Goal: Task Accomplishment & Management: Use online tool/utility

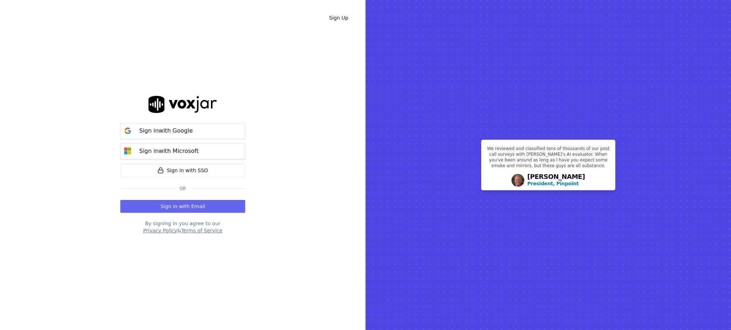
click at [209, 208] on button "Sign in with Email" at bounding box center [182, 206] width 125 height 13
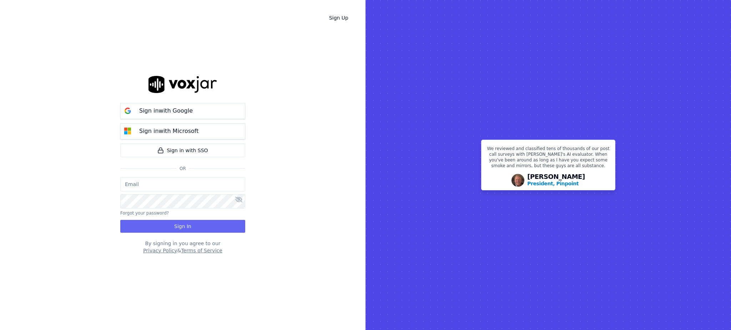
type input "fisqa@newwavepower.net"
click at [187, 223] on button "Sign In" at bounding box center [182, 226] width 125 height 13
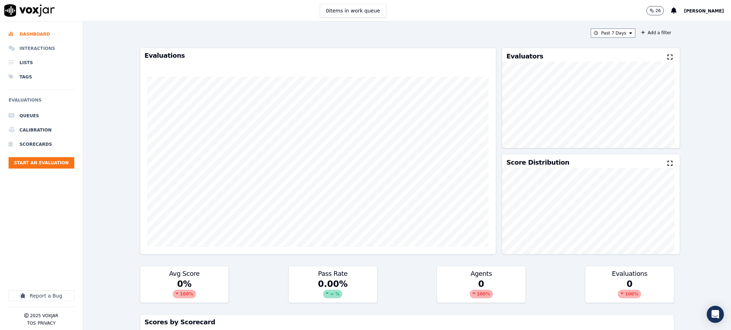
click at [34, 49] on li "Interactions" at bounding box center [42, 48] width 66 height 14
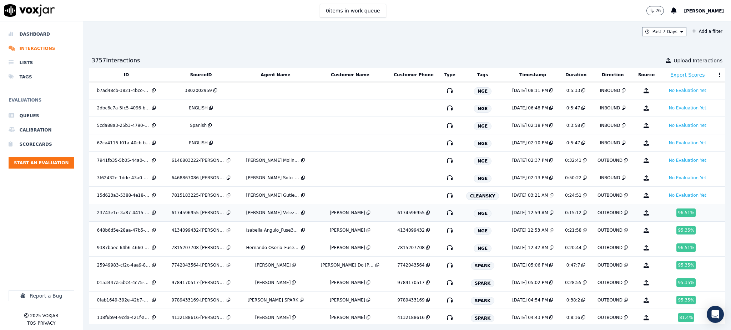
click at [473, 213] on span "NGE" at bounding box center [482, 214] width 18 height 8
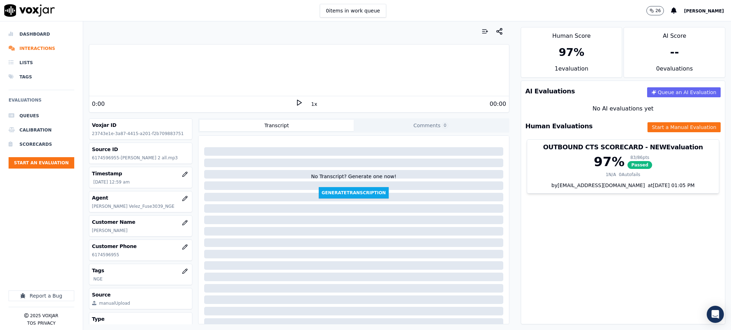
click at [295, 102] on icon at bounding box center [298, 102] width 7 height 7
drag, startPoint x: 117, startPoint y: 254, endPoint x: 91, endPoint y: 257, distance: 26.5
click at [91, 257] on div "Customer Phone 6174596955" at bounding box center [140, 250] width 103 height 21
copy p "6174596955"
click at [295, 103] on icon at bounding box center [298, 102] width 7 height 7
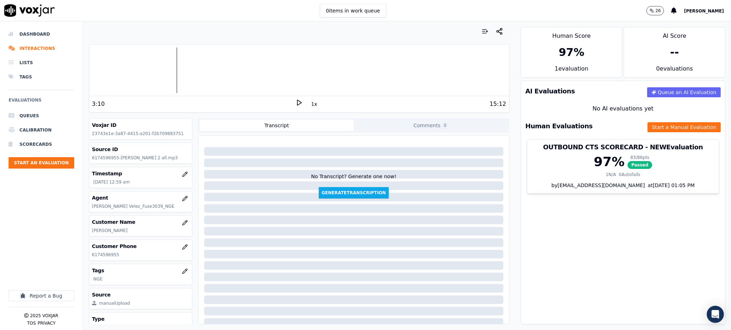
click at [297, 114] on div "Your browser does not support the audio element. 3:10 1x 15:12 Voxjar ID 23743e…" at bounding box center [299, 175] width 432 height 309
click at [297, 101] on polygon at bounding box center [299, 102] width 4 height 5
click at [647, 132] on button "Start a Manual Evaluation" at bounding box center [683, 127] width 73 height 10
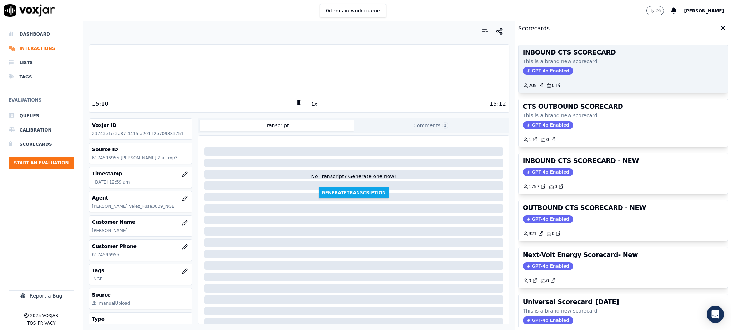
click at [549, 72] on span "GPT-4o Enabled" at bounding box center [548, 71] width 50 height 8
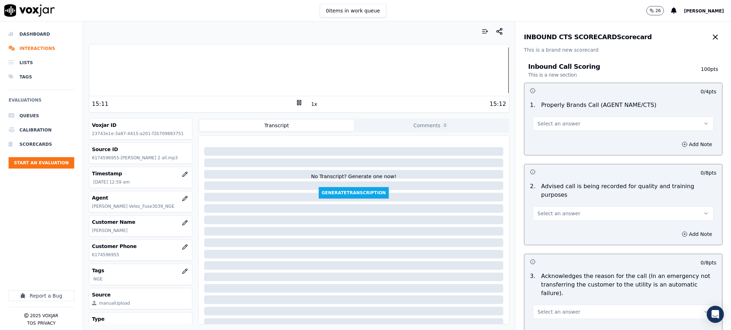
drag, startPoint x: 572, startPoint y: 119, endPoint x: 572, endPoint y: 125, distance: 6.1
click at [572, 120] on button "Select an answer" at bounding box center [623, 124] width 181 height 14
click at [545, 140] on div "Yes" at bounding box center [607, 139] width 165 height 11
click at [540, 210] on span "Select an answer" at bounding box center [558, 213] width 43 height 7
click at [538, 219] on div "Yes" at bounding box center [607, 221] width 165 height 11
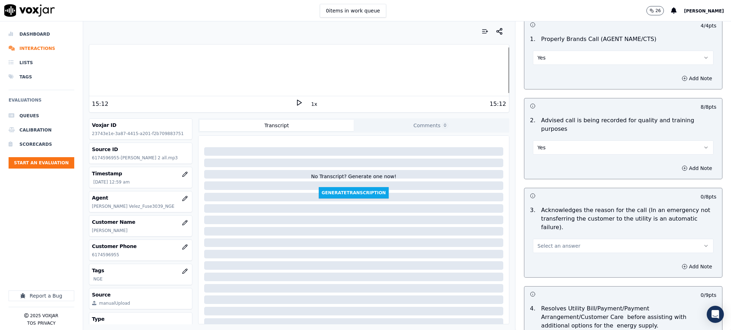
scroll to position [95, 0]
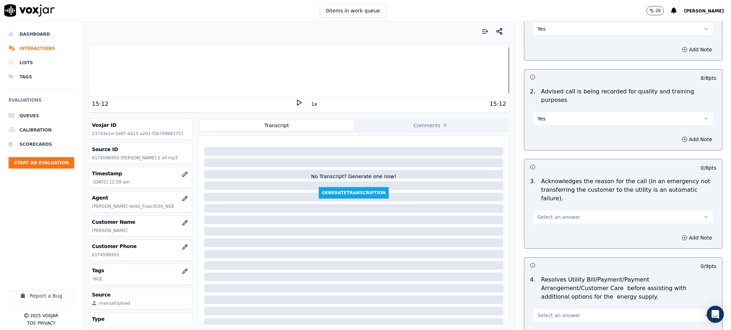
click at [537, 214] on span "Select an answer" at bounding box center [558, 217] width 43 height 7
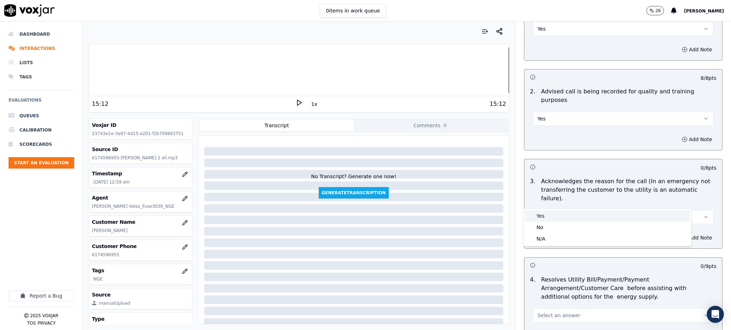
click at [538, 216] on div "Yes" at bounding box center [607, 216] width 165 height 11
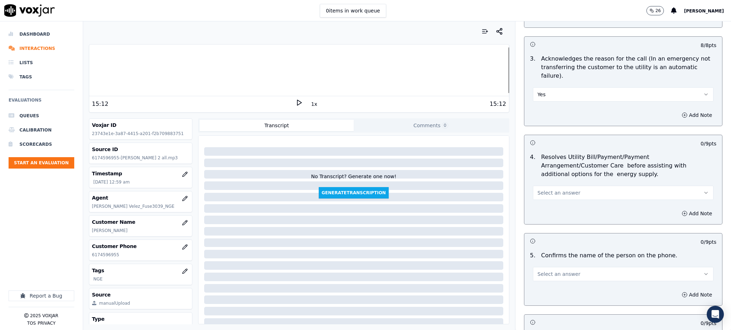
scroll to position [238, 0]
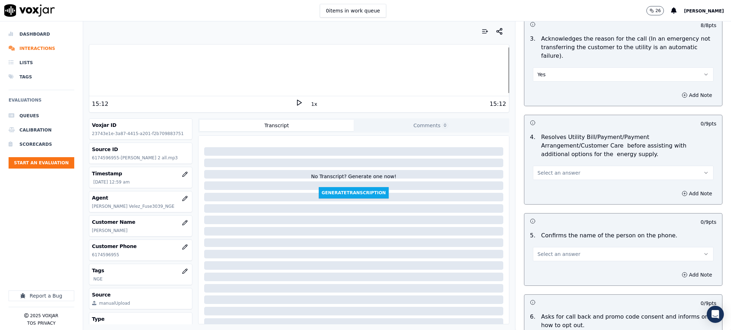
drag, startPoint x: 534, startPoint y: 157, endPoint x: 535, endPoint y: 162, distance: 5.5
click at [537, 169] on span "Select an answer" at bounding box center [558, 172] width 43 height 7
click at [539, 175] on div "Yes" at bounding box center [607, 171] width 165 height 11
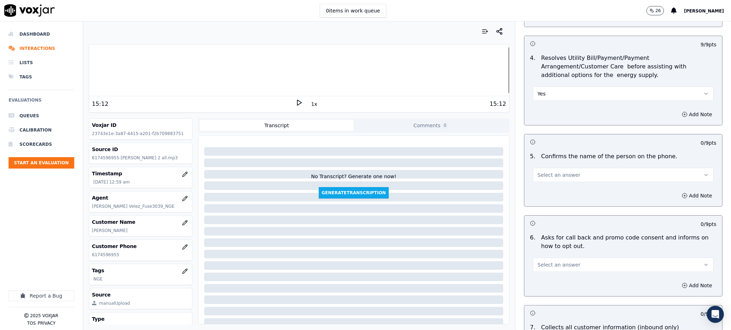
scroll to position [333, 0]
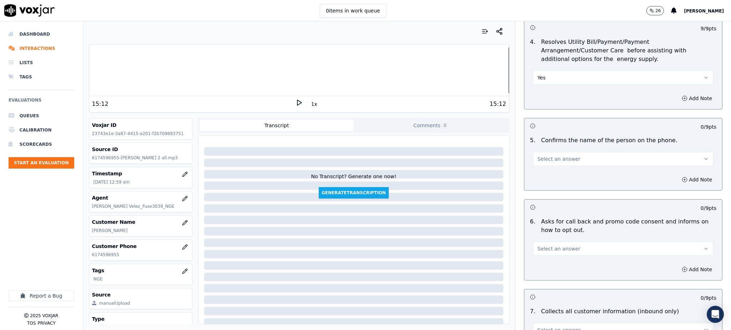
click at [543, 156] on span "Select an answer" at bounding box center [558, 159] width 43 height 7
click at [545, 160] on div "Yes" at bounding box center [607, 157] width 165 height 11
click at [551, 245] on span "Select an answer" at bounding box center [558, 248] width 43 height 7
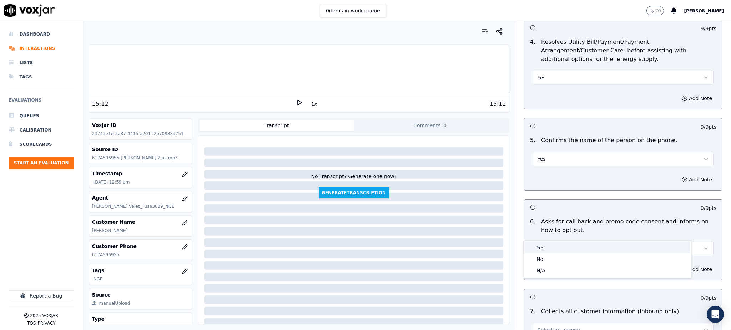
click at [547, 249] on div "Yes" at bounding box center [607, 247] width 165 height 11
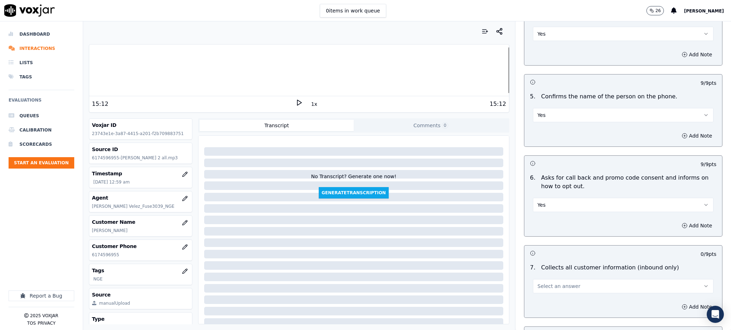
scroll to position [380, 0]
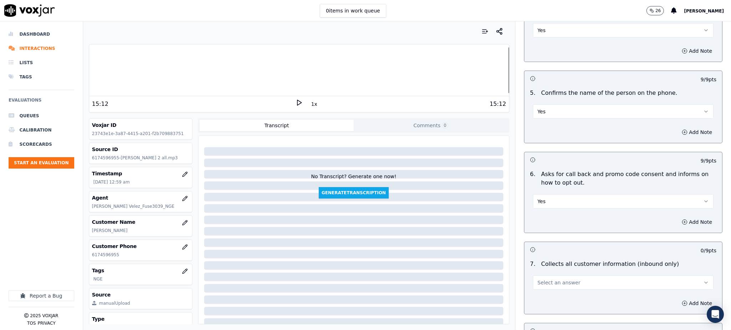
click at [541, 279] on span "Select an answer" at bounding box center [558, 282] width 43 height 7
click at [550, 278] on div "Yes" at bounding box center [607, 281] width 165 height 11
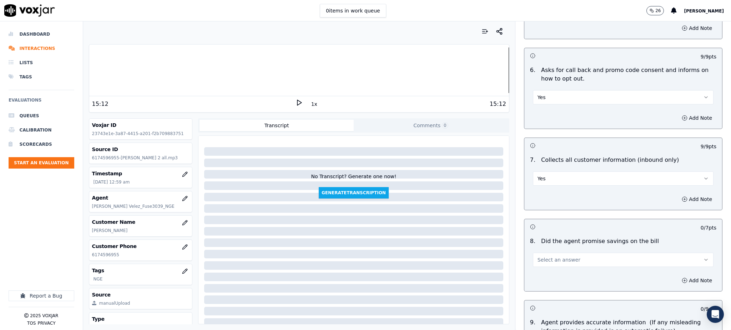
scroll to position [523, 0]
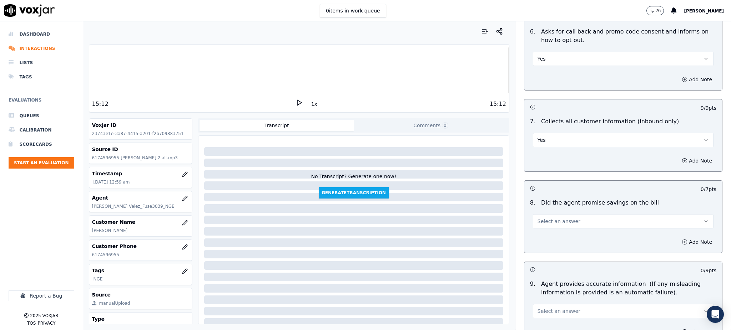
click at [537, 218] on span "Select an answer" at bounding box center [558, 221] width 43 height 7
click at [534, 220] on div "Yes" at bounding box center [607, 220] width 165 height 11
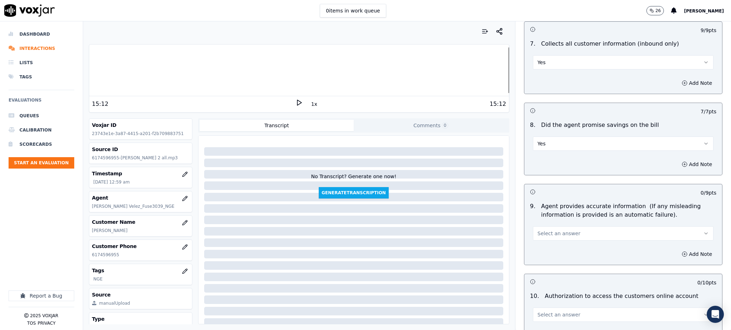
scroll to position [618, 0]
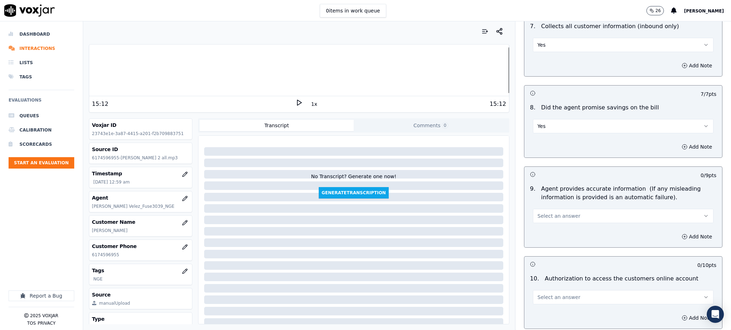
click at [543, 213] on span "Select an answer" at bounding box center [558, 216] width 43 height 7
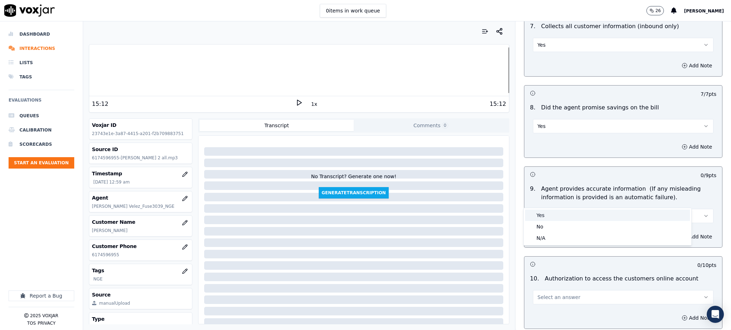
click at [549, 219] on div "Yes" at bounding box center [607, 215] width 165 height 11
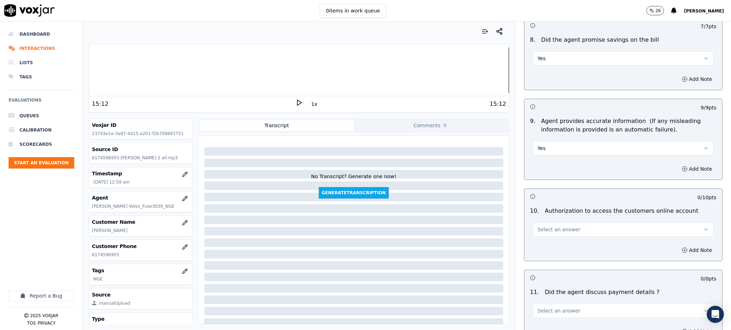
scroll to position [714, 0]
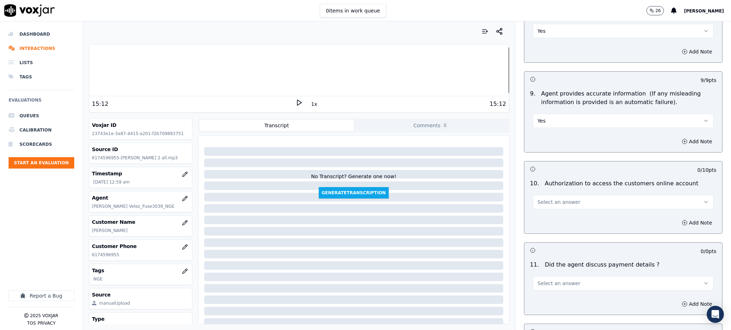
click at [537, 199] on span "Select an answer" at bounding box center [558, 202] width 43 height 7
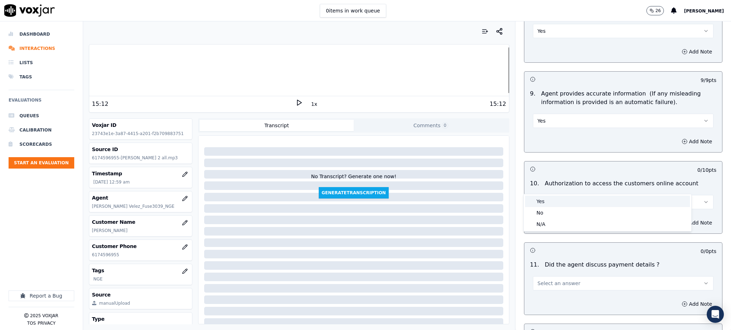
drag, startPoint x: 542, startPoint y: 202, endPoint x: 551, endPoint y: 258, distance: 57.4
click at [542, 202] on div "Yes" at bounding box center [607, 201] width 165 height 11
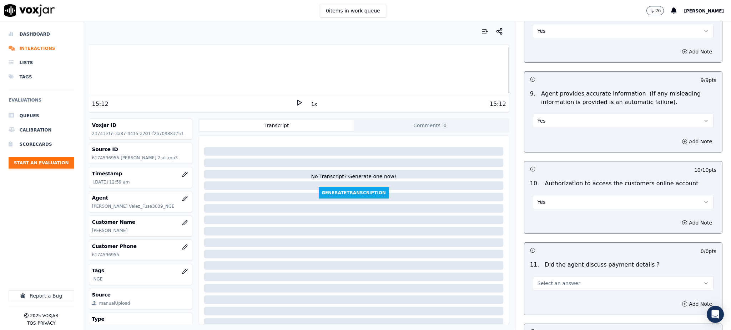
click at [552, 277] on button "Select an answer" at bounding box center [623, 284] width 181 height 14
click at [544, 283] on div "Yes" at bounding box center [607, 282] width 165 height 11
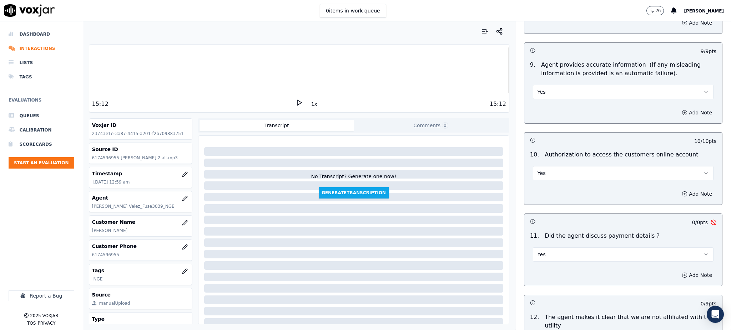
scroll to position [856, 0]
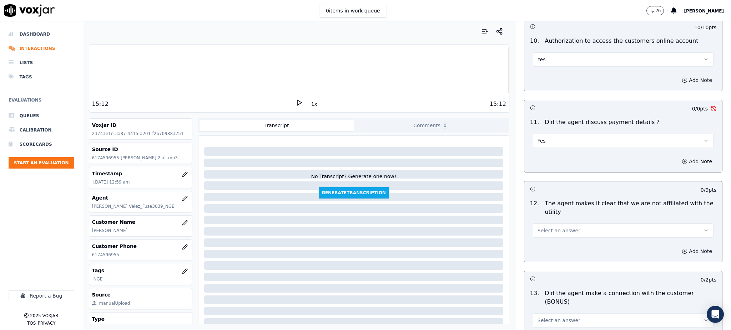
click at [566, 134] on button "Yes" at bounding box center [623, 141] width 181 height 14
click at [540, 163] on div "N/A" at bounding box center [607, 162] width 165 height 11
drag, startPoint x: 540, startPoint y: 209, endPoint x: 541, endPoint y: 219, distance: 10.0
click at [540, 224] on button "Select an answer" at bounding box center [623, 231] width 181 height 14
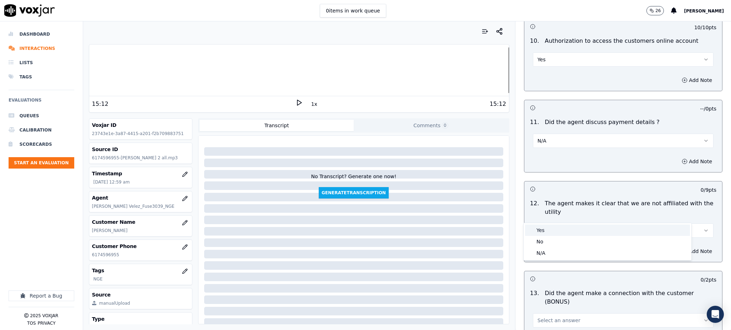
click at [545, 234] on div "Yes" at bounding box center [607, 230] width 165 height 11
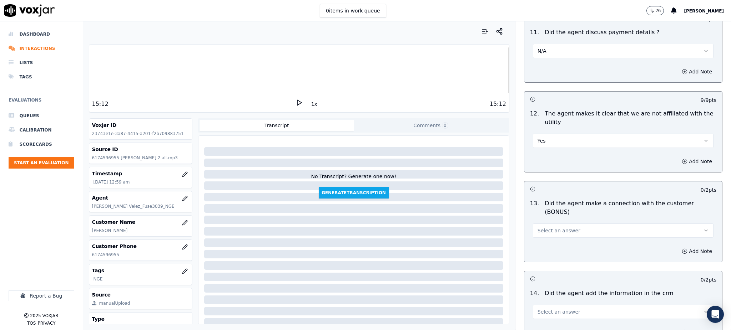
scroll to position [951, 0]
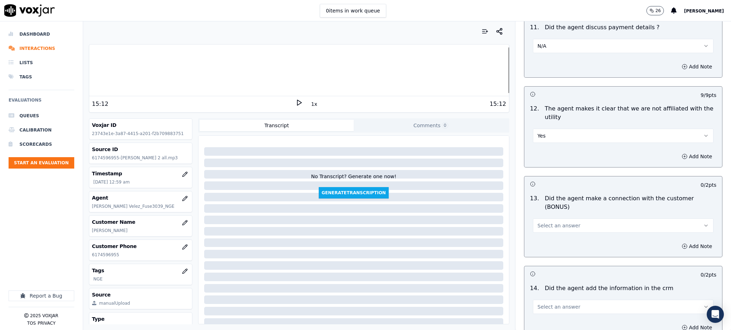
click at [541, 219] on button "Select an answer" at bounding box center [623, 226] width 181 height 14
click at [543, 219] on div "Yes" at bounding box center [607, 216] width 165 height 11
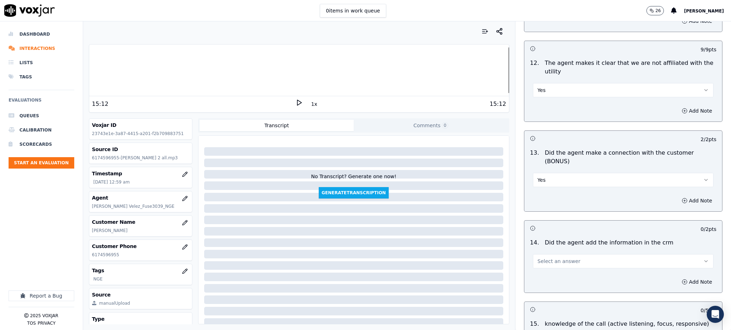
scroll to position [999, 0]
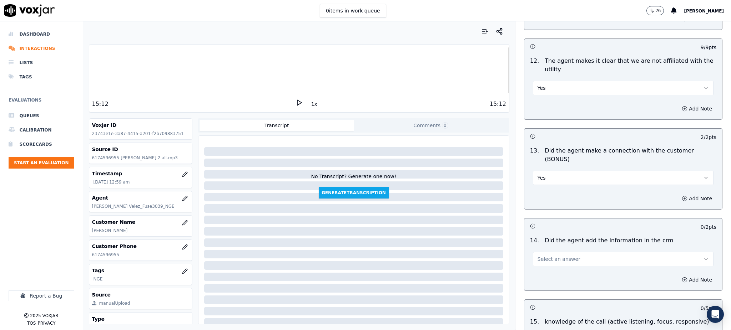
click at [542, 256] on span "Select an answer" at bounding box center [558, 259] width 43 height 7
click at [548, 249] on div "Yes" at bounding box center [607, 250] width 165 height 11
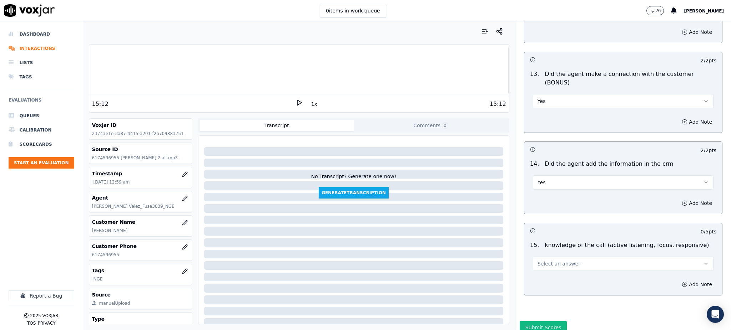
scroll to position [1080, 0]
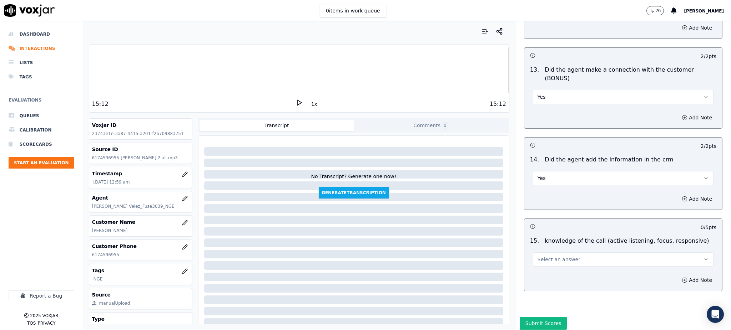
click at [537, 256] on span "Select an answer" at bounding box center [558, 259] width 43 height 7
click at [533, 248] on div "Yes" at bounding box center [607, 250] width 165 height 11
click at [540, 317] on button "Submit Scores" at bounding box center [543, 323] width 47 height 13
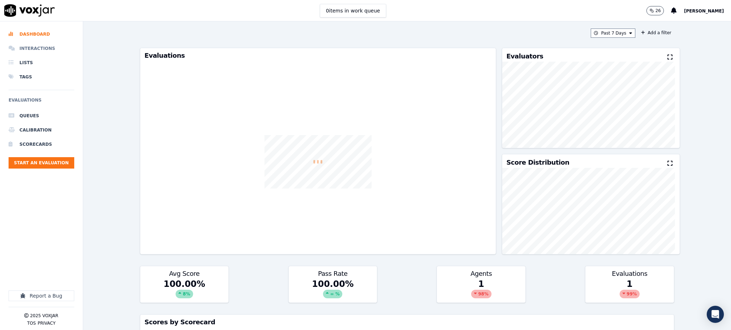
click at [31, 51] on li "Interactions" at bounding box center [42, 48] width 66 height 14
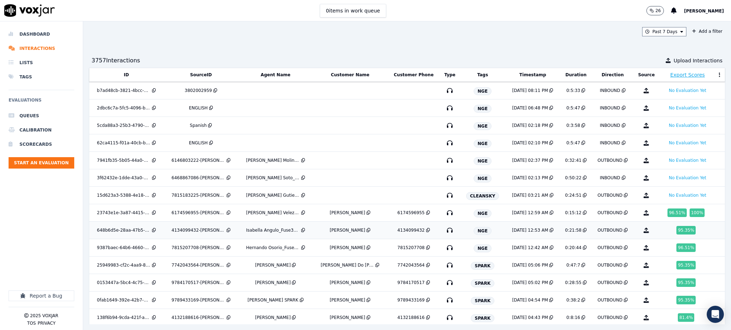
click at [444, 233] on icon "button" at bounding box center [449, 230] width 11 height 11
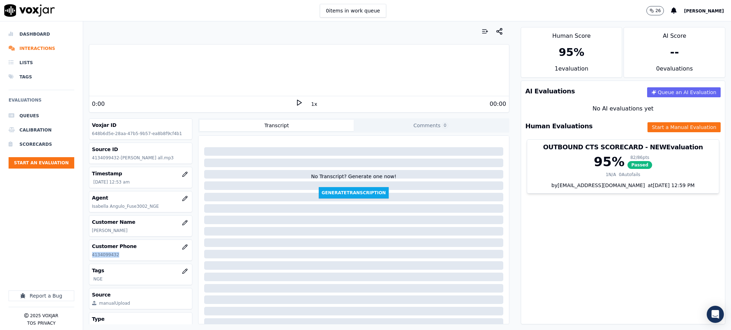
drag, startPoint x: 119, startPoint y: 255, endPoint x: 90, endPoint y: 257, distance: 29.7
click at [90, 257] on div "Customer Phone [PHONE_NUMBER]" at bounding box center [140, 250] width 103 height 21
copy p "4134099432"
click at [295, 103] on icon at bounding box center [298, 102] width 7 height 7
click at [297, 101] on polygon at bounding box center [299, 102] width 4 height 5
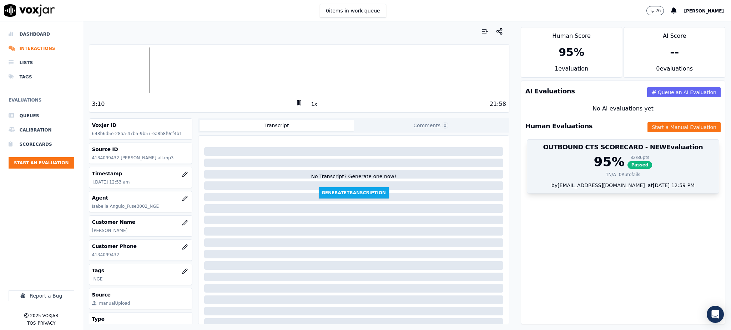
click at [627, 169] on span "Passed" at bounding box center [639, 165] width 25 height 8
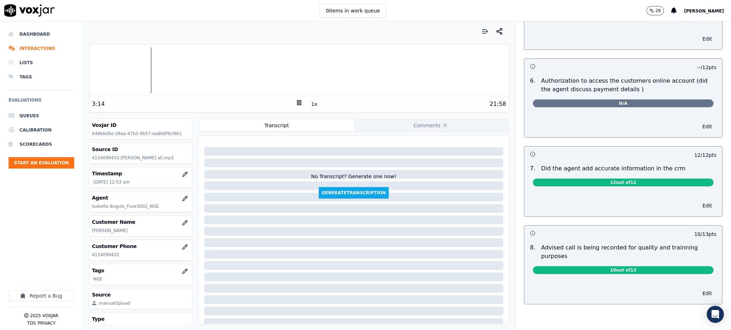
scroll to position [482, 0]
click at [295, 100] on icon at bounding box center [298, 102] width 7 height 7
click at [295, 102] on icon at bounding box center [298, 102] width 7 height 7
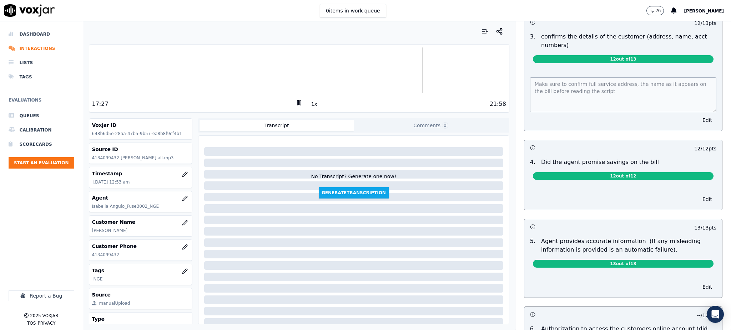
scroll to position [0, 0]
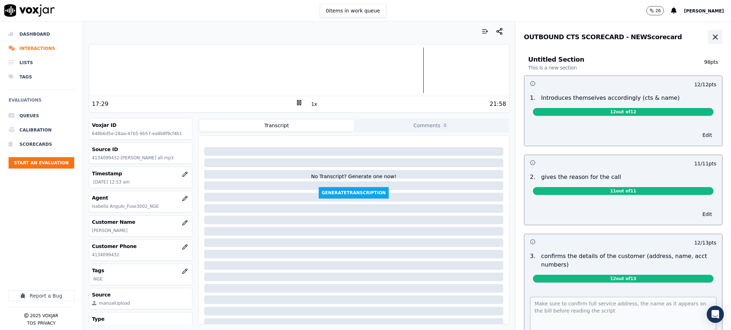
click at [713, 36] on icon "button" at bounding box center [715, 37] width 4 height 4
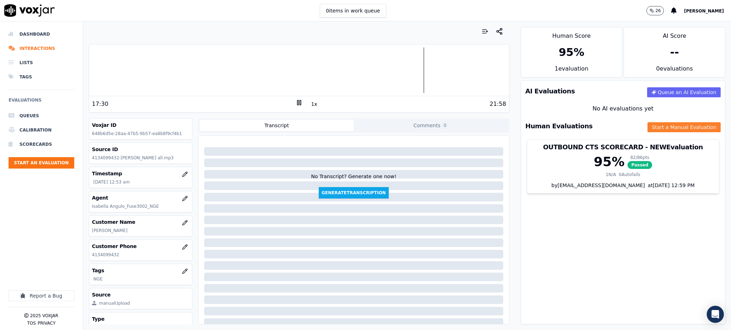
click at [649, 125] on button "Start a Manual Evaluation" at bounding box center [683, 127] width 73 height 10
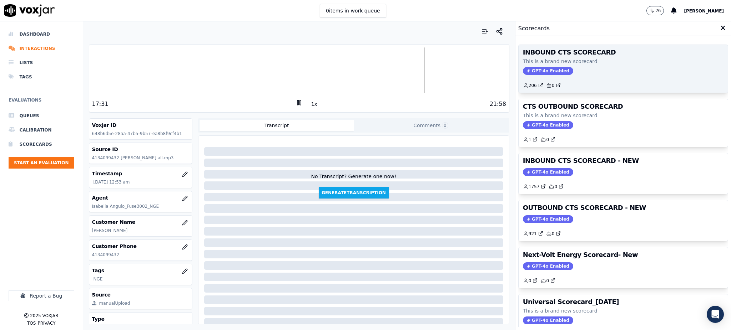
click at [535, 71] on span "GPT-4o Enabled" at bounding box center [548, 71] width 50 height 8
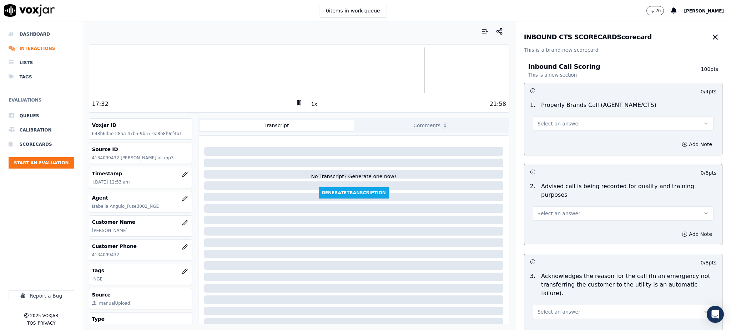
click at [542, 123] on span "Select an answer" at bounding box center [558, 123] width 43 height 7
drag, startPoint x: 544, startPoint y: 145, endPoint x: 544, endPoint y: 174, distance: 29.3
click at [544, 145] on div "Yes" at bounding box center [607, 139] width 165 height 11
click at [543, 207] on button "Select an answer" at bounding box center [623, 214] width 181 height 14
click at [544, 219] on div "Yes" at bounding box center [607, 221] width 165 height 11
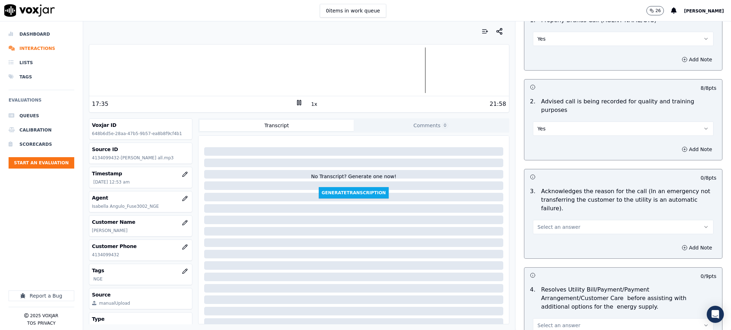
scroll to position [95, 0]
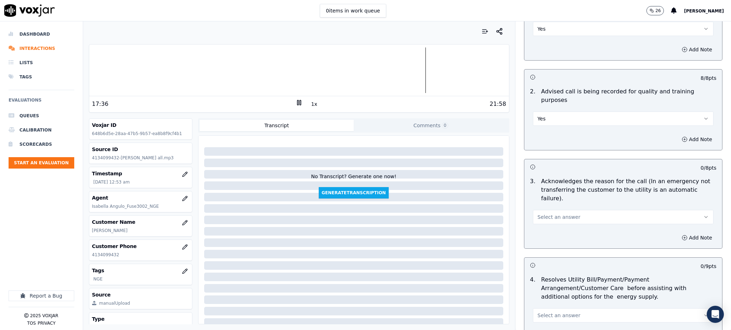
click at [542, 214] on span "Select an answer" at bounding box center [558, 217] width 43 height 7
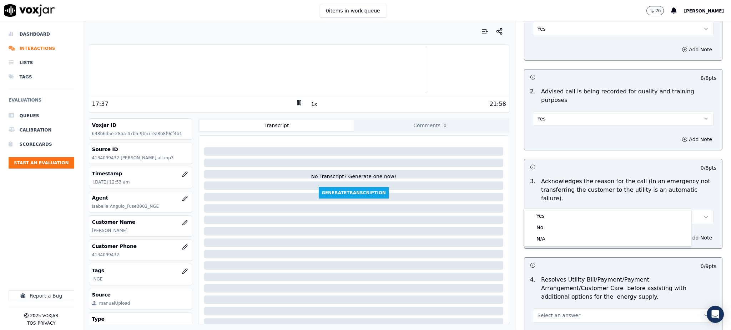
drag, startPoint x: 541, startPoint y: 210, endPoint x: 541, endPoint y: 216, distance: 5.7
click at [541, 211] on div "Yes No N/A" at bounding box center [607, 227] width 168 height 37
drag, startPoint x: 541, startPoint y: 216, endPoint x: 495, endPoint y: 188, distance: 53.4
click at [540, 216] on div "Yes" at bounding box center [607, 216] width 165 height 11
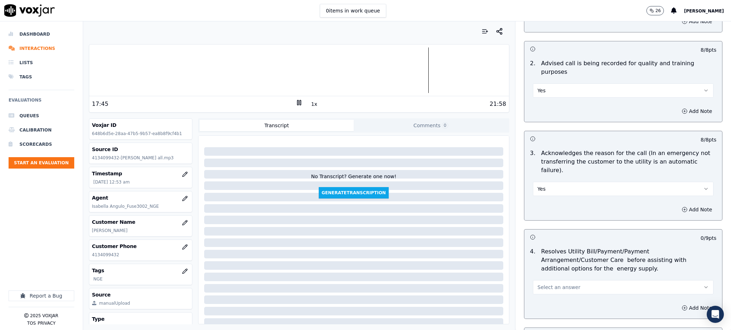
scroll to position [238, 0]
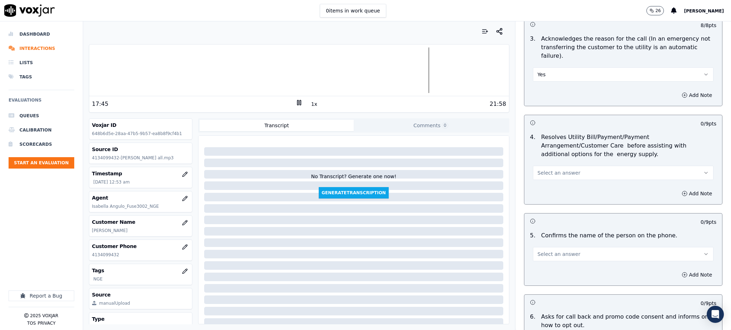
click at [549, 169] on span "Select an answer" at bounding box center [558, 172] width 43 height 7
click at [539, 173] on div "Yes" at bounding box center [607, 171] width 165 height 11
click at [539, 251] on span "Select an answer" at bounding box center [558, 254] width 43 height 7
click at [541, 250] on div "Yes" at bounding box center [607, 253] width 165 height 11
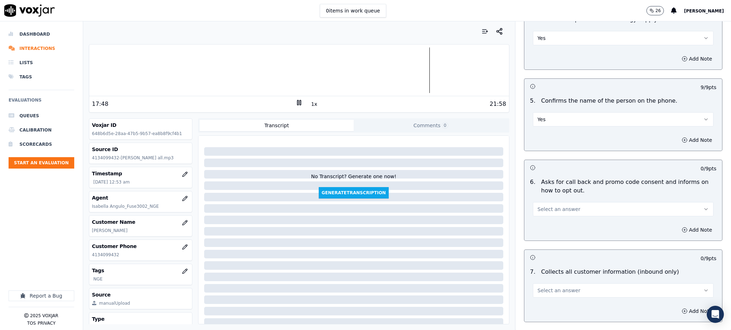
scroll to position [380, 0]
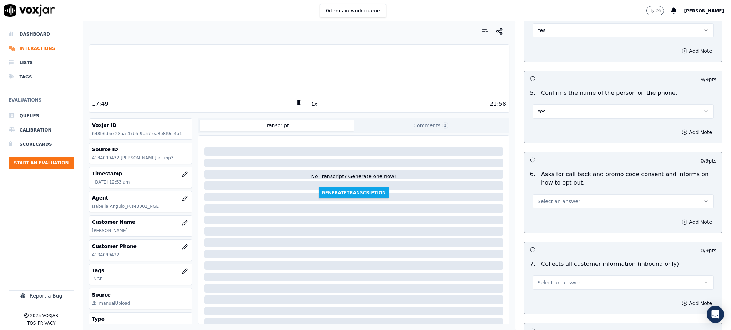
click at [537, 198] on span "Select an answer" at bounding box center [558, 201] width 43 height 7
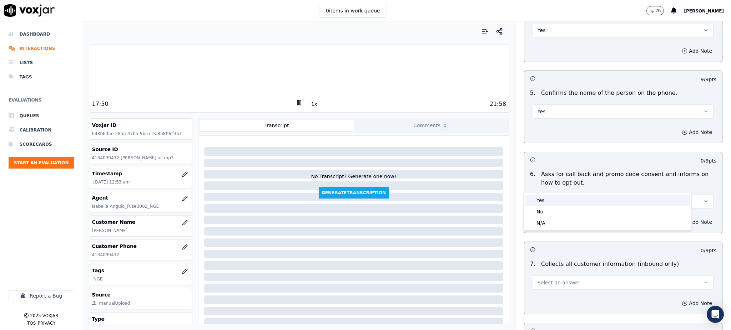
click at [539, 201] on div "Yes" at bounding box center [607, 200] width 165 height 11
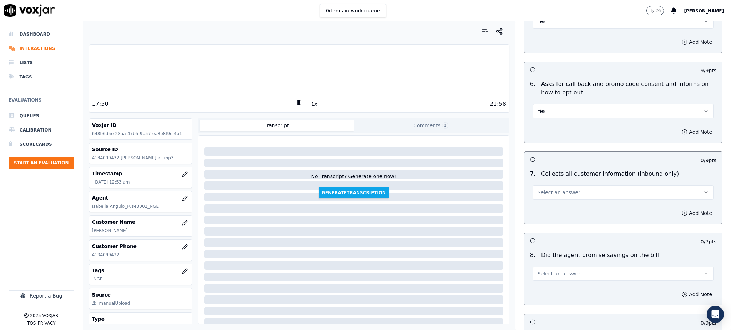
scroll to position [476, 0]
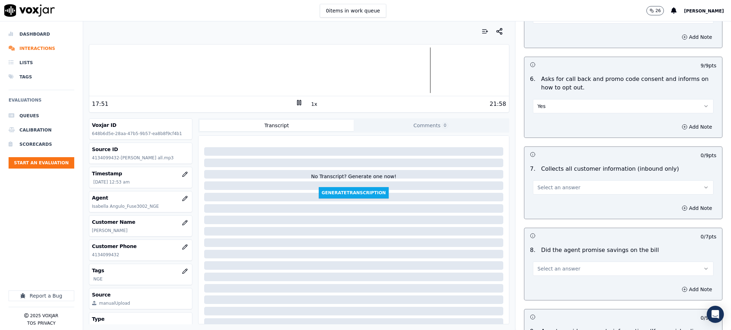
click at [554, 184] on span "Select an answer" at bounding box center [558, 187] width 43 height 7
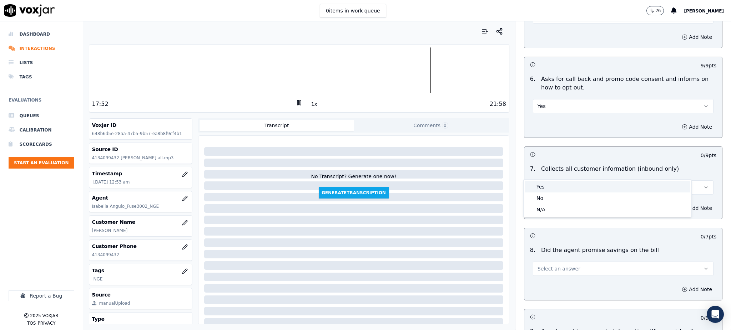
click at [538, 189] on div "Yes" at bounding box center [607, 186] width 165 height 11
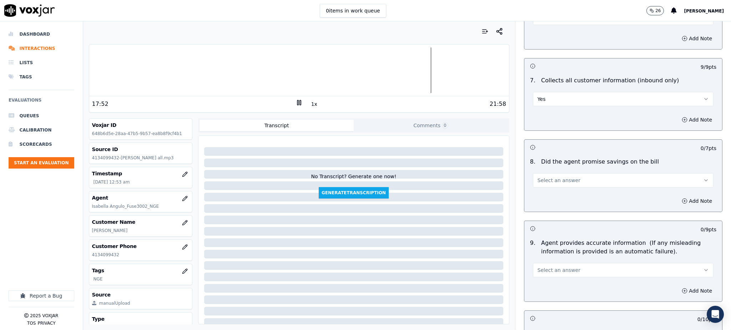
scroll to position [571, 0]
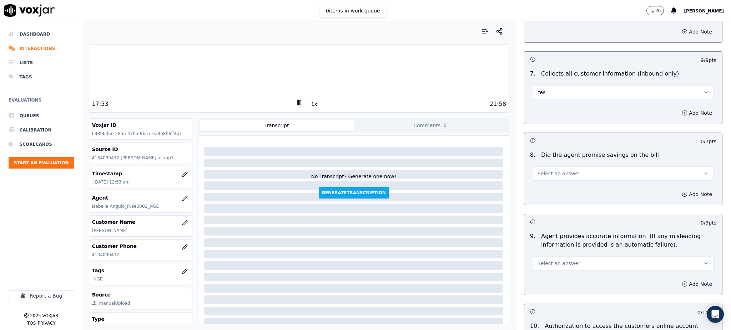
click at [538, 167] on button "Select an answer" at bounding box center [623, 174] width 181 height 14
click at [544, 179] on div "No" at bounding box center [607, 184] width 165 height 11
click at [542, 167] on button "No" at bounding box center [623, 174] width 181 height 14
click at [540, 178] on div "Yes" at bounding box center [607, 172] width 165 height 11
click at [551, 257] on button "Select an answer" at bounding box center [623, 264] width 181 height 14
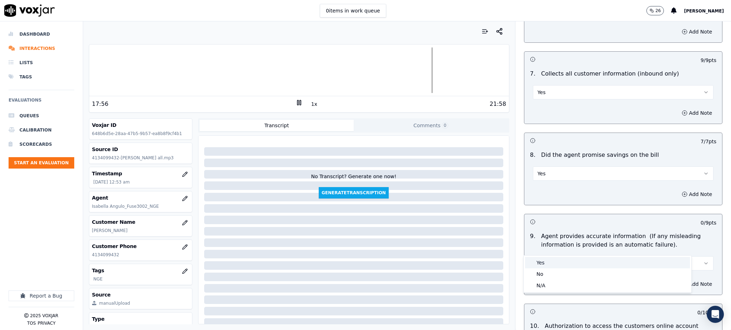
click at [546, 263] on div "Yes" at bounding box center [607, 262] width 165 height 11
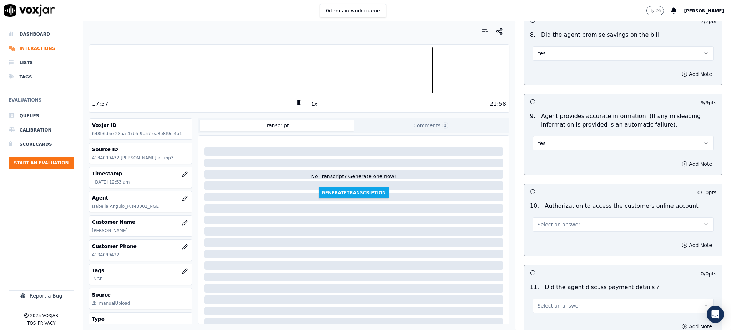
scroll to position [714, 0]
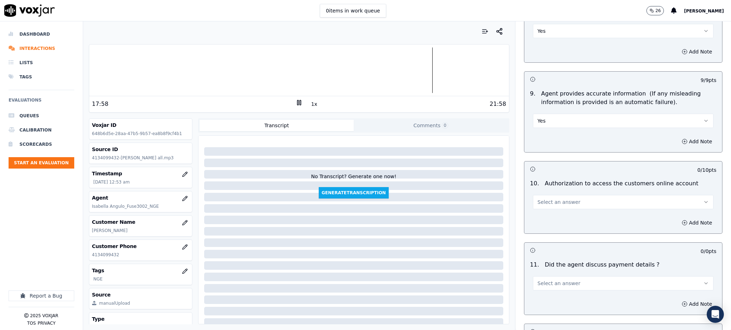
click at [541, 199] on span "Select an answer" at bounding box center [558, 202] width 43 height 7
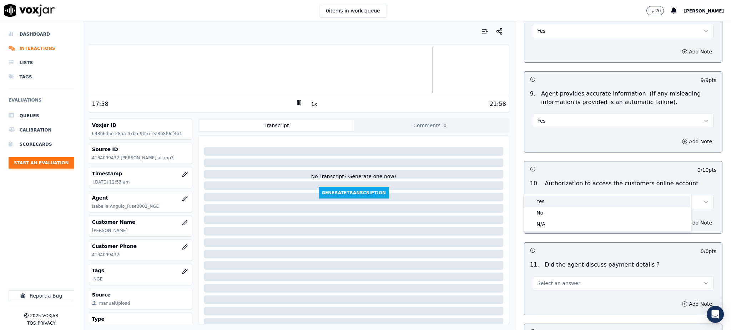
click at [541, 204] on div "Yes" at bounding box center [607, 201] width 165 height 11
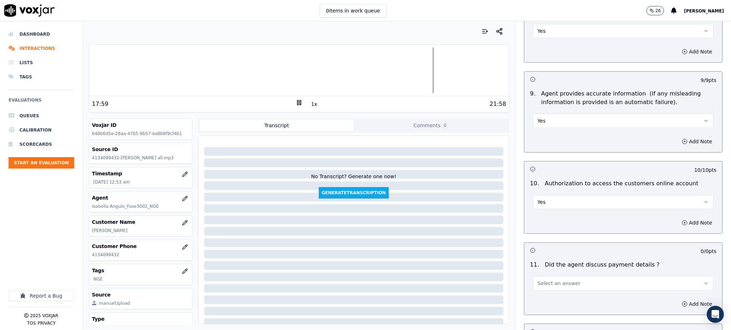
click at [538, 280] on span "Select an answer" at bounding box center [558, 283] width 43 height 7
click at [542, 303] on div "N/A" at bounding box center [607, 305] width 165 height 11
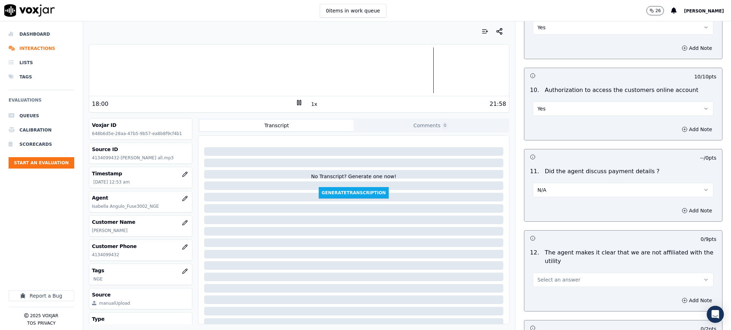
scroll to position [856, 0]
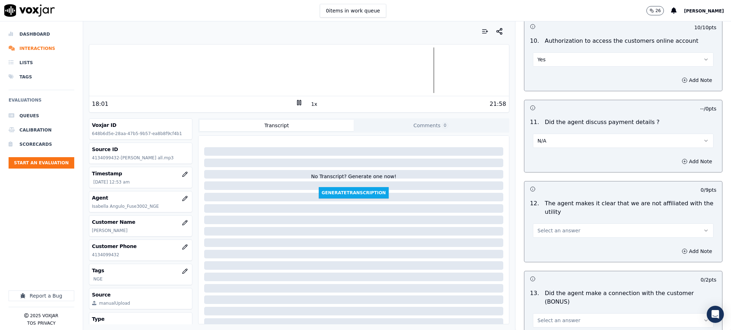
click at [537, 227] on span "Select an answer" at bounding box center [558, 230] width 43 height 7
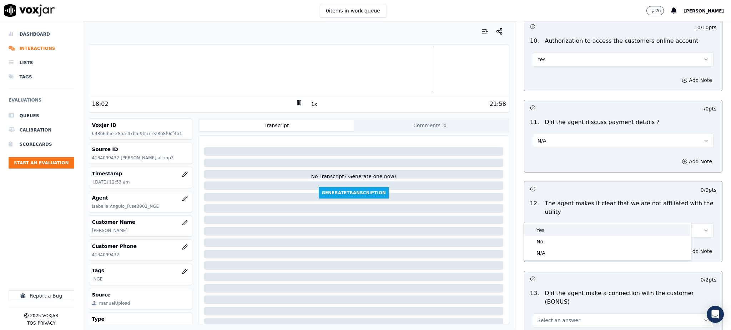
click at [539, 232] on div "Yes" at bounding box center [607, 230] width 165 height 11
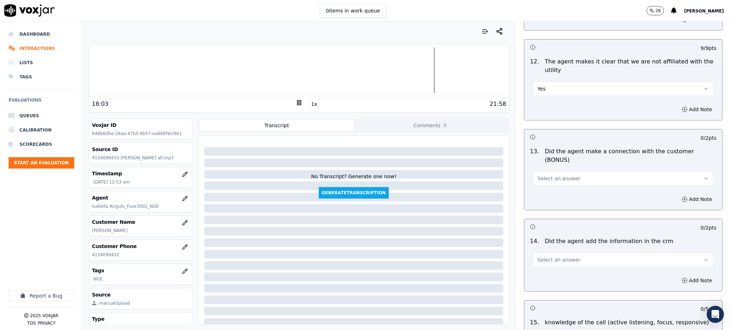
scroll to position [999, 0]
click at [538, 174] on span "Select an answer" at bounding box center [558, 177] width 43 height 7
click at [545, 170] on div "Yes" at bounding box center [607, 168] width 165 height 11
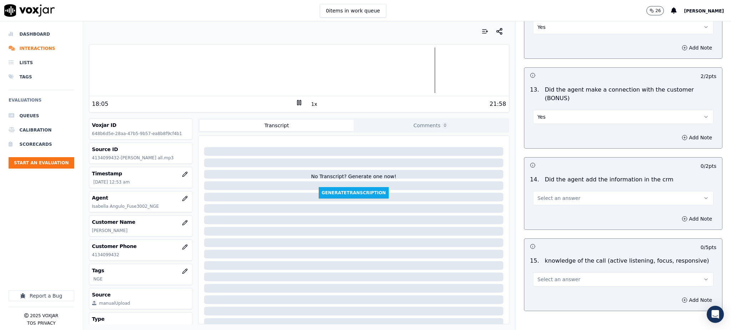
scroll to position [1080, 0]
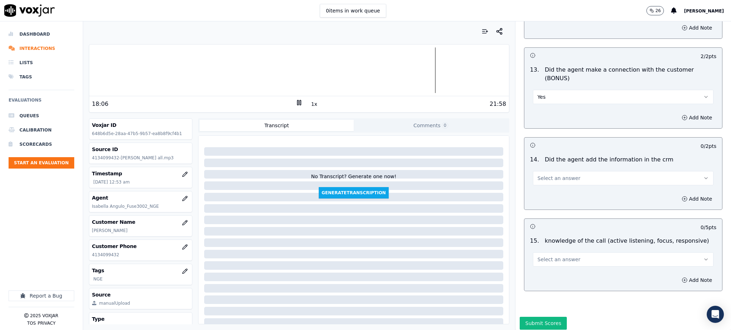
click at [539, 171] on button "Select an answer" at bounding box center [623, 178] width 181 height 14
click at [543, 173] on div "Yes" at bounding box center [607, 169] width 165 height 11
click at [539, 256] on span "Select an answer" at bounding box center [558, 259] width 43 height 7
click at [541, 249] on div "Yes" at bounding box center [607, 250] width 165 height 11
click at [523, 317] on button "Submit Scores" at bounding box center [543, 323] width 47 height 13
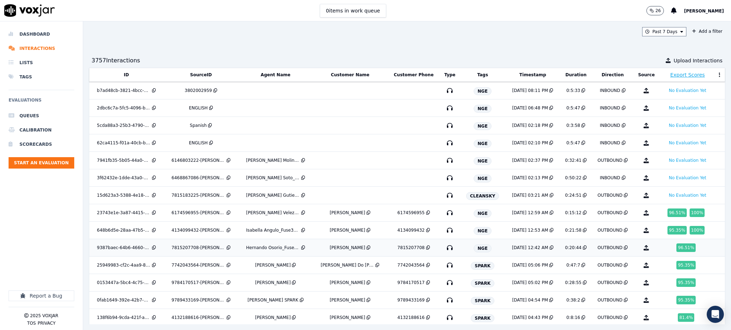
click at [444, 248] on icon "button" at bounding box center [449, 247] width 11 height 11
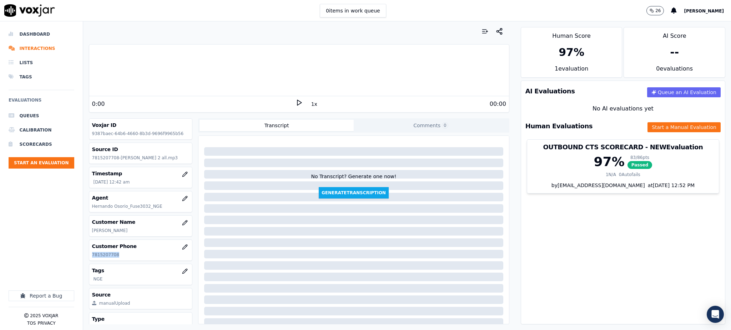
drag, startPoint x: 117, startPoint y: 253, endPoint x: 87, endPoint y: 260, distance: 30.7
click at [87, 260] on div "Your browser does not support the audio element. 0:00 1x 00:00 Voxjar ID 9387ba…" at bounding box center [299, 175] width 432 height 309
copy p "7815207708"
click at [295, 102] on icon at bounding box center [298, 102] width 7 height 7
drag, startPoint x: 293, startPoint y: 101, endPoint x: 288, endPoint y: 97, distance: 6.1
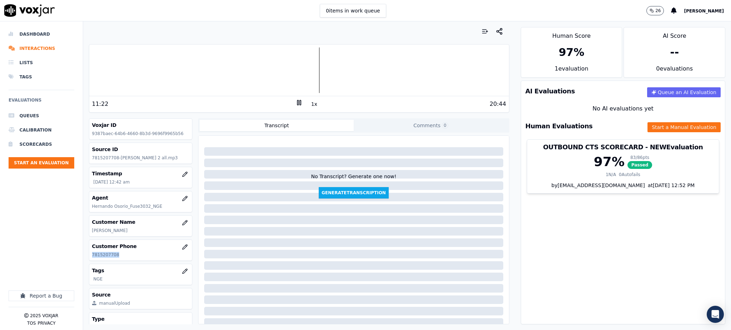
click at [295, 101] on icon at bounding box center [298, 102] width 7 height 7
click at [297, 103] on polygon at bounding box center [299, 102] width 4 height 5
click at [299, 102] on rect at bounding box center [299, 102] width 1 height 5
click at [204, 72] on div at bounding box center [299, 70] width 420 height 46
click at [297, 100] on polygon at bounding box center [299, 102] width 4 height 5
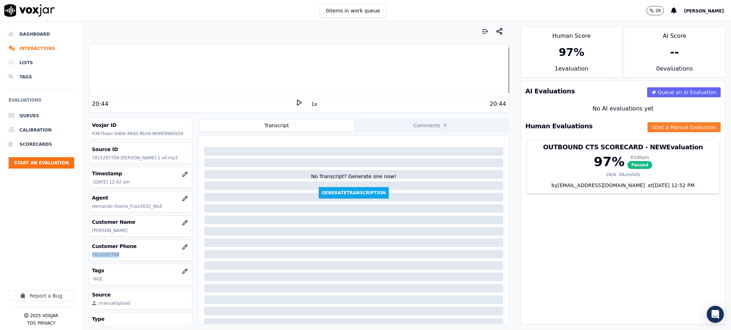
click at [666, 130] on button "Start a Manual Evaluation" at bounding box center [683, 127] width 73 height 10
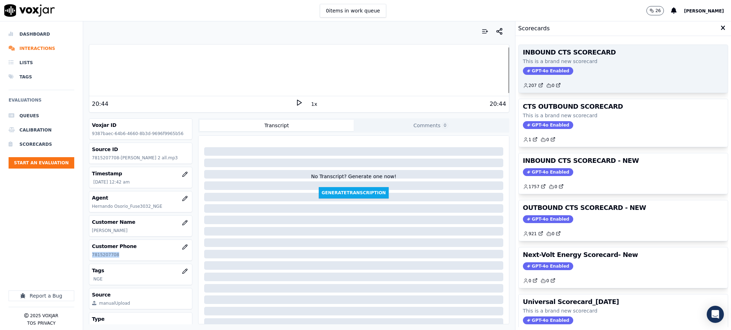
click at [539, 68] on span "GPT-4o Enabled" at bounding box center [548, 71] width 50 height 8
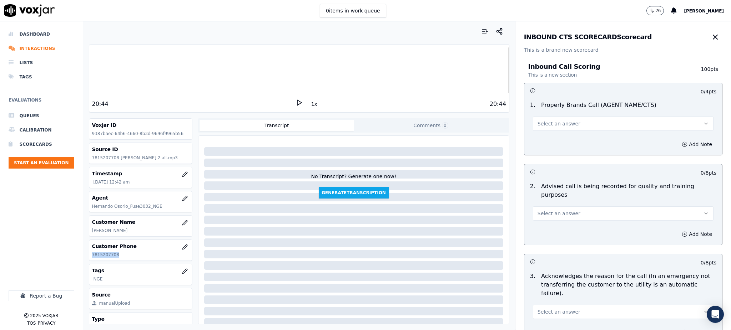
drag, startPoint x: 579, startPoint y: 122, endPoint x: 507, endPoint y: 185, distance: 96.3
click at [579, 122] on button "Select an answer" at bounding box center [623, 124] width 181 height 14
click at [545, 139] on div "Yes" at bounding box center [607, 139] width 165 height 11
click at [537, 210] on span "Select an answer" at bounding box center [558, 213] width 43 height 7
click at [538, 219] on div "Yes" at bounding box center [607, 221] width 165 height 11
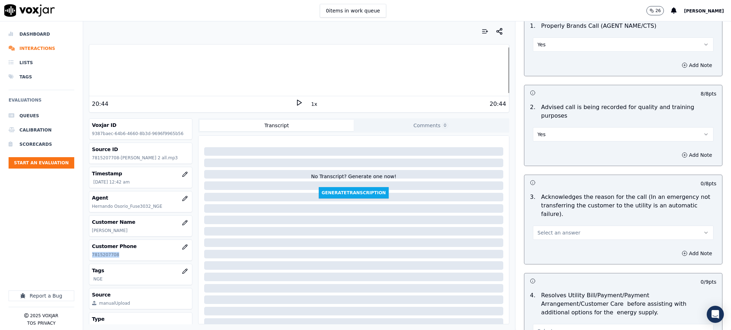
scroll to position [95, 0]
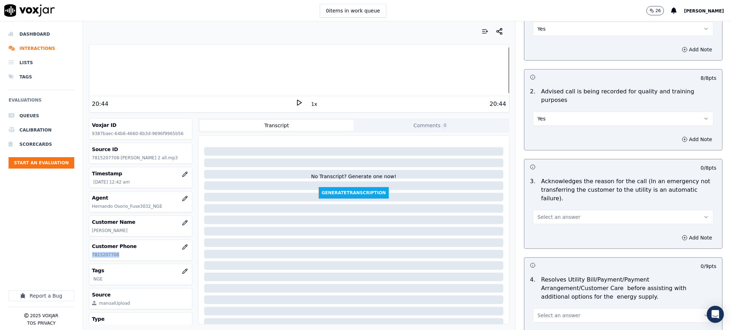
click at [546, 214] on span "Select an answer" at bounding box center [558, 217] width 43 height 7
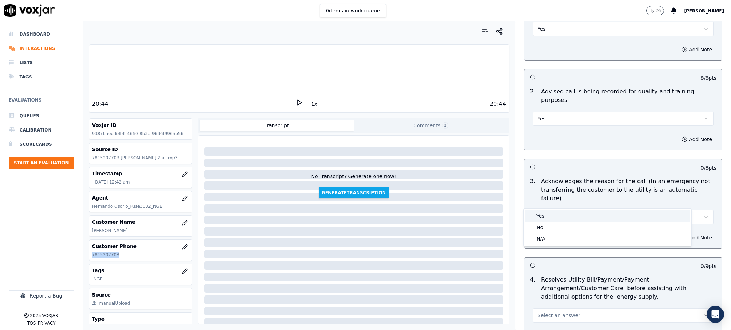
click at [543, 213] on div "Yes" at bounding box center [607, 216] width 165 height 11
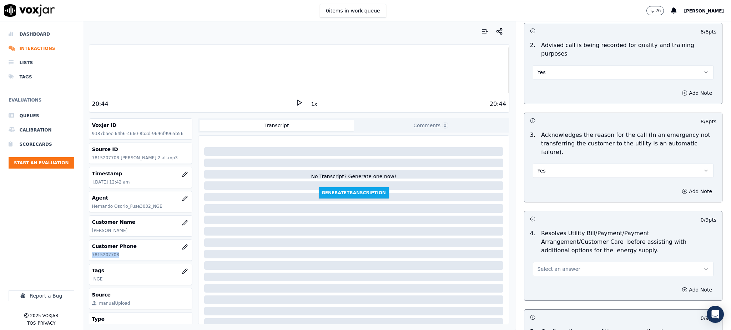
scroll to position [143, 0]
click at [539, 264] on span "Select an answer" at bounding box center [558, 267] width 43 height 7
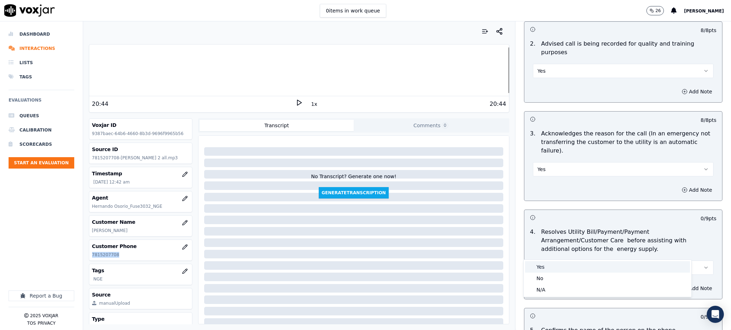
click at [537, 265] on div "Yes" at bounding box center [607, 267] width 165 height 11
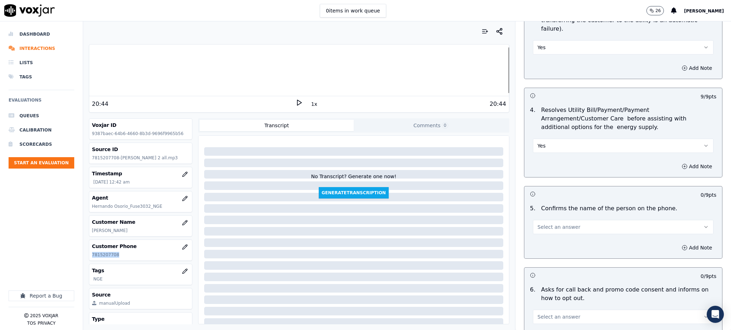
scroll to position [285, 0]
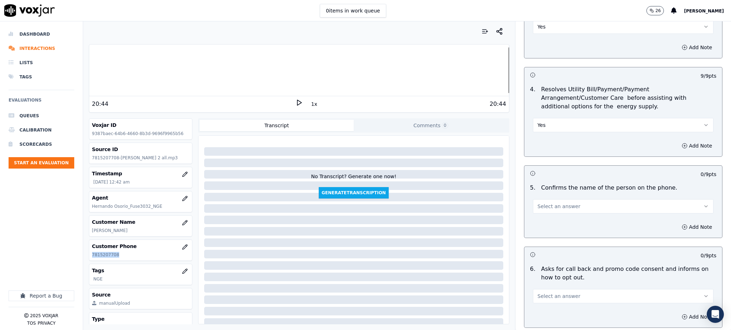
click at [538, 203] on span "Select an answer" at bounding box center [558, 206] width 43 height 7
click at [539, 206] on div "Yes" at bounding box center [607, 205] width 165 height 11
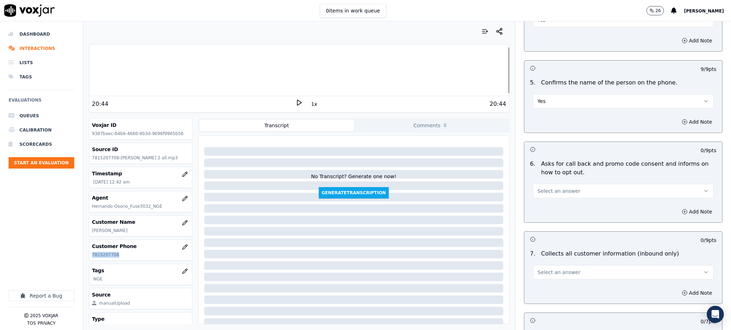
scroll to position [428, 0]
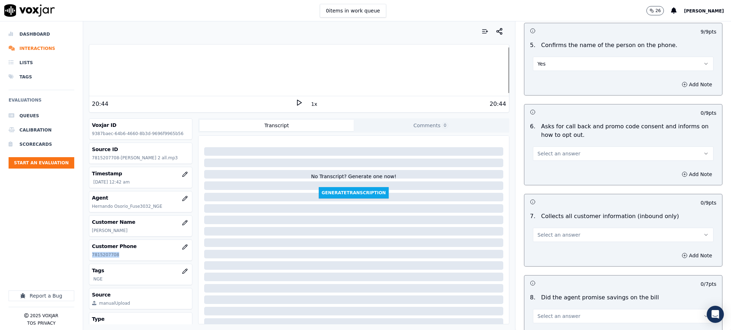
drag, startPoint x: 542, startPoint y: 137, endPoint x: 542, endPoint y: 142, distance: 4.6
click at [542, 150] on span "Select an answer" at bounding box center [558, 153] width 43 height 7
drag, startPoint x: 540, startPoint y: 153, endPoint x: 539, endPoint y: 164, distance: 11.1
click at [541, 153] on div "Yes" at bounding box center [607, 152] width 165 height 11
click at [542, 232] on span "Select an answer" at bounding box center [558, 235] width 43 height 7
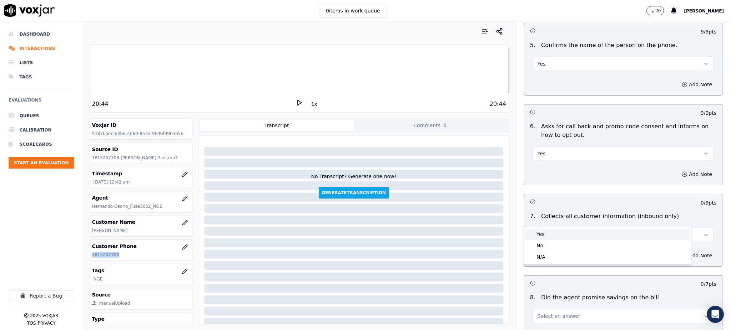
click at [541, 237] on div "Yes" at bounding box center [607, 234] width 165 height 11
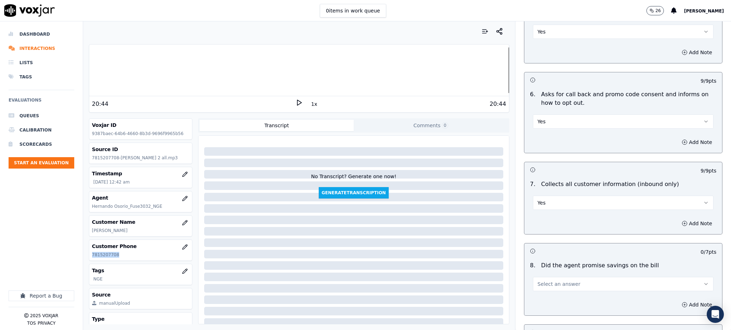
scroll to position [571, 0]
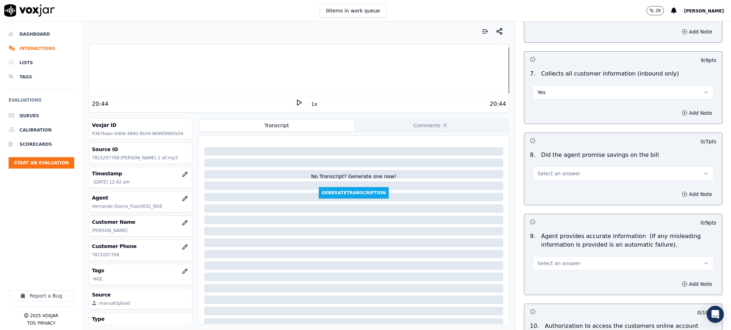
click at [532, 164] on div "8 . Did the agent promise savings on the bill Select an answer" at bounding box center [623, 166] width 198 height 36
click at [537, 170] on span "Select an answer" at bounding box center [558, 173] width 43 height 7
click at [542, 171] on div "Yes" at bounding box center [607, 172] width 165 height 11
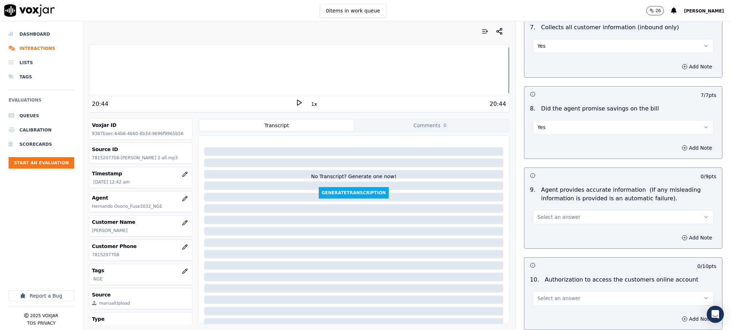
scroll to position [618, 0]
click at [541, 213] on span "Select an answer" at bounding box center [558, 216] width 43 height 7
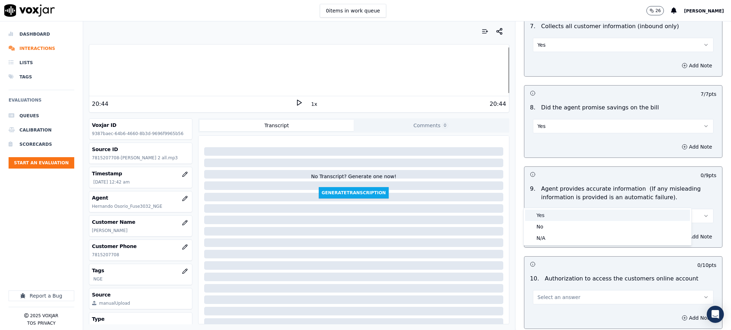
click at [544, 215] on div "Yes" at bounding box center [607, 215] width 165 height 11
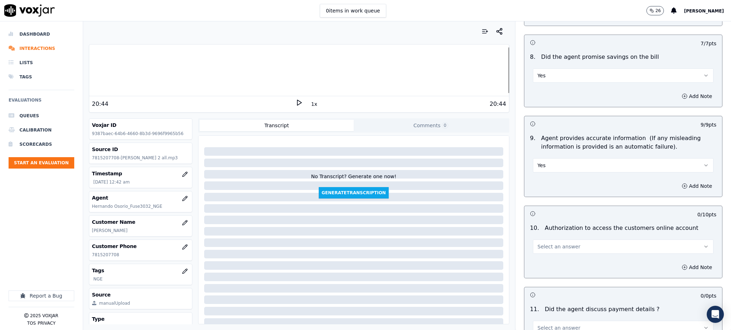
scroll to position [714, 0]
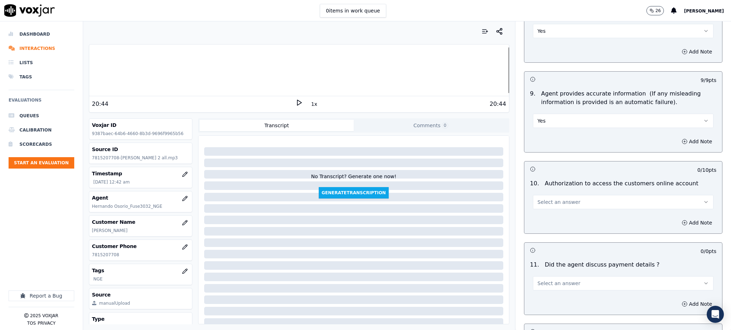
click at [551, 199] on span "Select an answer" at bounding box center [558, 202] width 43 height 7
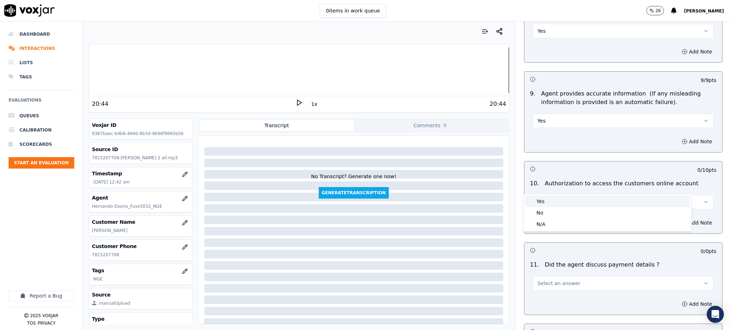
click at [547, 201] on div "Yes" at bounding box center [607, 201] width 165 height 11
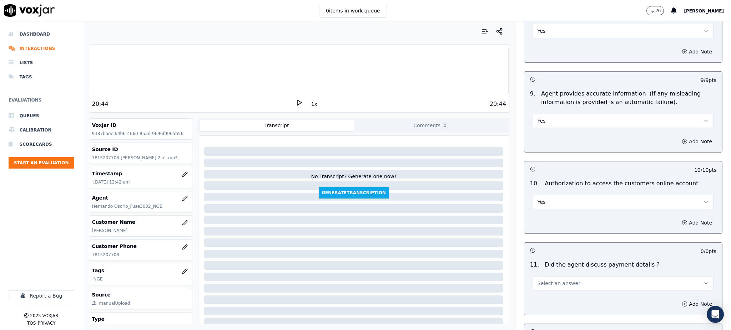
click at [537, 280] on span "Select an answer" at bounding box center [558, 283] width 43 height 7
click at [537, 305] on div "N/A" at bounding box center [607, 305] width 165 height 11
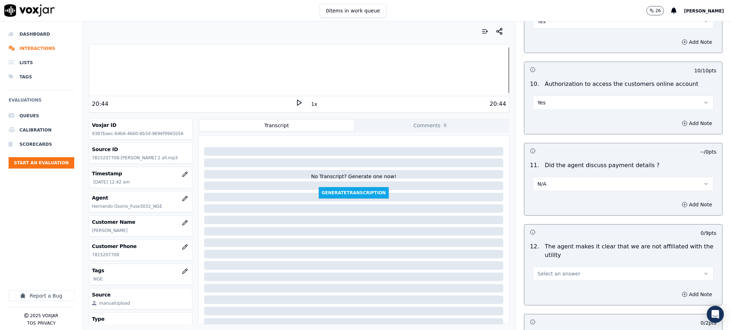
scroll to position [856, 0]
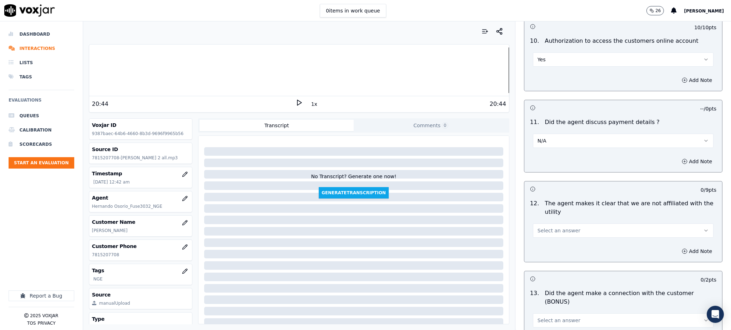
click at [549, 227] on span "Select an answer" at bounding box center [558, 230] width 43 height 7
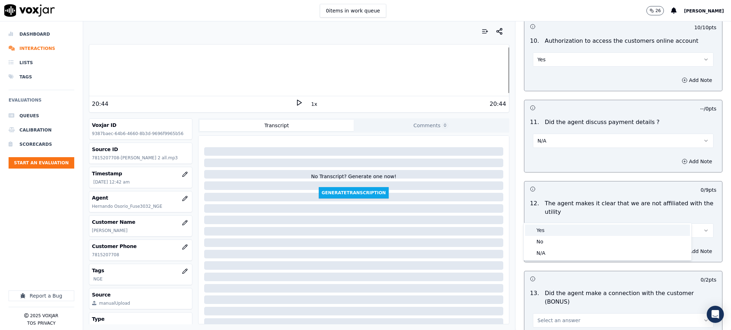
drag, startPoint x: 546, startPoint y: 228, endPoint x: 542, endPoint y: 243, distance: 15.5
click at [546, 228] on div "Yes" at bounding box center [607, 230] width 165 height 11
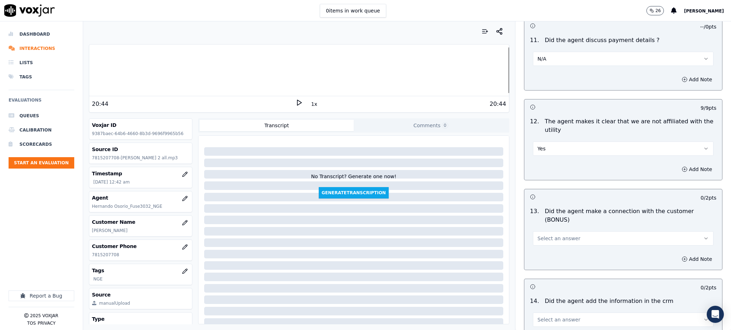
scroll to position [951, 0]
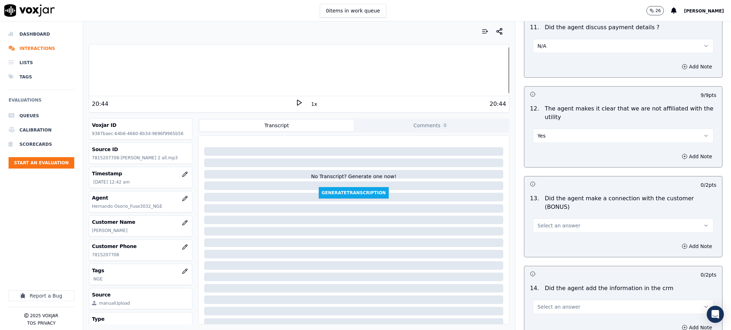
click at [544, 222] on span "Select an answer" at bounding box center [558, 225] width 43 height 7
click at [545, 216] on div "Yes" at bounding box center [607, 216] width 165 height 11
click at [541, 304] on span "Select an answer" at bounding box center [558, 307] width 43 height 7
click at [541, 293] on div "Yes" at bounding box center [607, 297] width 165 height 11
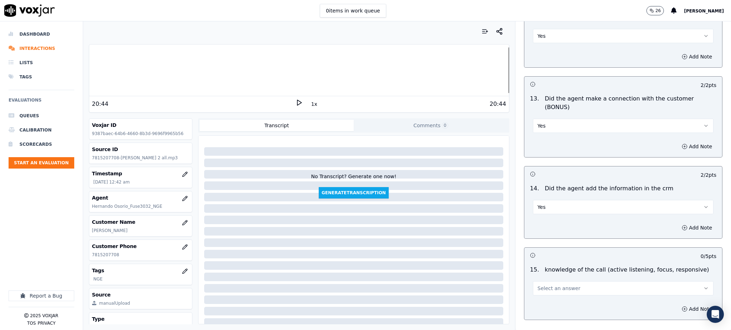
scroll to position [1080, 0]
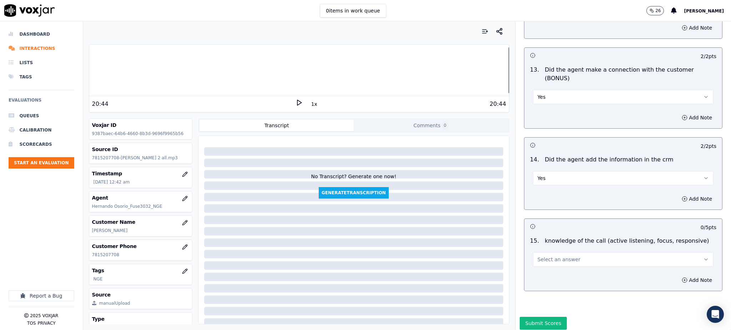
drag, startPoint x: 551, startPoint y: 236, endPoint x: 551, endPoint y: 240, distance: 4.7
click at [551, 256] on span "Select an answer" at bounding box center [558, 259] width 43 height 7
click at [546, 252] on div "Yes" at bounding box center [607, 250] width 165 height 11
click at [539, 317] on button "Submit Scores" at bounding box center [543, 323] width 47 height 13
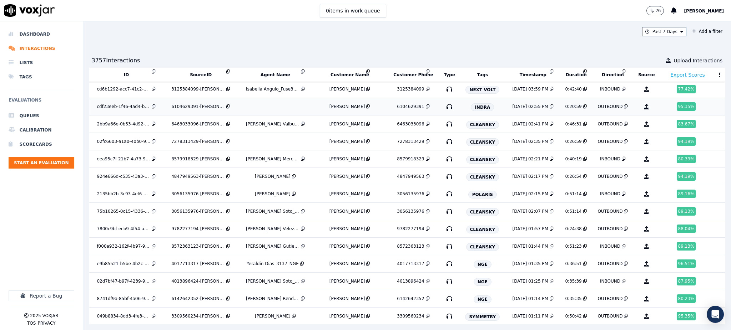
scroll to position [320, 0]
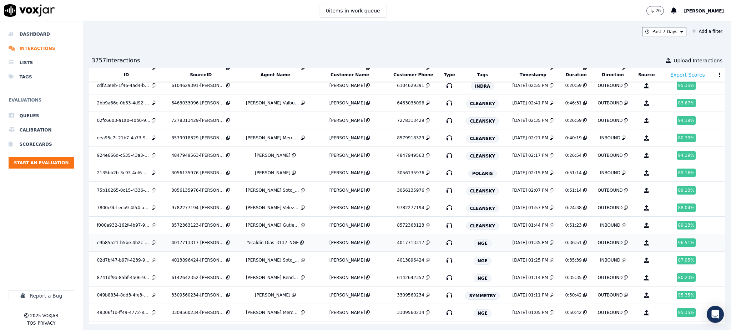
click at [444, 243] on icon "button" at bounding box center [449, 242] width 11 height 11
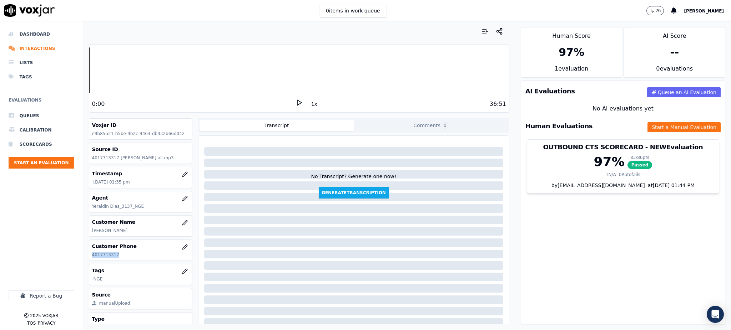
drag, startPoint x: 121, startPoint y: 259, endPoint x: 85, endPoint y: 258, distance: 35.7
click at [85, 258] on div "Your browser does not support the audio element. 0:00 1x 36:51 Voxjar ID e9b855…" at bounding box center [299, 175] width 432 height 309
copy p "4017713317"
click at [295, 103] on icon at bounding box center [298, 102] width 7 height 7
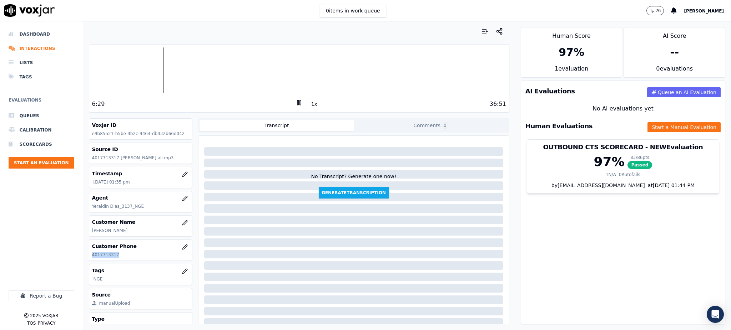
click at [295, 101] on icon at bounding box center [298, 102] width 7 height 7
click at [297, 101] on polygon at bounding box center [299, 102] width 4 height 5
click at [297, 103] on rect at bounding box center [297, 102] width 1 height 5
click at [299, 99] on div "9:23 1x 36:51" at bounding box center [299, 103] width 420 height 15
click at [295, 103] on icon at bounding box center [298, 102] width 7 height 7
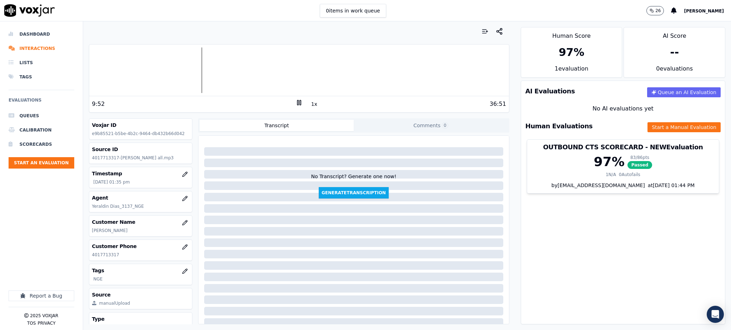
click at [299, 101] on rect at bounding box center [299, 102] width 1 height 5
click at [295, 102] on icon at bounding box center [298, 102] width 7 height 7
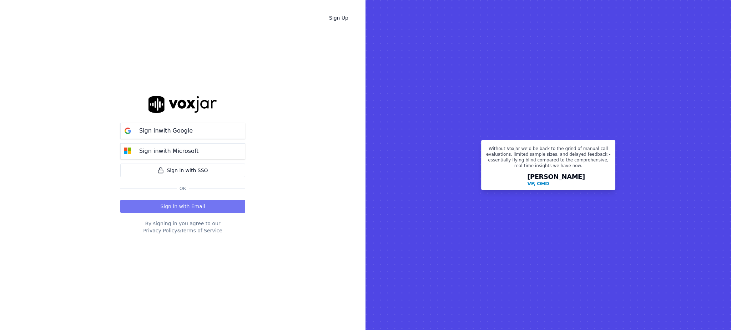
click at [178, 206] on button "Sign in with Email" at bounding box center [182, 206] width 125 height 13
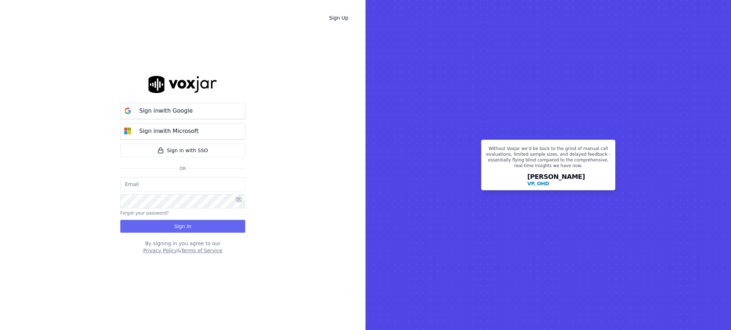
type input "[EMAIL_ADDRESS][DOMAIN_NAME]"
click at [176, 226] on button "Sign In" at bounding box center [182, 226] width 125 height 13
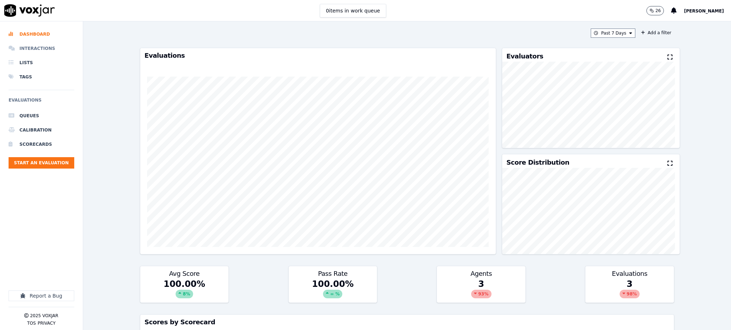
click at [45, 50] on li "Interactions" at bounding box center [42, 48] width 66 height 14
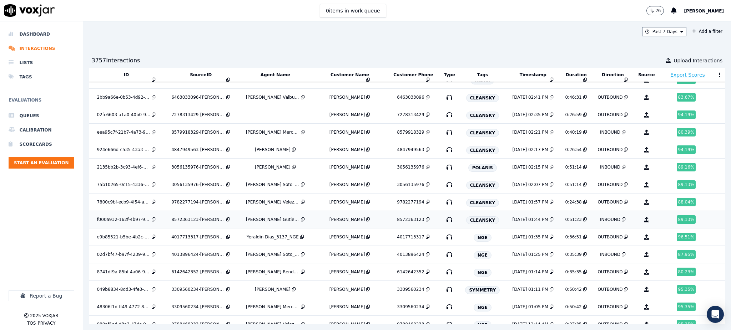
scroll to position [328, 0]
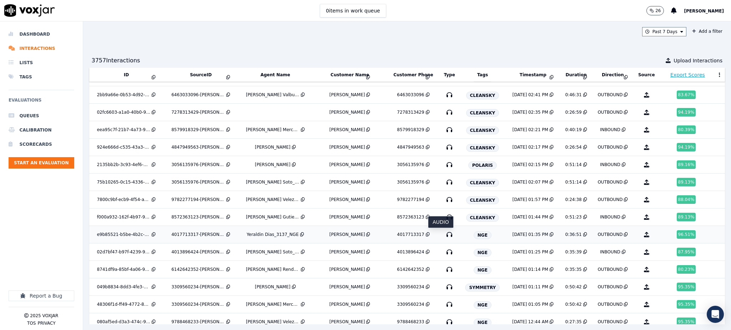
click at [444, 237] on icon "button" at bounding box center [449, 234] width 11 height 11
click at [444, 255] on icon "button" at bounding box center [449, 252] width 11 height 11
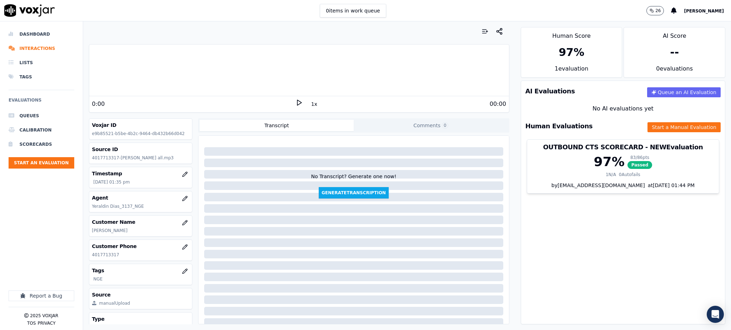
click at [296, 101] on icon at bounding box center [298, 102] width 7 height 7
click at [295, 103] on icon at bounding box center [298, 102] width 7 height 7
click at [297, 101] on polygon at bounding box center [299, 102] width 4 height 5
drag, startPoint x: 108, startPoint y: 257, endPoint x: 91, endPoint y: 259, distance: 17.3
click at [91, 259] on div "Customer Phone [PHONE_NUMBER]" at bounding box center [140, 250] width 103 height 21
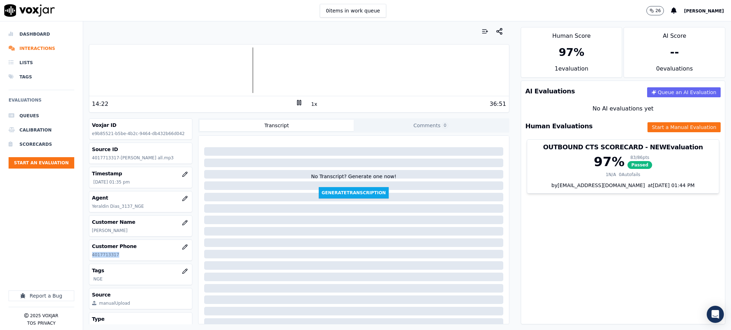
copy p "4017713317"
click at [295, 103] on icon at bounding box center [298, 102] width 7 height 7
click at [648, 128] on button "Start a Manual Evaluation" at bounding box center [683, 127] width 73 height 10
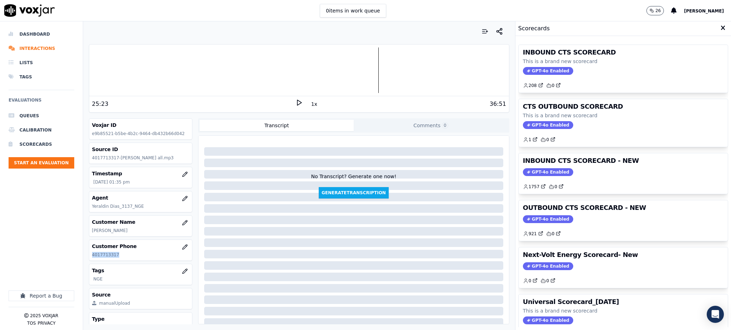
click at [535, 72] on span "GPT-4o Enabled" at bounding box center [548, 71] width 50 height 8
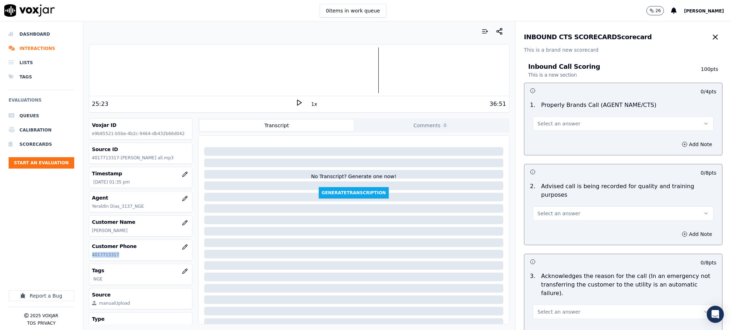
click at [551, 125] on span "Select an answer" at bounding box center [558, 123] width 43 height 7
drag, startPoint x: 544, startPoint y: 141, endPoint x: 537, endPoint y: 170, distance: 29.9
click at [544, 141] on div "Yes" at bounding box center [607, 139] width 165 height 11
drag, startPoint x: 539, startPoint y: 202, endPoint x: 539, endPoint y: 213, distance: 11.4
click at [539, 210] on span "Select an answer" at bounding box center [558, 213] width 43 height 7
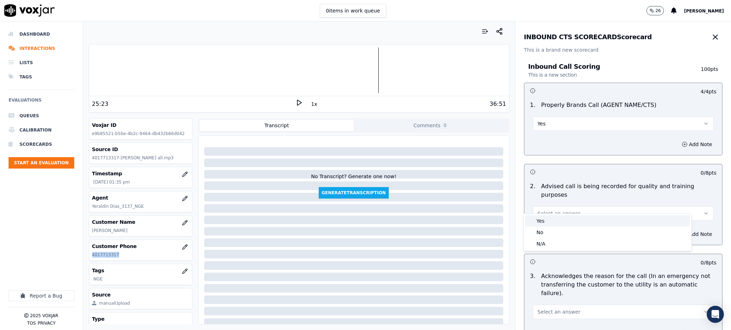
drag, startPoint x: 542, startPoint y: 222, endPoint x: 537, endPoint y: 227, distance: 7.3
click at [541, 222] on div "Yes" at bounding box center [607, 221] width 165 height 11
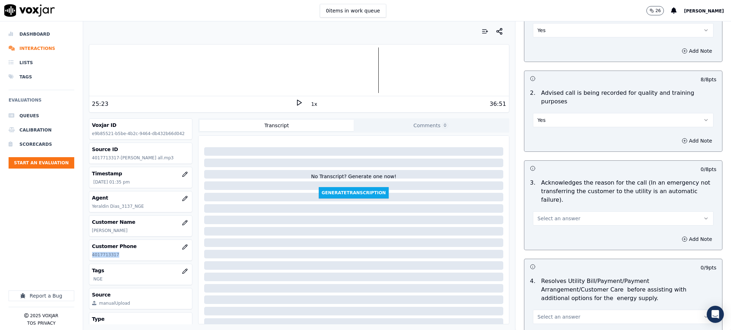
scroll to position [95, 0]
drag, startPoint x: 533, startPoint y: 203, endPoint x: 532, endPoint y: 207, distance: 4.7
click at [533, 210] on button "Select an answer" at bounding box center [623, 217] width 181 height 14
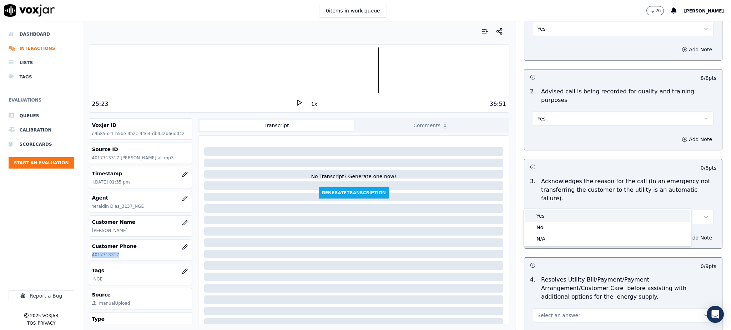
click at [539, 213] on div "Yes" at bounding box center [607, 216] width 165 height 11
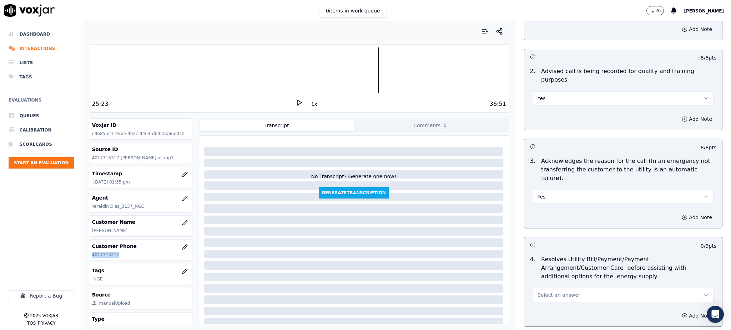
scroll to position [238, 0]
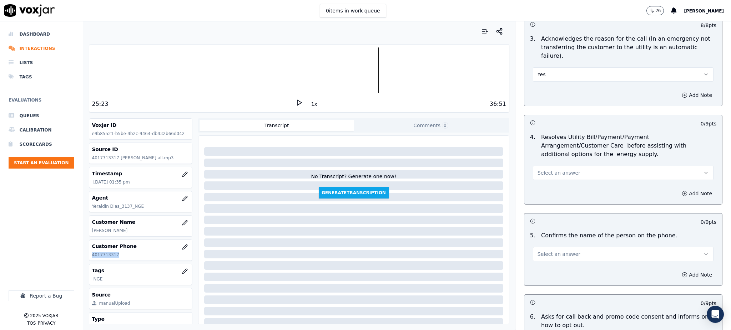
click at [537, 169] on span "Select an answer" at bounding box center [558, 172] width 43 height 7
drag, startPoint x: 535, startPoint y: 172, endPoint x: 535, endPoint y: 185, distance: 13.2
click at [535, 173] on div "Yes" at bounding box center [607, 171] width 165 height 11
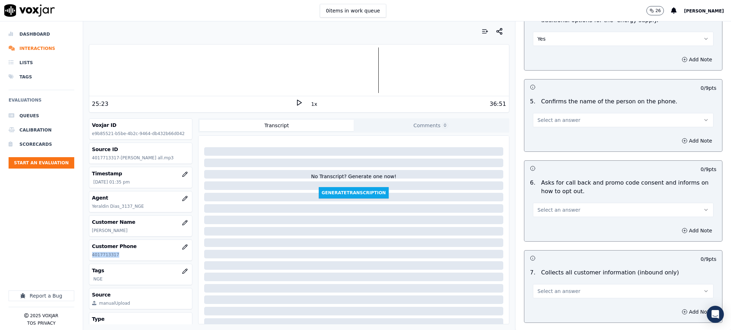
scroll to position [380, 0]
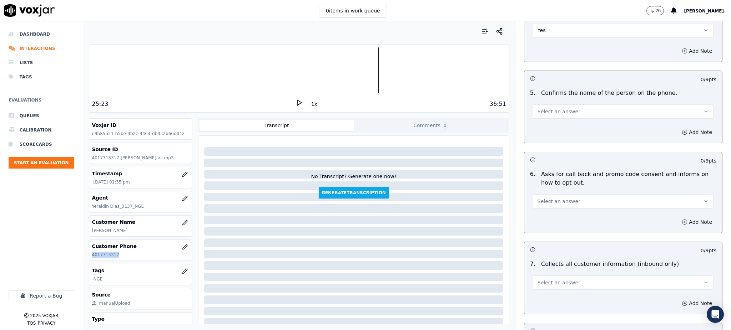
click at [543, 108] on span "Select an answer" at bounding box center [558, 111] width 43 height 7
click at [543, 109] on div "Yes" at bounding box center [607, 110] width 165 height 11
click at [542, 192] on div "6 . Asks for call back and promo code consent and informs on how to opt out. Se…" at bounding box center [623, 189] width 198 height 44
drag, startPoint x: 541, startPoint y: 183, endPoint x: 540, endPoint y: 191, distance: 7.3
click at [541, 198] on span "Select an answer" at bounding box center [558, 201] width 43 height 7
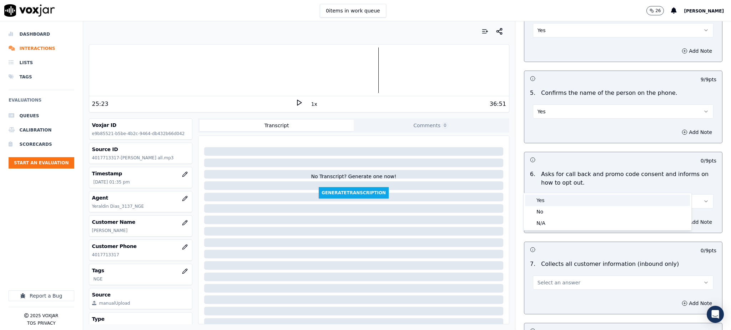
click at [539, 202] on div "Yes" at bounding box center [607, 200] width 165 height 11
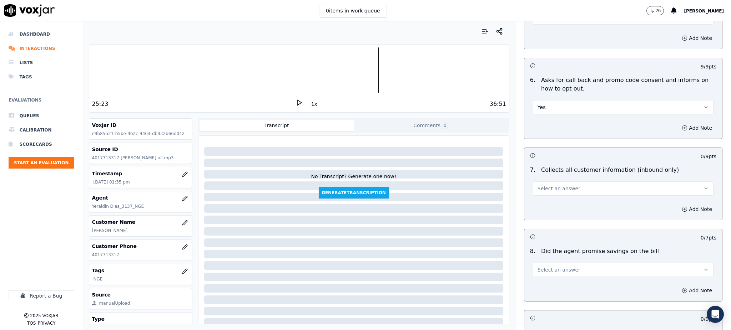
scroll to position [523, 0]
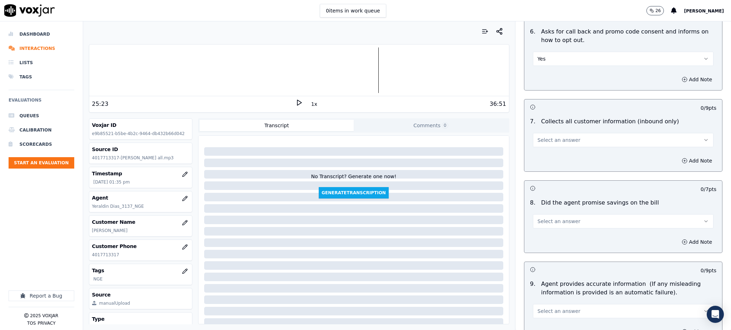
click at [537, 137] on span "Select an answer" at bounding box center [558, 140] width 43 height 7
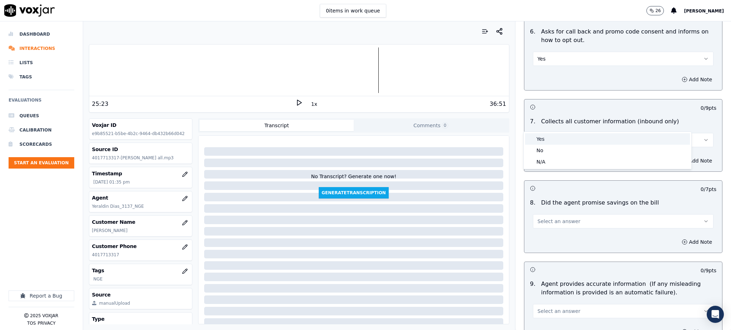
click at [538, 139] on div "Yes" at bounding box center [607, 138] width 165 height 11
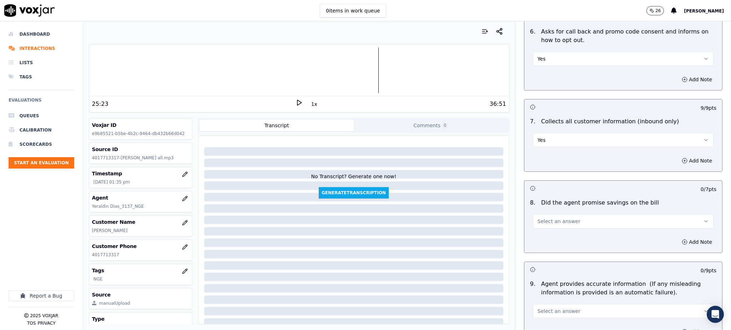
click at [540, 218] on span "Select an answer" at bounding box center [558, 221] width 43 height 7
click at [543, 220] on div "Yes" at bounding box center [607, 220] width 165 height 11
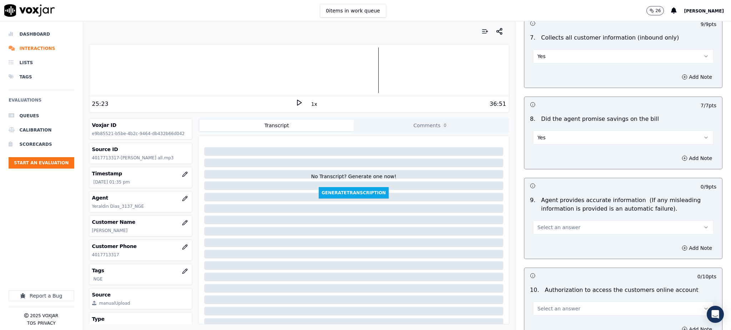
scroll to position [618, 0]
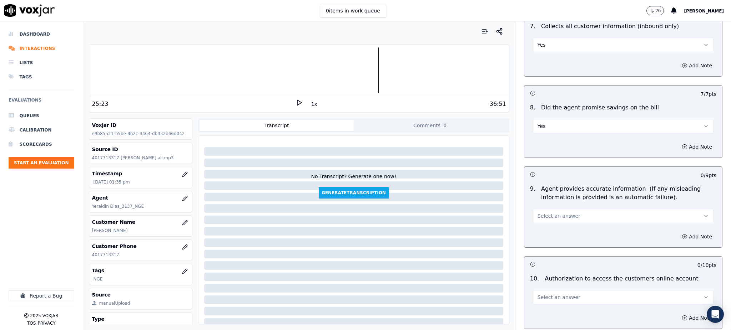
click at [546, 213] on span "Select an answer" at bounding box center [558, 216] width 43 height 7
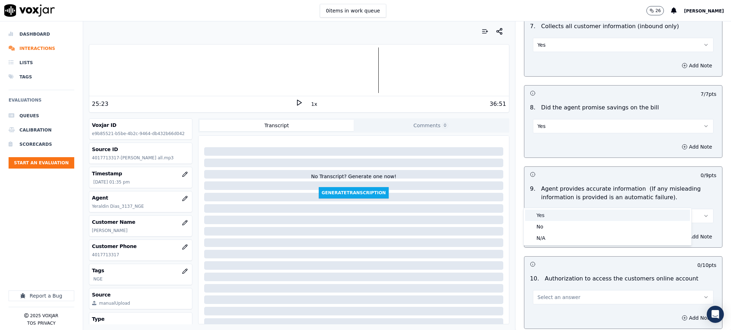
click at [544, 216] on div "Yes" at bounding box center [607, 215] width 165 height 11
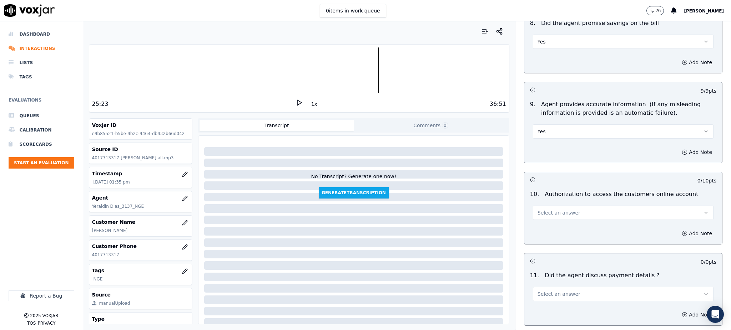
scroll to position [714, 0]
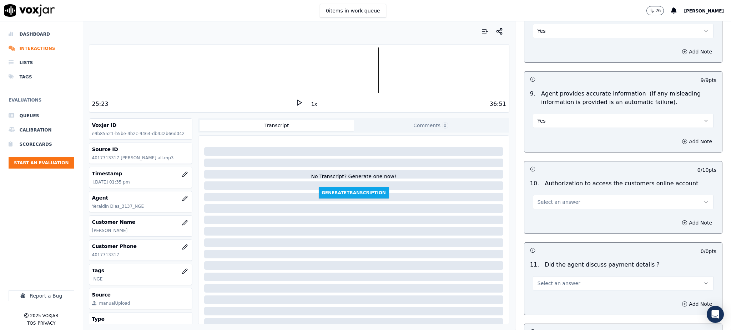
click at [544, 199] on span "Select an answer" at bounding box center [558, 202] width 43 height 7
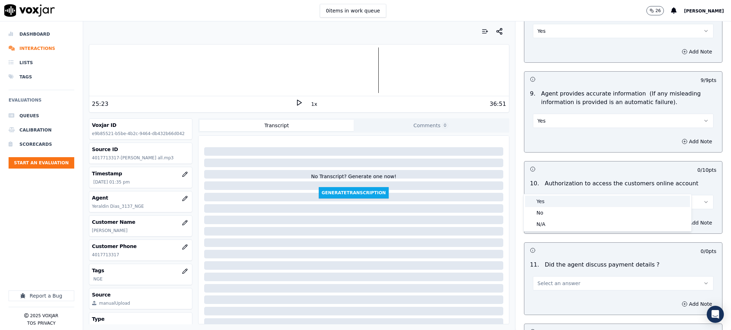
click at [544, 202] on div "Yes" at bounding box center [607, 201] width 165 height 11
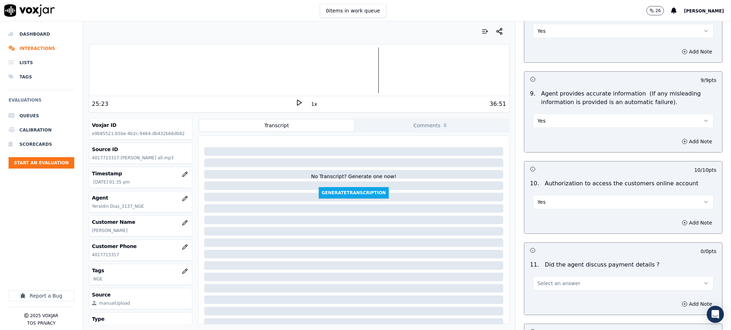
click at [538, 280] on span "Select an answer" at bounding box center [558, 283] width 43 height 7
click at [549, 306] on div "N/A" at bounding box center [607, 305] width 165 height 11
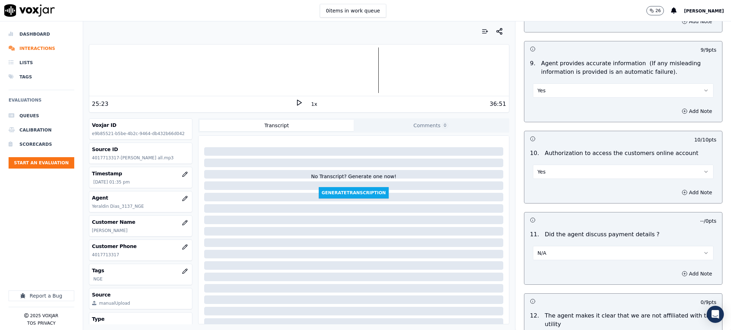
scroll to position [809, 0]
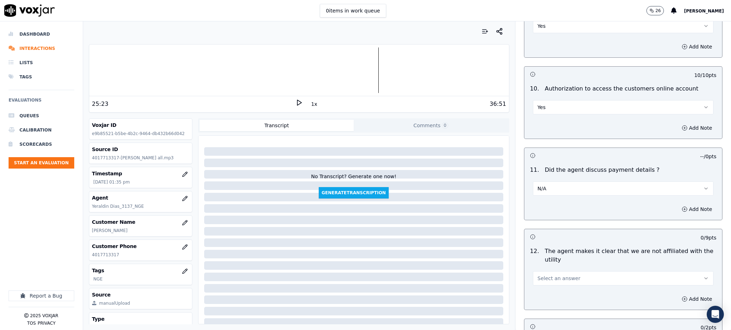
click at [540, 275] on span "Select an answer" at bounding box center [558, 278] width 43 height 7
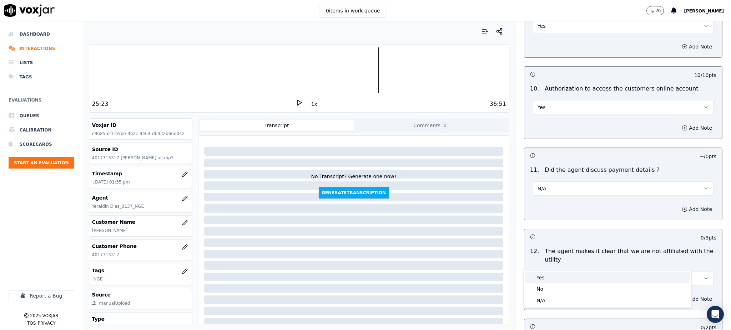
drag, startPoint x: 540, startPoint y: 277, endPoint x: 535, endPoint y: 285, distance: 9.6
click at [540, 277] on div "Yes" at bounding box center [607, 277] width 165 height 11
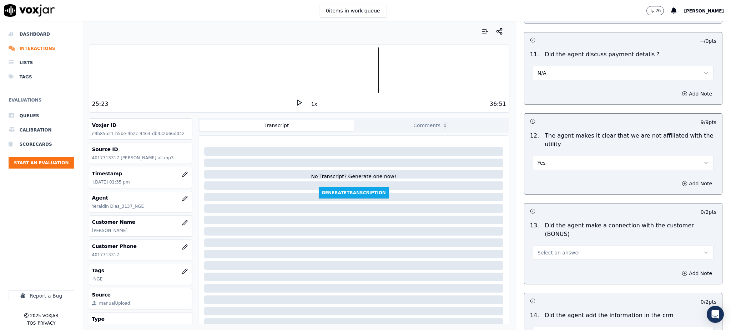
scroll to position [951, 0]
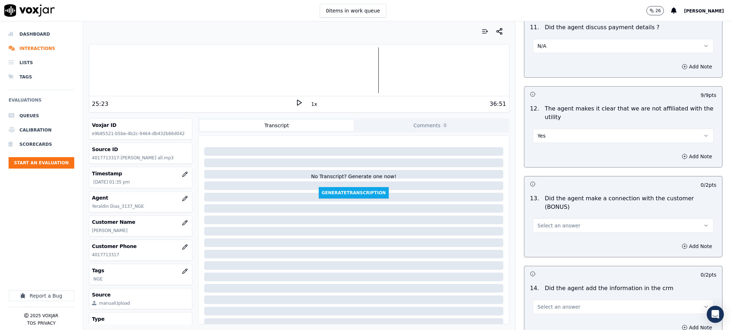
click at [539, 222] on span "Select an answer" at bounding box center [558, 225] width 43 height 7
drag, startPoint x: 541, startPoint y: 217, endPoint x: 528, endPoint y: 258, distance: 43.0
click at [541, 218] on div "Yes" at bounding box center [607, 216] width 165 height 11
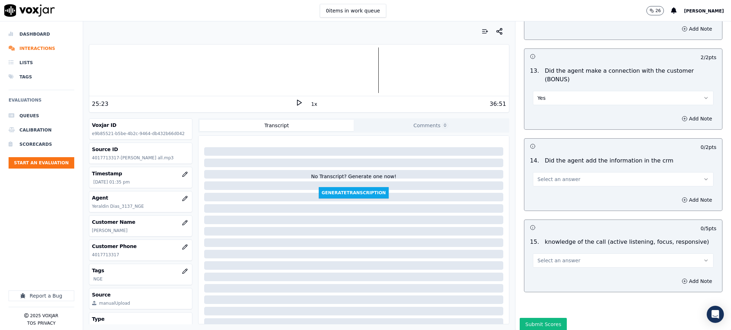
scroll to position [1080, 0]
click at [537, 175] on span "Select an answer" at bounding box center [558, 178] width 43 height 7
drag, startPoint x: 541, startPoint y: 172, endPoint x: 539, endPoint y: 207, distance: 35.4
click at [541, 173] on div "Yes" at bounding box center [607, 169] width 165 height 11
click at [544, 256] on span "Select an answer" at bounding box center [558, 259] width 43 height 7
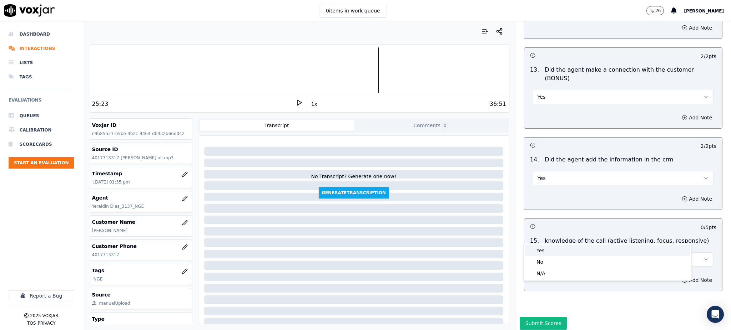
click at [538, 254] on div "Yes" at bounding box center [607, 250] width 165 height 11
click at [522, 317] on button "Submit Scores" at bounding box center [543, 323] width 47 height 13
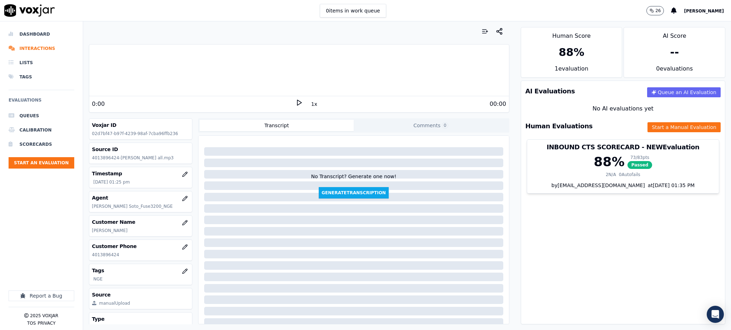
click at [295, 103] on icon at bounding box center [298, 102] width 7 height 7
click at [295, 104] on icon at bounding box center [298, 102] width 7 height 7
click at [295, 102] on icon at bounding box center [298, 102] width 7 height 7
drag, startPoint x: 131, startPoint y: 257, endPoint x: 90, endPoint y: 257, distance: 40.7
click at [91, 258] on div "Customer Phone [PHONE_NUMBER]" at bounding box center [140, 250] width 103 height 21
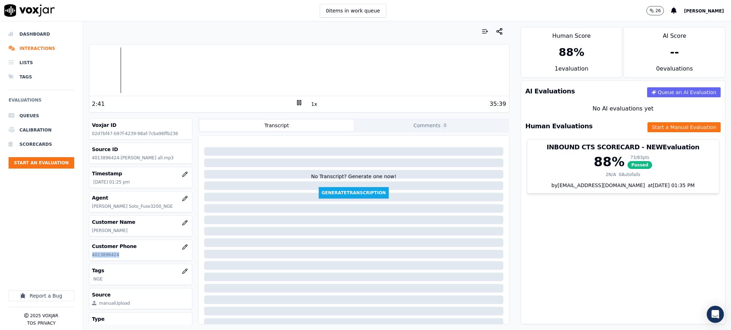
copy p "4013896424"
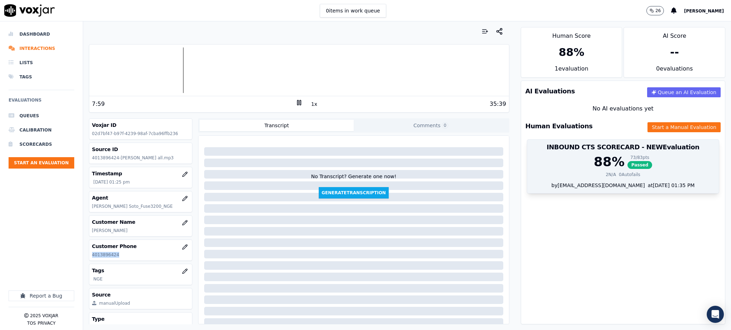
click at [627, 166] on span "Passed" at bounding box center [639, 165] width 25 height 8
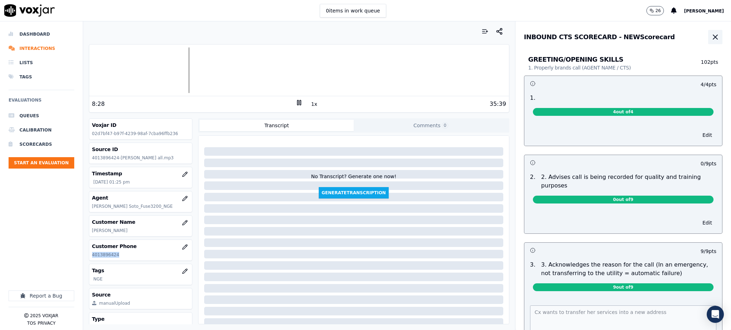
click at [711, 36] on icon "button" at bounding box center [715, 37] width 9 height 9
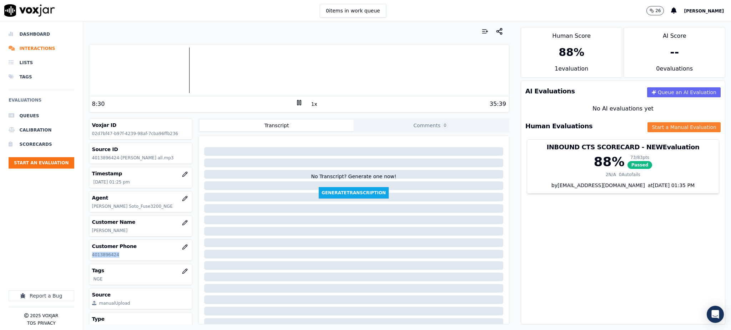
click at [647, 126] on button "Start a Manual Evaluation" at bounding box center [683, 127] width 73 height 10
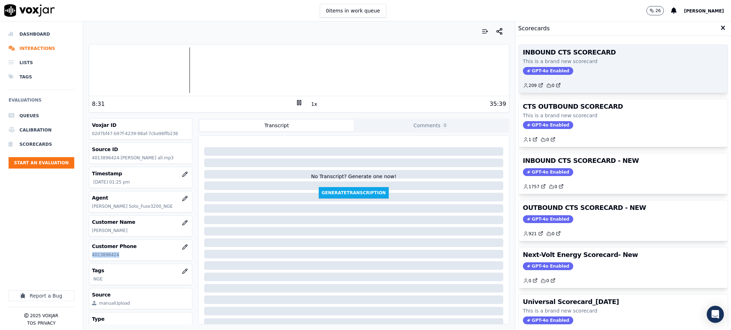
click at [550, 69] on span "GPT-4o Enabled" at bounding box center [548, 71] width 50 height 8
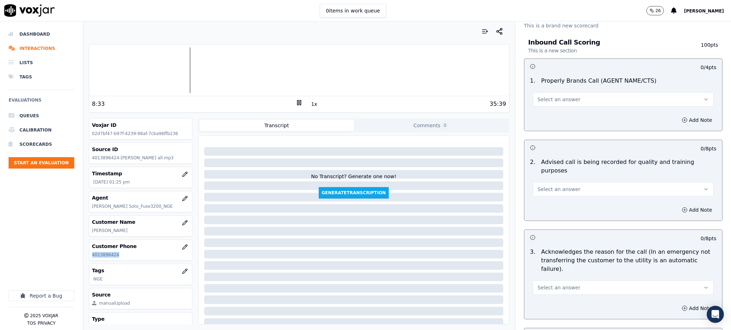
scroll to position [47, 0]
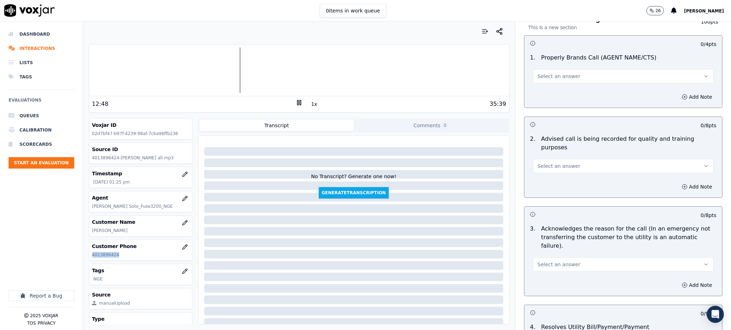
click at [299, 101] on rect at bounding box center [299, 102] width 1 height 5
click at [295, 100] on icon at bounding box center [298, 102] width 7 height 7
click at [297, 100] on rect at bounding box center [297, 102] width 1 height 5
click at [295, 103] on icon at bounding box center [298, 102] width 7 height 7
click at [295, 101] on icon at bounding box center [298, 102] width 7 height 7
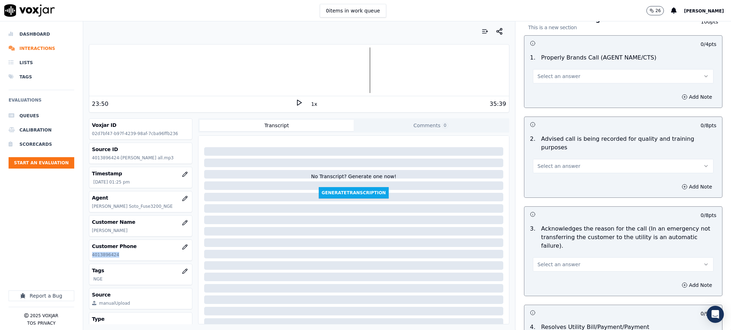
click at [297, 103] on icon at bounding box center [298, 102] width 7 height 7
click at [581, 78] on button "Select an answer" at bounding box center [623, 76] width 181 height 14
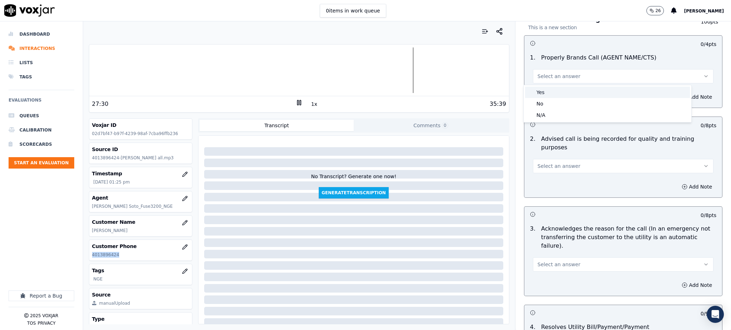
drag, startPoint x: 533, startPoint y: 92, endPoint x: 536, endPoint y: 113, distance: 21.3
click at [533, 93] on div "Yes" at bounding box center [607, 92] width 165 height 11
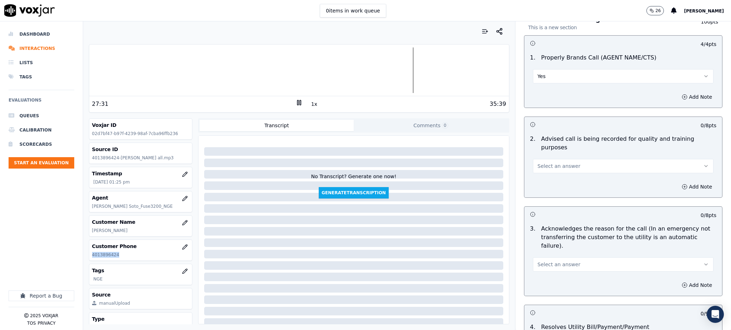
click at [539, 163] on span "Select an answer" at bounding box center [558, 166] width 43 height 7
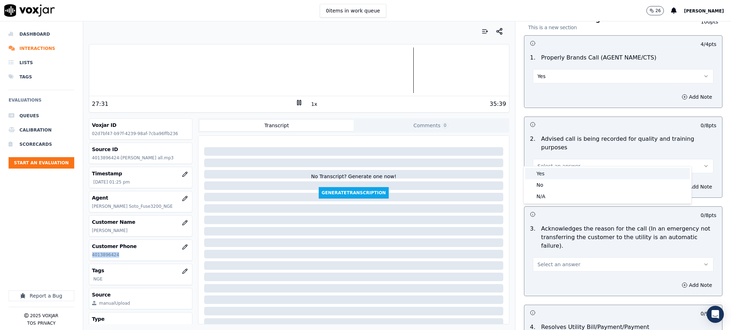
click at [543, 172] on div "Yes" at bounding box center [607, 173] width 165 height 11
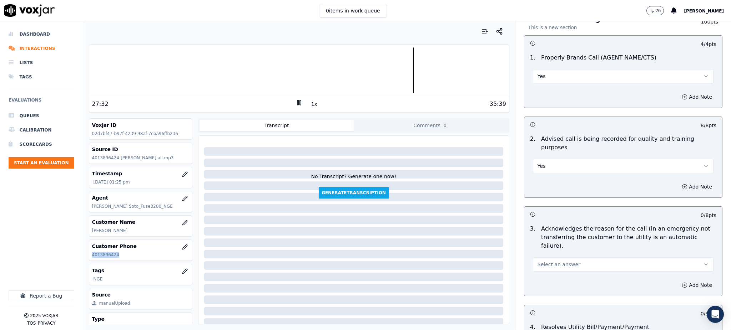
drag, startPoint x: 535, startPoint y: 247, endPoint x: 535, endPoint y: 253, distance: 5.7
click at [537, 261] on span "Select an answer" at bounding box center [558, 264] width 43 height 7
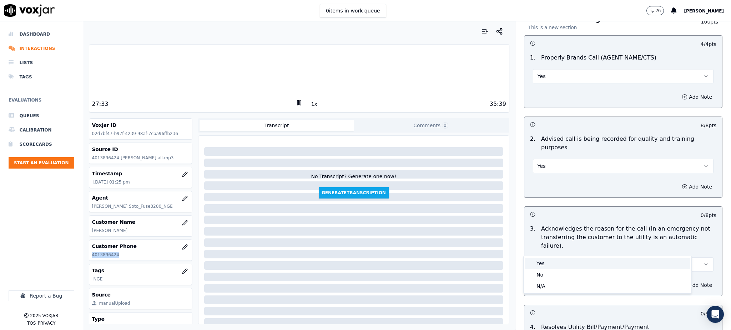
drag, startPoint x: 535, startPoint y: 253, endPoint x: 542, endPoint y: 307, distance: 55.1
click at [535, 262] on div "Yes" at bounding box center [607, 263] width 165 height 11
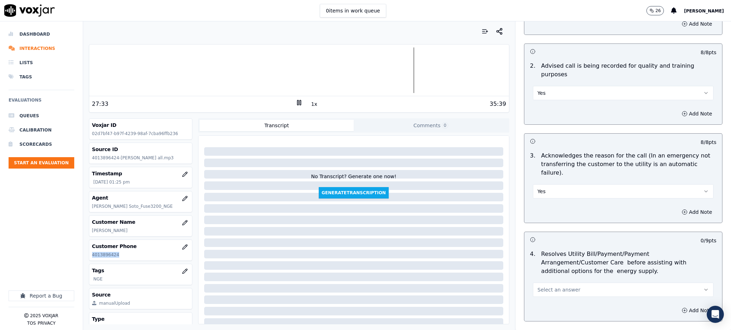
scroll to position [143, 0]
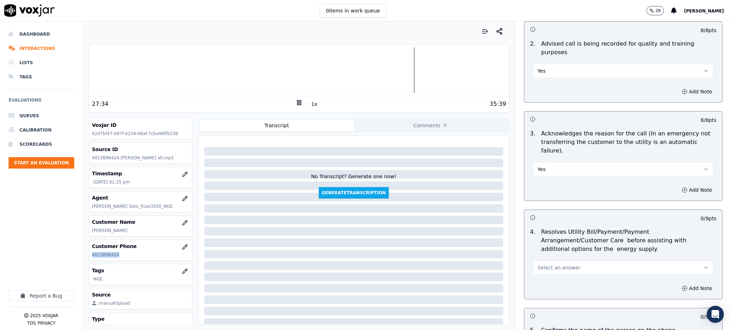
click at [537, 264] on span "Select an answer" at bounding box center [558, 267] width 43 height 7
click at [541, 266] on div "Yes" at bounding box center [607, 267] width 165 height 11
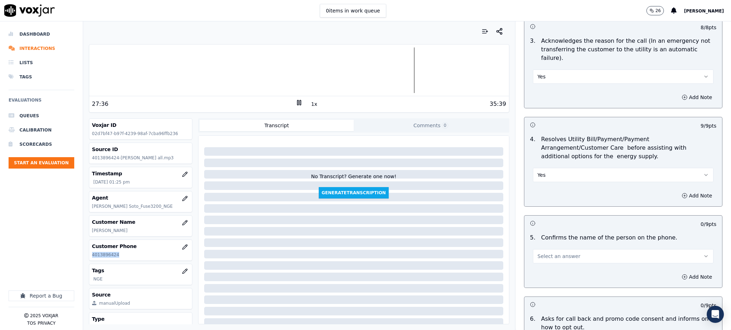
scroll to position [238, 0]
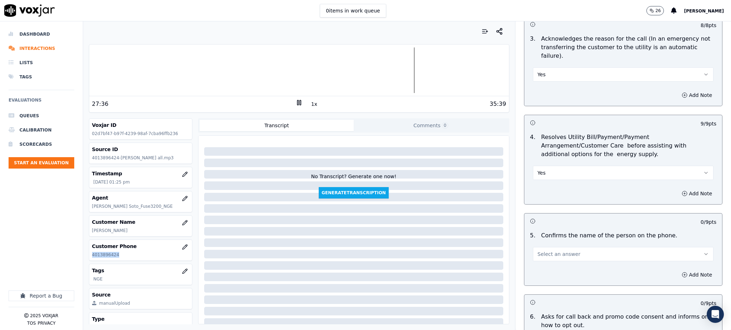
click at [542, 251] on span "Select an answer" at bounding box center [558, 254] width 43 height 7
click at [540, 253] on div "Yes" at bounding box center [607, 253] width 165 height 11
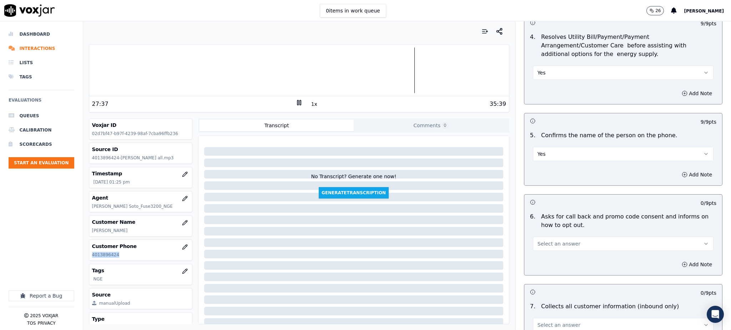
scroll to position [380, 0]
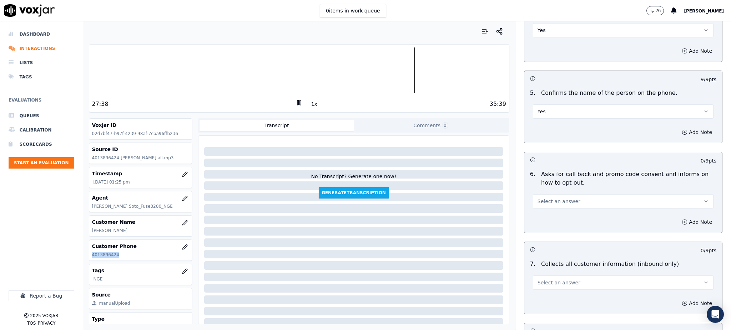
click at [543, 198] on span "Select an answer" at bounding box center [558, 201] width 43 height 7
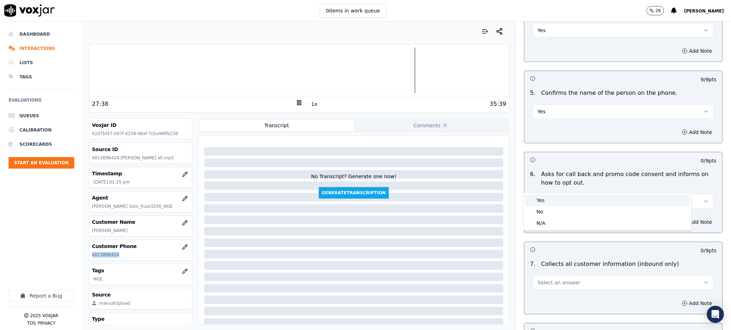
click at [539, 199] on div "Yes" at bounding box center [607, 200] width 165 height 11
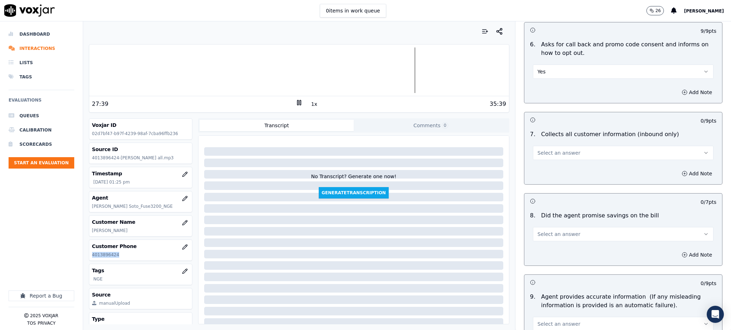
scroll to position [523, 0]
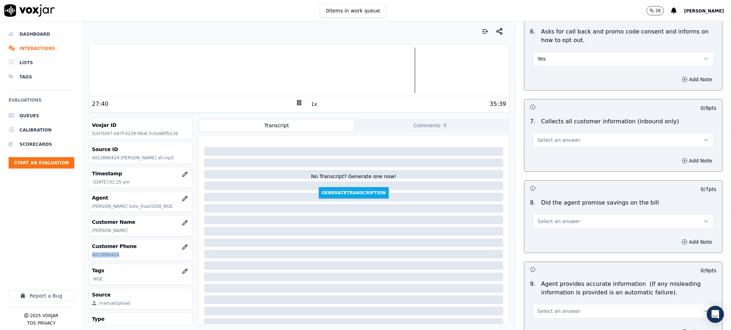
click at [534, 133] on button "Select an answer" at bounding box center [623, 140] width 181 height 14
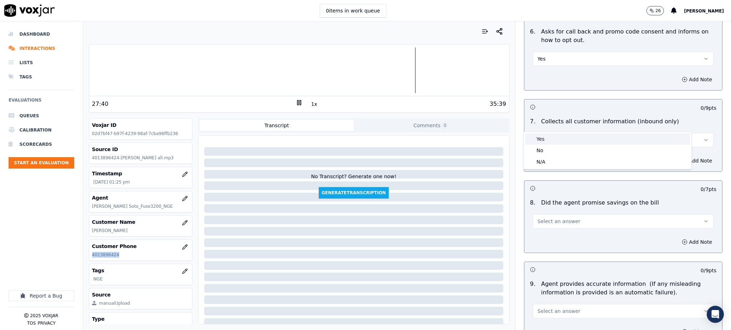
click at [538, 141] on div "Yes" at bounding box center [607, 138] width 165 height 11
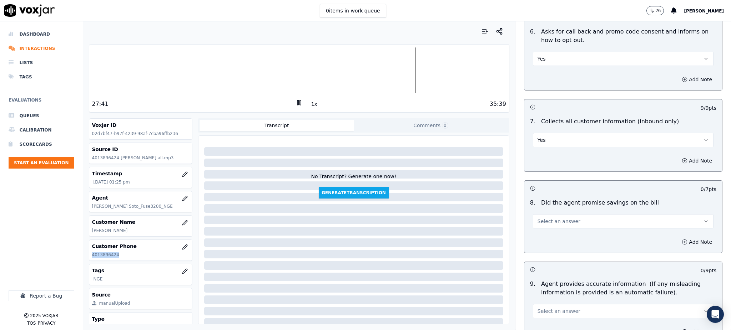
click at [543, 218] on span "Select an answer" at bounding box center [558, 221] width 43 height 7
click at [545, 226] on div "No" at bounding box center [607, 231] width 165 height 11
click at [540, 214] on button "No" at bounding box center [623, 221] width 181 height 14
click at [538, 219] on div "Yes" at bounding box center [607, 220] width 165 height 11
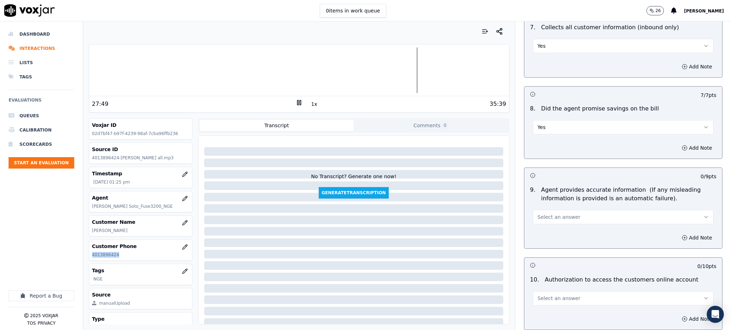
scroll to position [618, 0]
click at [540, 213] on span "Select an answer" at bounding box center [558, 216] width 43 height 7
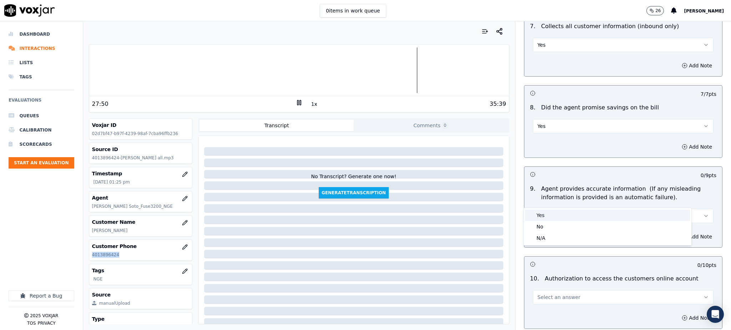
click at [542, 217] on div "Yes" at bounding box center [607, 215] width 165 height 11
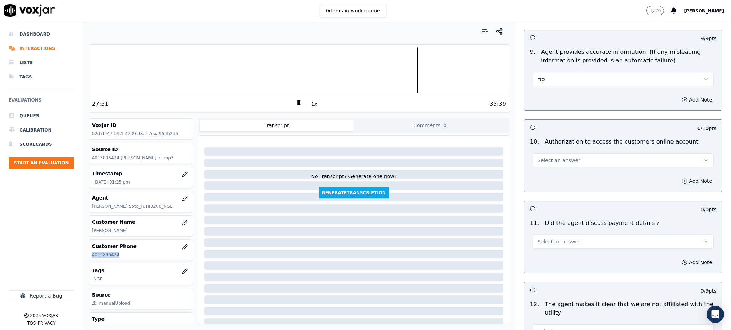
scroll to position [761, 0]
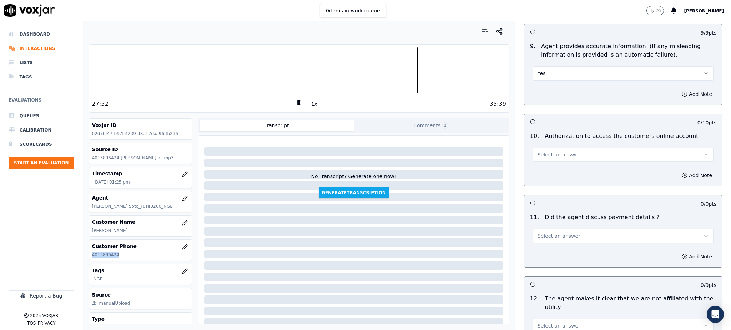
click at [533, 148] on button "Select an answer" at bounding box center [623, 155] width 181 height 14
click at [544, 160] on div "No" at bounding box center [607, 165] width 165 height 11
click at [538, 148] on button "No" at bounding box center [623, 155] width 181 height 14
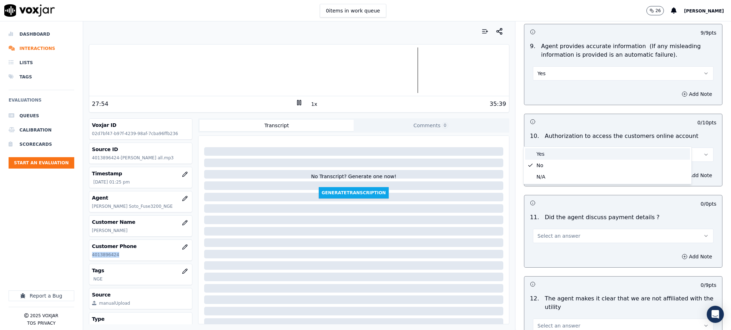
click at [539, 154] on div "Yes" at bounding box center [607, 153] width 165 height 11
drag, startPoint x: 541, startPoint y: 220, endPoint x: 539, endPoint y: 227, distance: 7.4
click at [542, 233] on span "Select an answer" at bounding box center [558, 236] width 43 height 7
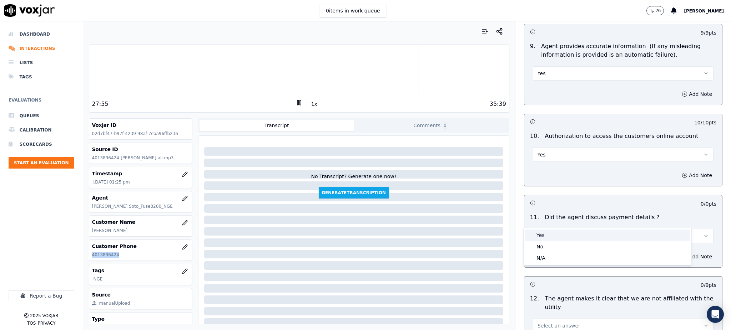
click at [539, 234] on div "Yes" at bounding box center [607, 235] width 165 height 11
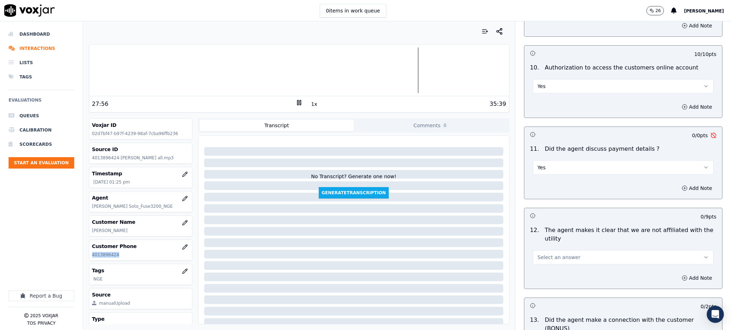
scroll to position [856, 0]
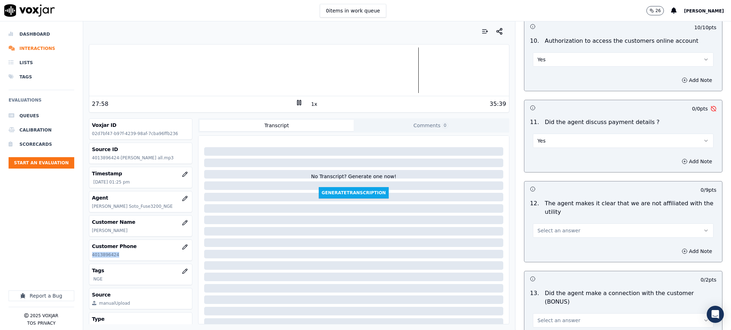
click at [566, 134] on button "Yes" at bounding box center [623, 141] width 181 height 14
click at [543, 160] on div "N/A" at bounding box center [607, 162] width 165 height 11
click at [537, 227] on span "Select an answer" at bounding box center [558, 230] width 43 height 7
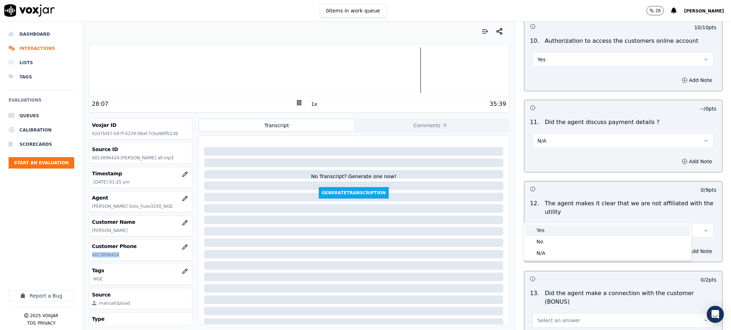
click at [540, 230] on div "Yes" at bounding box center [607, 230] width 165 height 11
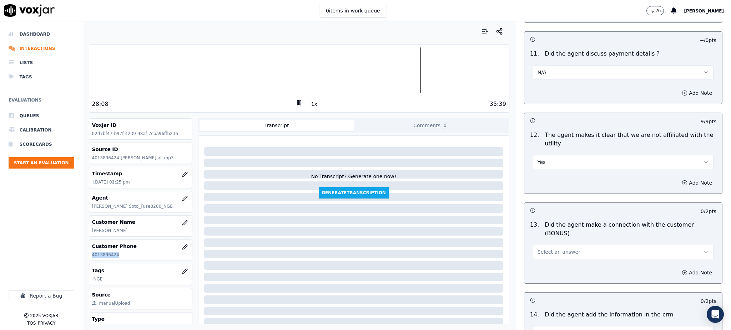
scroll to position [951, 0]
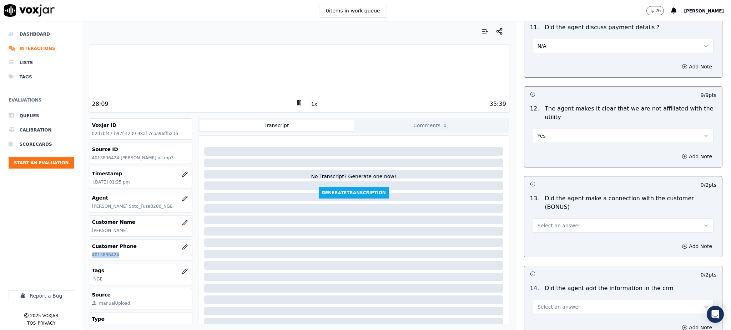
click at [545, 222] on span "Select an answer" at bounding box center [558, 225] width 43 height 7
drag, startPoint x: 543, startPoint y: 215, endPoint x: 539, endPoint y: 243, distance: 28.2
click at [543, 216] on div "Yes" at bounding box center [607, 216] width 165 height 11
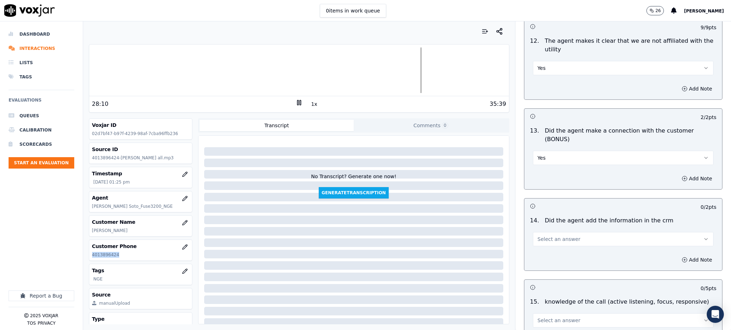
scroll to position [1046, 0]
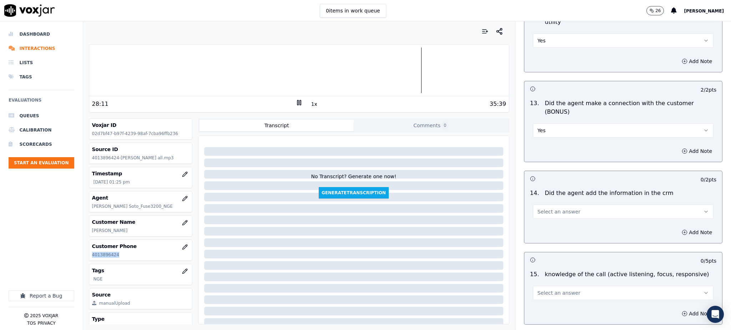
click at [537, 208] on span "Select an answer" at bounding box center [558, 211] width 43 height 7
drag, startPoint x: 542, startPoint y: 204, endPoint x: 544, endPoint y: 233, distance: 29.0
click at [542, 205] on div "Yes" at bounding box center [607, 202] width 165 height 11
click at [548, 290] on span "Select an answer" at bounding box center [558, 293] width 43 height 7
click at [544, 287] on div "Yes" at bounding box center [607, 284] width 165 height 11
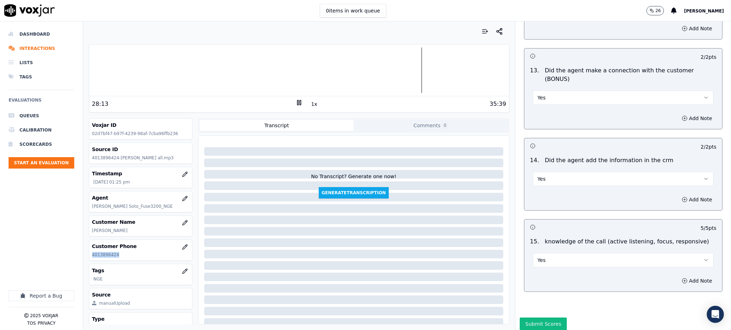
scroll to position [1080, 0]
click at [546, 317] on button "Submit Scores" at bounding box center [543, 323] width 47 height 13
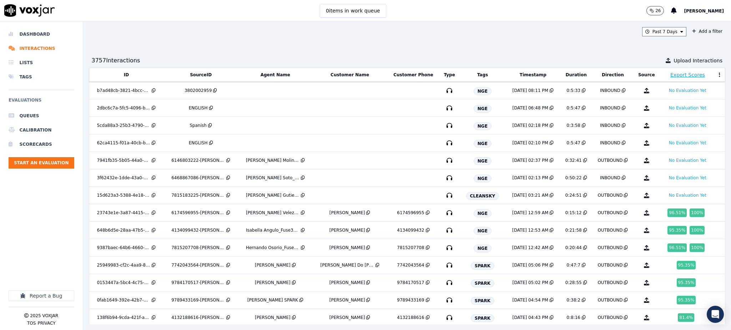
scroll to position [328, 0]
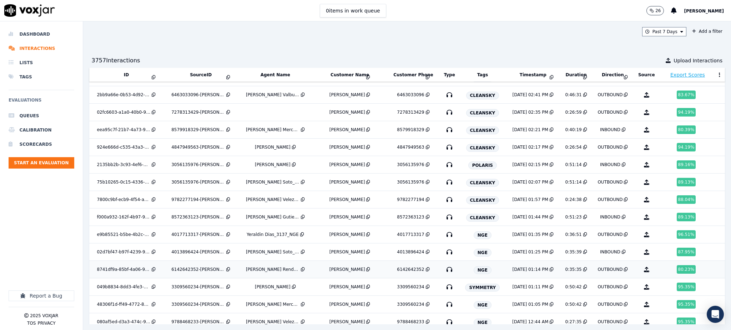
click at [444, 270] on icon "button" at bounding box center [449, 269] width 11 height 11
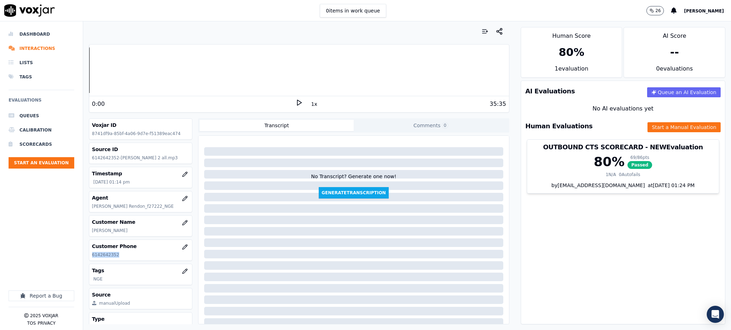
drag, startPoint x: 117, startPoint y: 259, endPoint x: 92, endPoint y: 255, distance: 25.2
click at [92, 255] on div "Customer Phone [PHONE_NUMBER]" at bounding box center [140, 250] width 103 height 21
copy p "6142642352"
click at [295, 103] on icon at bounding box center [298, 102] width 7 height 7
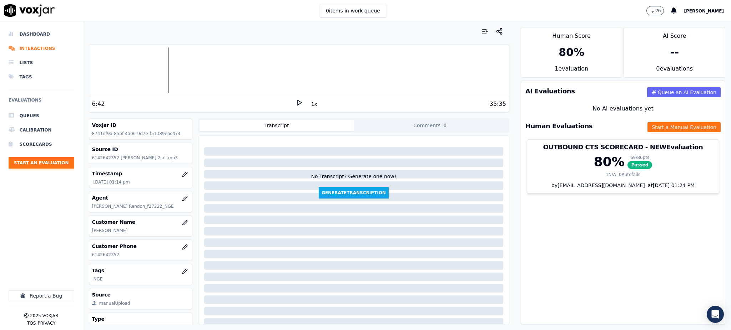
click at [290, 103] on div "6:42" at bounding box center [193, 104] width 203 height 9
click at [293, 100] on div "6:42 1x 35:35" at bounding box center [299, 103] width 420 height 15
click at [295, 101] on icon at bounding box center [298, 102] width 7 height 7
click at [295, 100] on icon at bounding box center [298, 102] width 7 height 7
click at [295, 102] on icon at bounding box center [298, 102] width 7 height 7
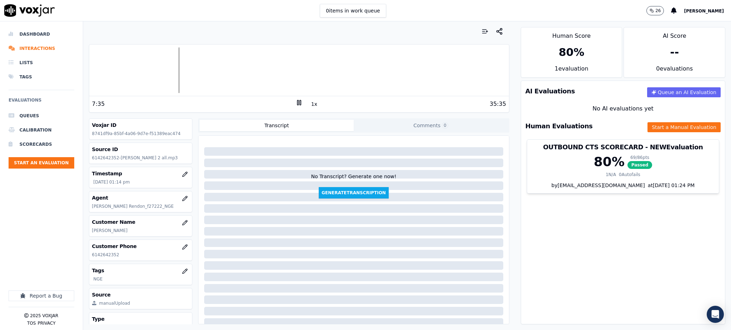
click at [295, 103] on icon at bounding box center [298, 102] width 7 height 7
click at [297, 105] on polygon at bounding box center [299, 102] width 4 height 5
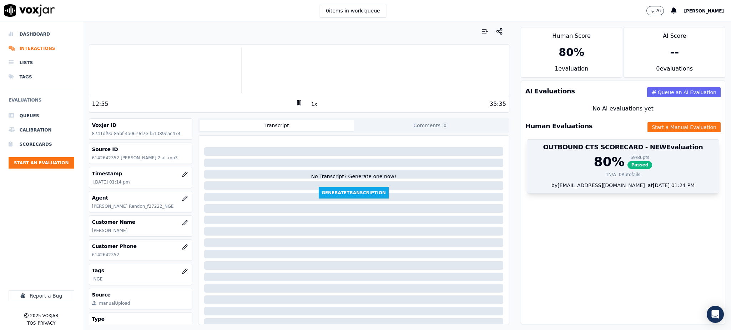
click at [627, 167] on span "Passed" at bounding box center [639, 165] width 25 height 8
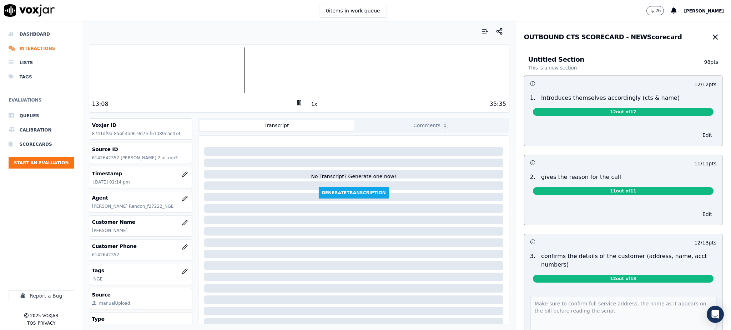
click at [295, 104] on icon at bounding box center [298, 102] width 7 height 7
click at [711, 40] on icon "button" at bounding box center [715, 37] width 9 height 9
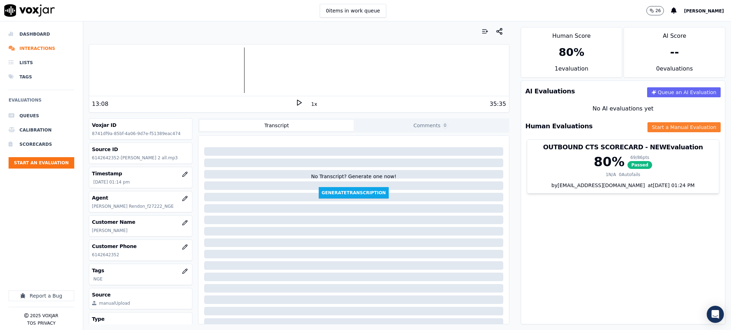
click at [657, 127] on button "Start a Manual Evaluation" at bounding box center [683, 127] width 73 height 10
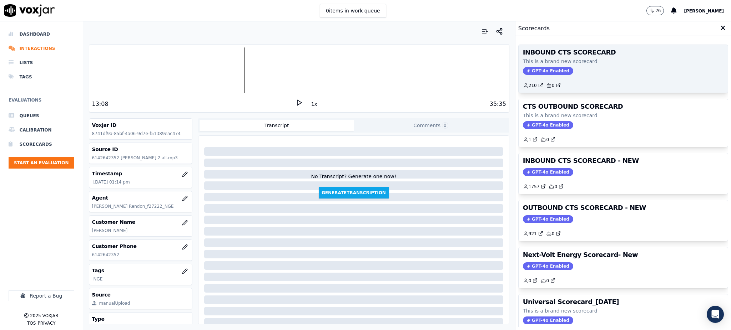
click at [529, 76] on div "INBOUND CTS SCORECARD This is a brand new scorecard GPT-4o Enabled 210 0" at bounding box center [622, 69] width 209 height 48
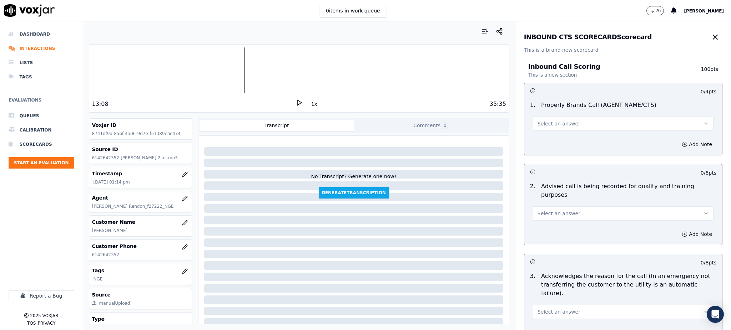
click at [295, 105] on icon at bounding box center [298, 102] width 7 height 7
click at [297, 103] on icon at bounding box center [298, 102] width 7 height 7
click at [556, 126] on span "Select an answer" at bounding box center [558, 123] width 43 height 7
drag, startPoint x: 551, startPoint y: 137, endPoint x: 537, endPoint y: 196, distance: 60.4
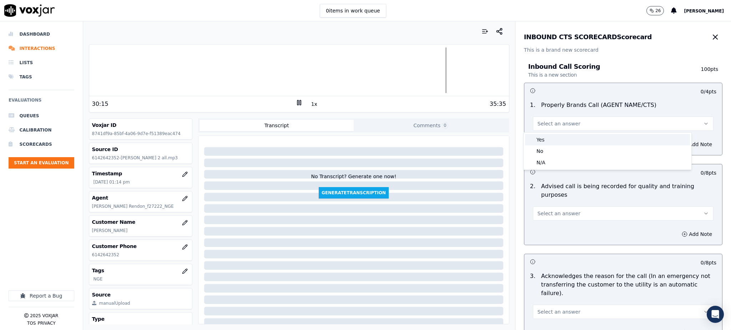
click at [550, 138] on div "Yes" at bounding box center [607, 139] width 165 height 11
drag, startPoint x: 537, startPoint y: 209, endPoint x: 536, endPoint y: 213, distance: 4.0
click at [536, 210] on button "Select an answer" at bounding box center [623, 214] width 181 height 14
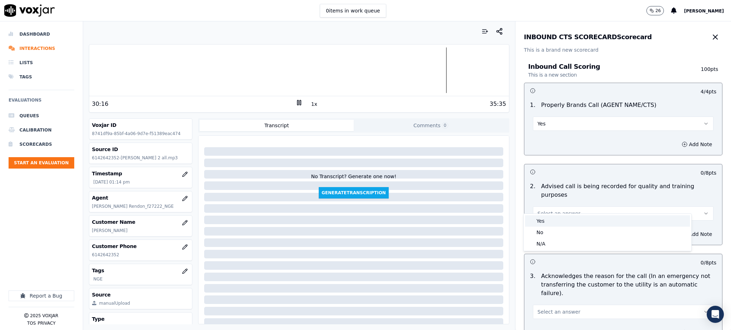
click at [537, 219] on div "Yes" at bounding box center [607, 221] width 165 height 11
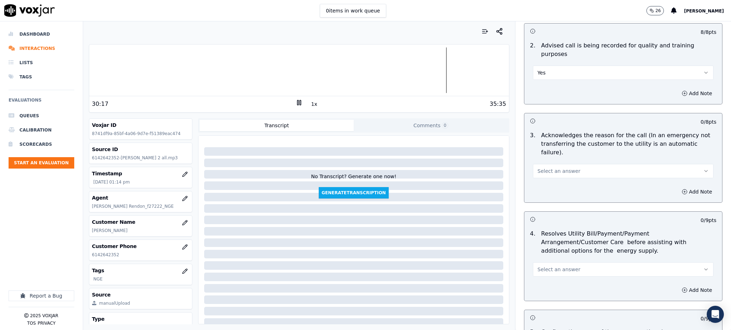
scroll to position [143, 0]
drag, startPoint x: 541, startPoint y: 151, endPoint x: 540, endPoint y: 158, distance: 6.8
click at [540, 166] on span "Select an answer" at bounding box center [558, 169] width 43 height 7
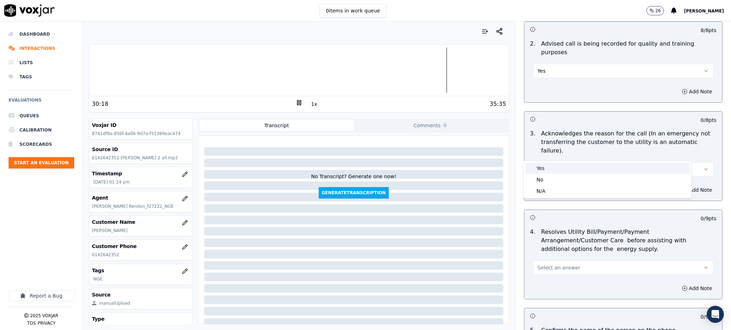
drag, startPoint x: 542, startPoint y: 170, endPoint x: 541, endPoint y: 176, distance: 6.7
click at [542, 170] on div "Yes" at bounding box center [607, 168] width 165 height 11
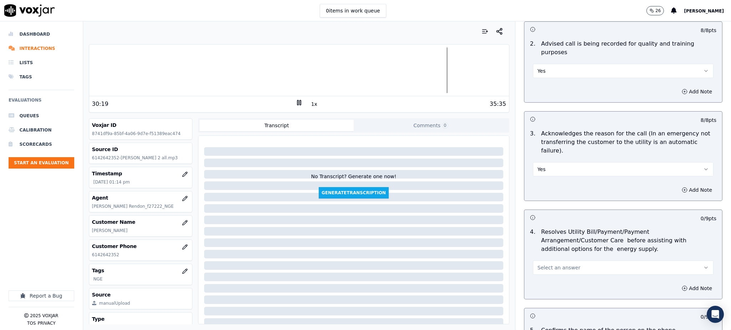
drag, startPoint x: 539, startPoint y: 246, endPoint x: 539, endPoint y: 259, distance: 12.8
click at [539, 261] on button "Select an answer" at bounding box center [623, 268] width 181 height 14
click at [539, 265] on div "Yes" at bounding box center [607, 267] width 165 height 11
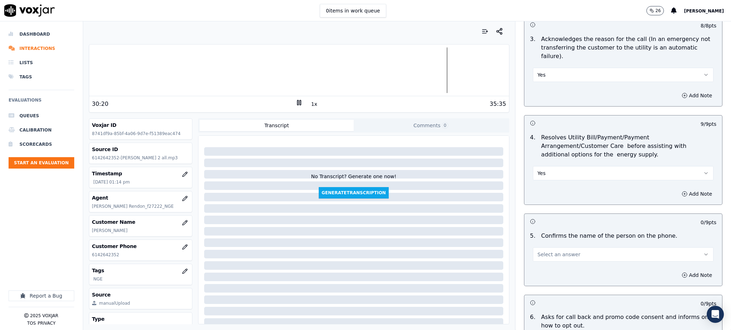
scroll to position [238, 0]
click at [543, 251] on span "Select an answer" at bounding box center [558, 254] width 43 height 7
click at [545, 249] on div "Yes" at bounding box center [607, 253] width 165 height 11
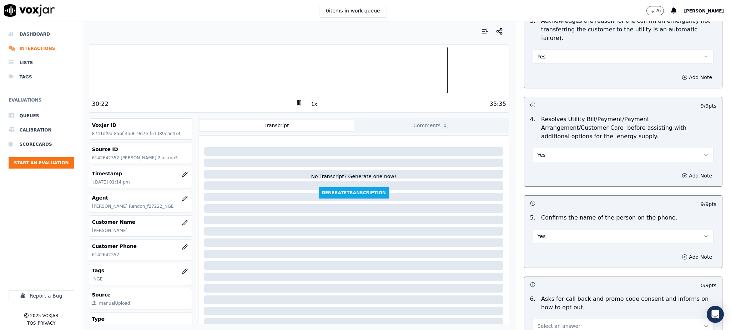
scroll to position [333, 0]
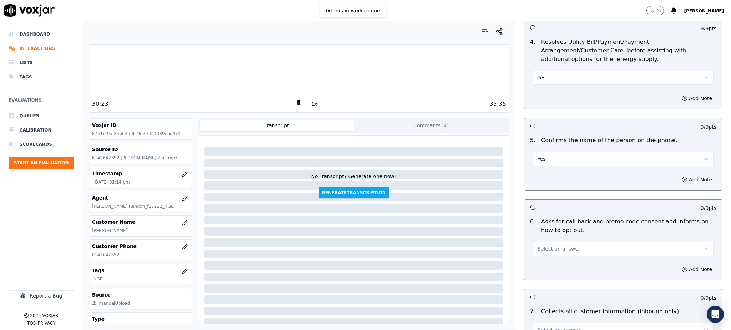
click at [547, 245] on span "Select an answer" at bounding box center [558, 248] width 43 height 7
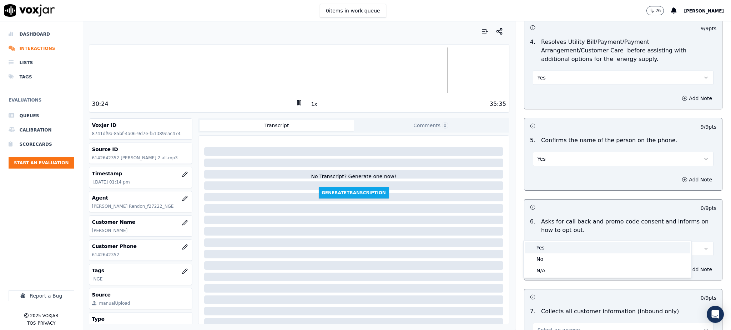
click at [544, 245] on div "Yes" at bounding box center [607, 247] width 165 height 11
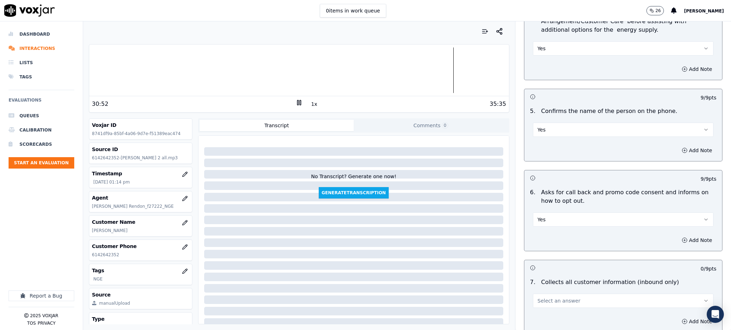
scroll to position [428, 0]
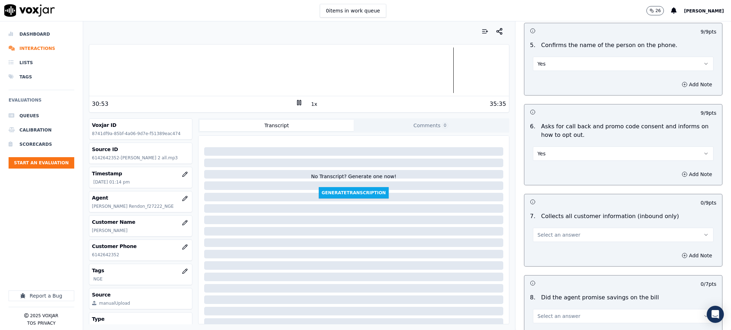
click at [543, 232] on span "Select an answer" at bounding box center [558, 235] width 43 height 7
click at [538, 233] on div "Yes" at bounding box center [607, 234] width 165 height 11
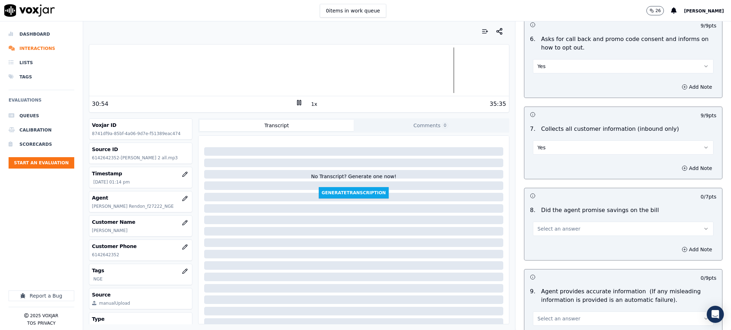
scroll to position [523, 0]
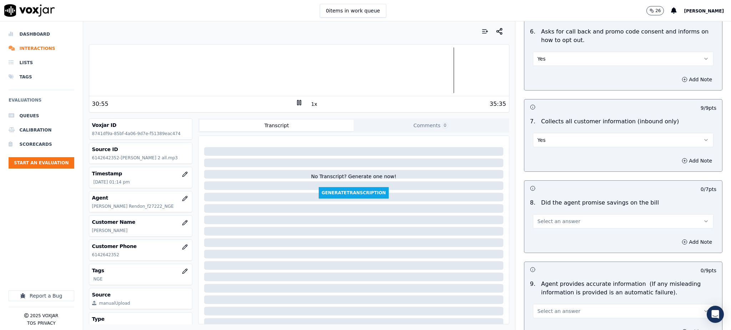
click at [543, 218] on span "Select an answer" at bounding box center [558, 221] width 43 height 7
click at [542, 222] on div "Yes" at bounding box center [607, 220] width 165 height 11
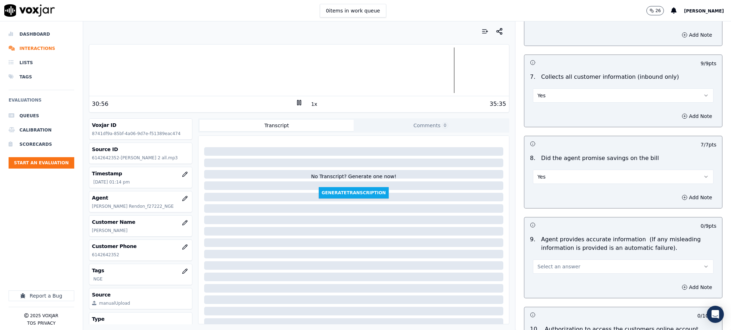
scroll to position [571, 0]
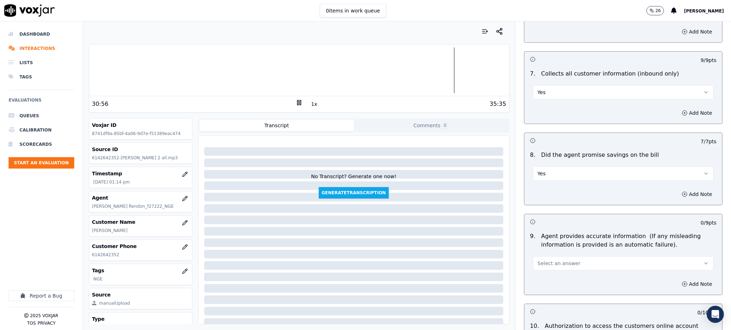
click at [544, 260] on span "Select an answer" at bounding box center [558, 263] width 43 height 7
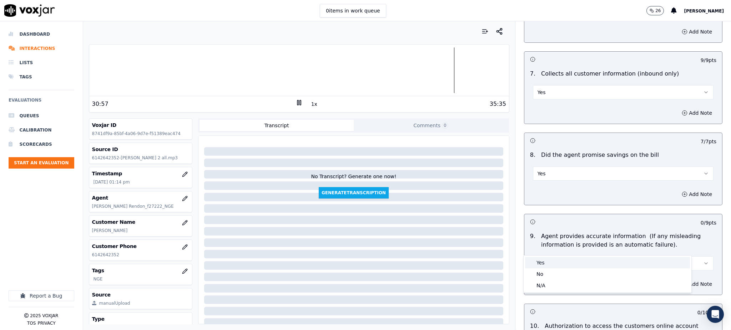
click at [542, 263] on div "Yes" at bounding box center [607, 262] width 165 height 11
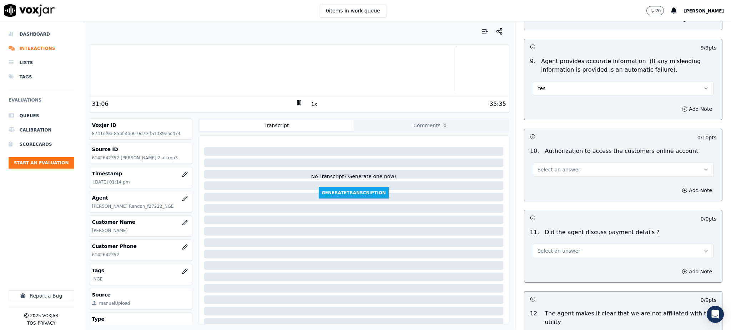
scroll to position [761, 0]
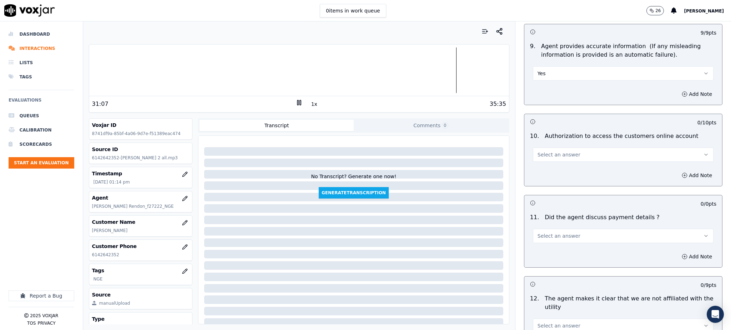
click at [538, 151] on span "Select an answer" at bounding box center [558, 154] width 43 height 7
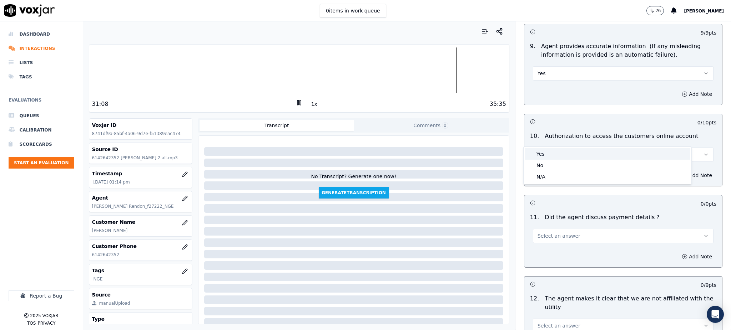
click at [538, 154] on div "Yes" at bounding box center [607, 153] width 165 height 11
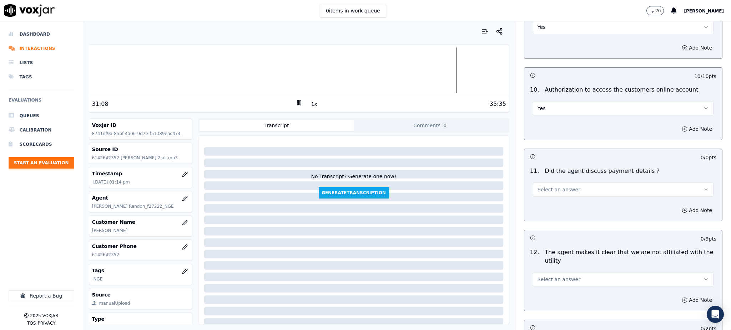
scroll to position [809, 0]
drag, startPoint x: 551, startPoint y: 173, endPoint x: 550, endPoint y: 177, distance: 4.3
click at [551, 185] on span "Select an answer" at bounding box center [558, 188] width 43 height 7
drag, startPoint x: 542, startPoint y: 208, endPoint x: 536, endPoint y: 263, distance: 55.4
click at [542, 209] on div "N/A" at bounding box center [607, 210] width 165 height 11
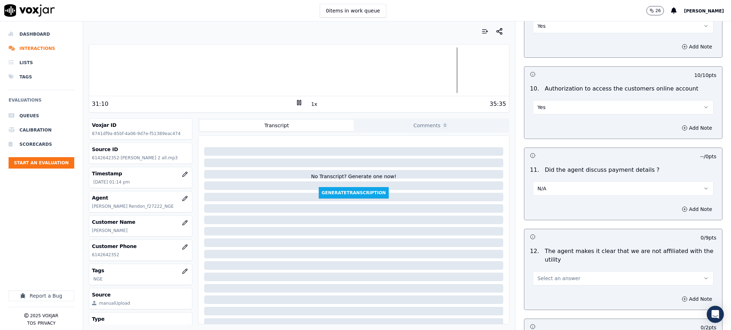
click at [539, 275] on span "Select an answer" at bounding box center [558, 278] width 43 height 7
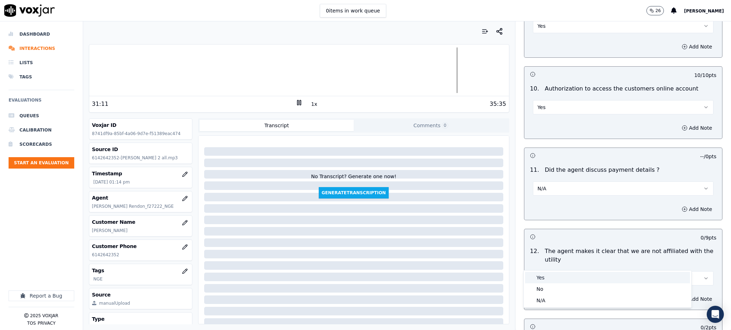
click at [535, 276] on div "Yes" at bounding box center [607, 277] width 165 height 11
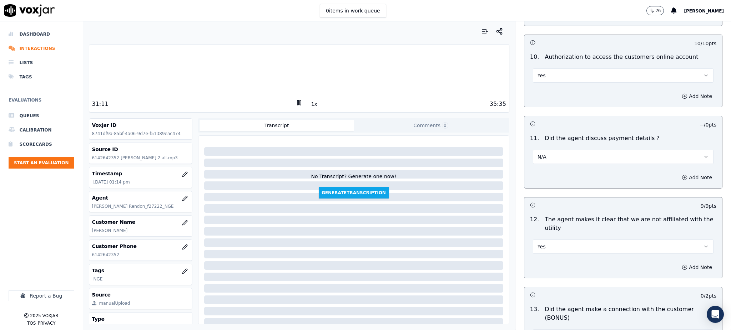
scroll to position [951, 0]
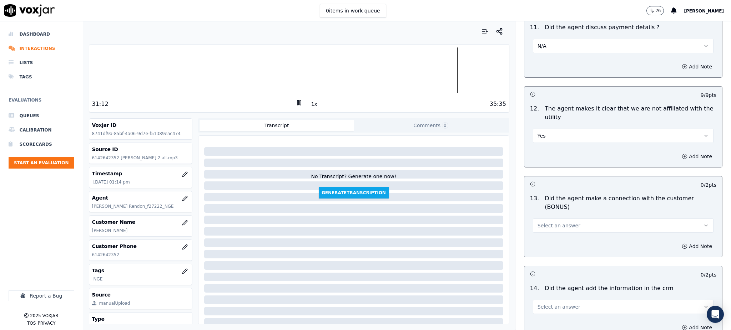
click at [545, 219] on button "Select an answer" at bounding box center [623, 226] width 181 height 14
drag, startPoint x: 545, startPoint y: 216, endPoint x: 537, endPoint y: 248, distance: 32.3
click at [545, 217] on div "Yes" at bounding box center [607, 216] width 165 height 11
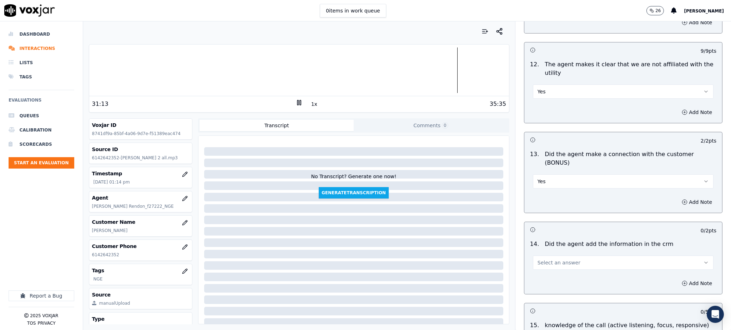
scroll to position [999, 0]
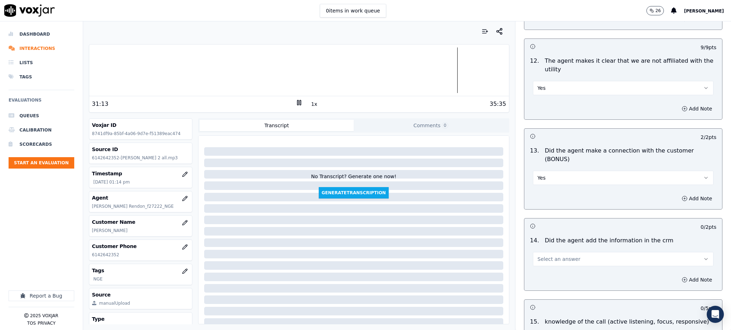
drag, startPoint x: 540, startPoint y: 231, endPoint x: 541, endPoint y: 239, distance: 8.6
click at [540, 256] on span "Select an answer" at bounding box center [558, 259] width 43 height 7
click at [549, 250] on div "Yes" at bounding box center [607, 250] width 165 height 11
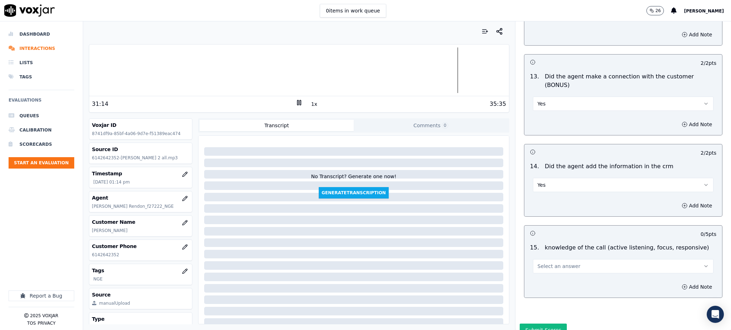
scroll to position [1080, 0]
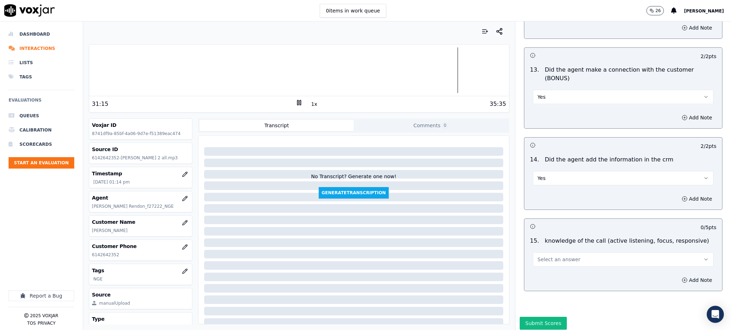
click at [549, 256] on span "Select an answer" at bounding box center [558, 259] width 43 height 7
drag, startPoint x: 544, startPoint y: 248, endPoint x: 541, endPoint y: 261, distance: 13.2
click at [544, 249] on div "Yes" at bounding box center [607, 250] width 165 height 11
click at [534, 317] on button "Submit Scores" at bounding box center [543, 323] width 47 height 13
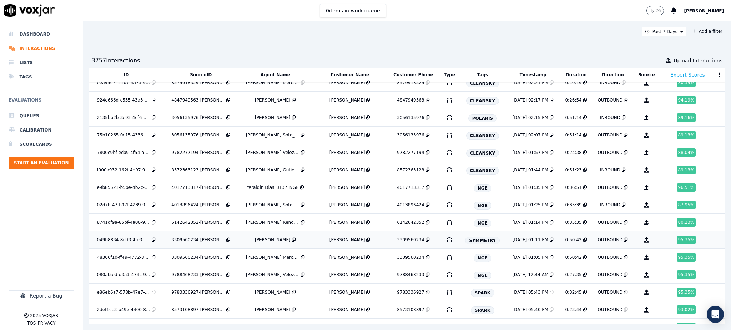
scroll to position [375, 0]
click at [444, 259] on icon "button" at bounding box center [449, 257] width 11 height 11
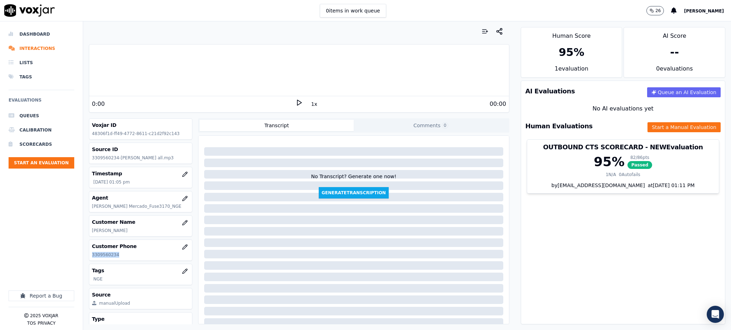
drag, startPoint x: 122, startPoint y: 259, endPoint x: 89, endPoint y: 255, distance: 33.4
click at [89, 256] on div "Customer Phone [PHONE_NUMBER]" at bounding box center [140, 250] width 103 height 21
copy p "3309560234"
click at [295, 101] on icon at bounding box center [298, 102] width 7 height 7
click at [289, 105] on div "6:48" at bounding box center [193, 104] width 203 height 9
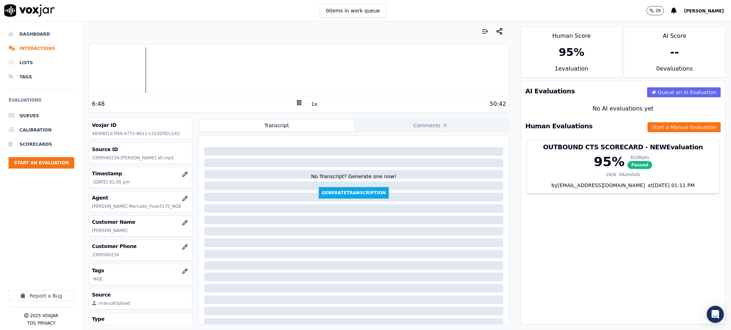
click at [295, 104] on icon at bounding box center [298, 102] width 7 height 7
click at [295, 105] on icon at bounding box center [298, 102] width 7 height 7
click at [295, 102] on icon at bounding box center [298, 102] width 7 height 7
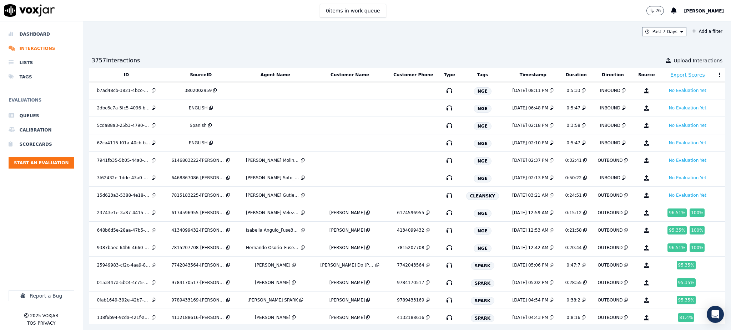
scroll to position [375, 0]
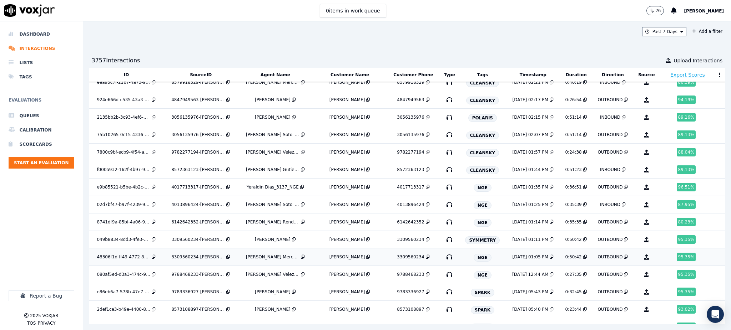
click at [444, 259] on icon "button" at bounding box center [449, 257] width 11 height 11
click at [444, 277] on icon "button" at bounding box center [449, 274] width 11 height 11
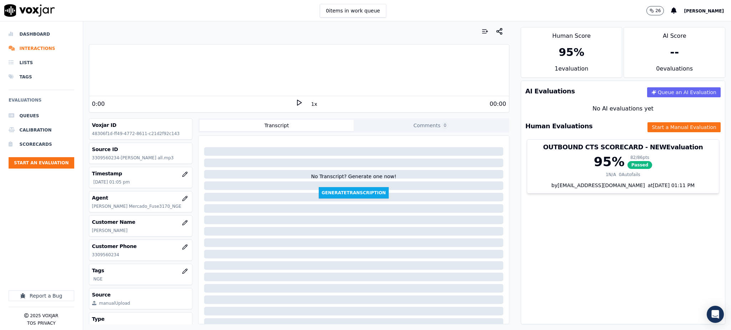
click at [295, 103] on icon at bounding box center [298, 102] width 7 height 7
click at [253, 80] on div at bounding box center [299, 70] width 420 height 46
click at [647, 130] on button "Start a Manual Evaluation" at bounding box center [683, 127] width 73 height 10
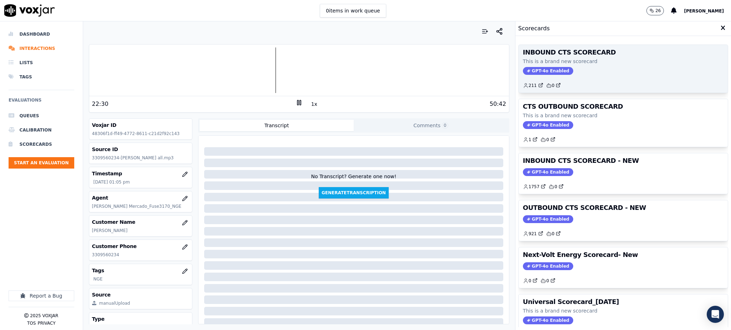
click at [523, 69] on span "GPT-4o Enabled" at bounding box center [548, 71] width 50 height 8
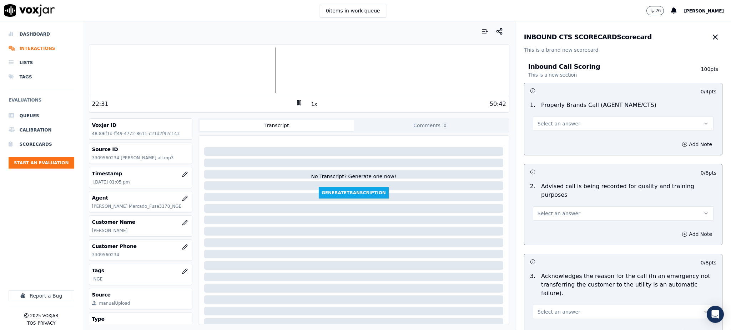
click at [541, 122] on span "Select an answer" at bounding box center [558, 123] width 43 height 7
drag, startPoint x: 550, startPoint y: 141, endPoint x: 542, endPoint y: 164, distance: 25.3
click at [549, 141] on div "Yes" at bounding box center [607, 139] width 165 height 11
click at [555, 210] on span "Select an answer" at bounding box center [558, 213] width 43 height 7
click at [550, 225] on div "Yes" at bounding box center [607, 221] width 165 height 11
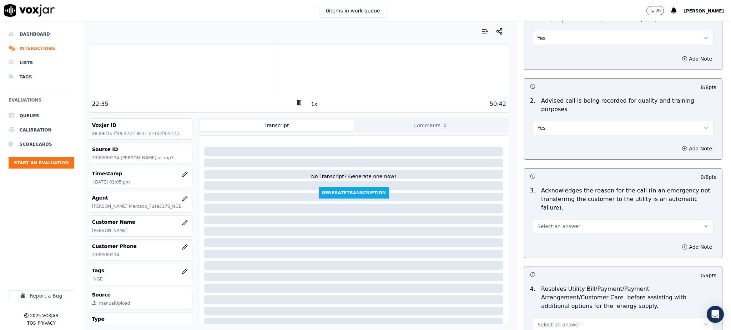
scroll to position [95, 0]
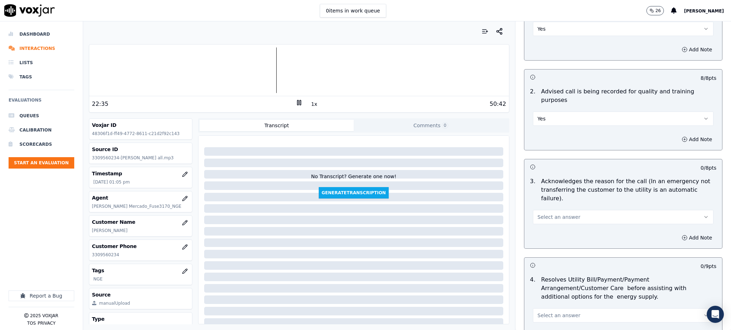
click at [550, 210] on button "Select an answer" at bounding box center [623, 217] width 181 height 14
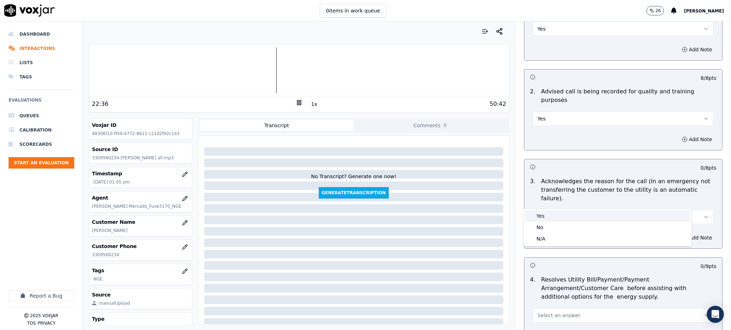
click at [542, 216] on div "Yes" at bounding box center [607, 216] width 165 height 11
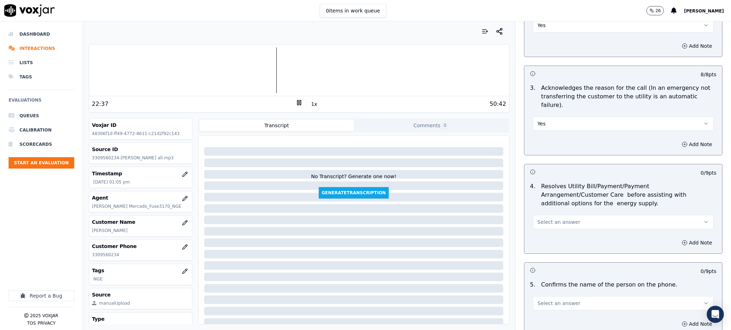
scroll to position [190, 0]
click at [558, 213] on button "Select an answer" at bounding box center [623, 220] width 181 height 14
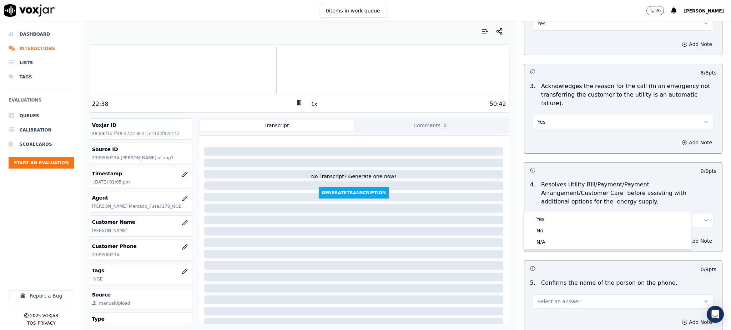
click at [552, 213] on div "Yes No N/A" at bounding box center [607, 230] width 168 height 37
click at [552, 217] on div "Yes" at bounding box center [607, 219] width 165 height 11
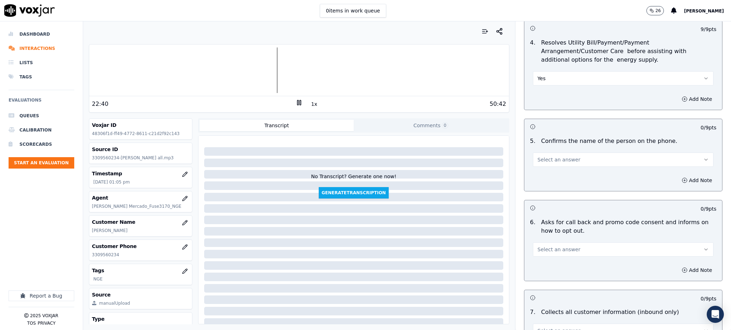
scroll to position [333, 0]
click at [549, 152] on button "Select an answer" at bounding box center [623, 159] width 181 height 14
click at [543, 158] on div "Yes" at bounding box center [607, 157] width 165 height 11
click at [553, 245] on span "Select an answer" at bounding box center [558, 248] width 43 height 7
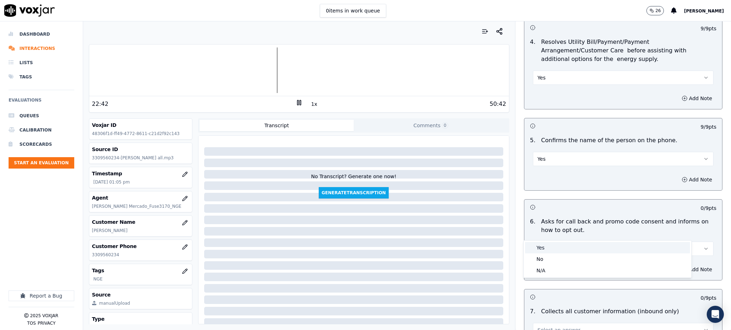
click at [548, 248] on div "Yes" at bounding box center [607, 247] width 165 height 11
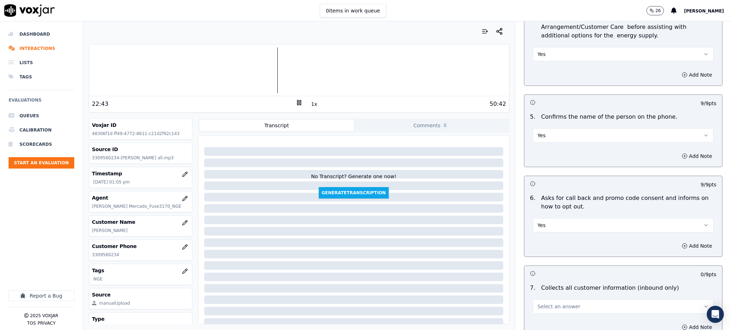
scroll to position [428, 0]
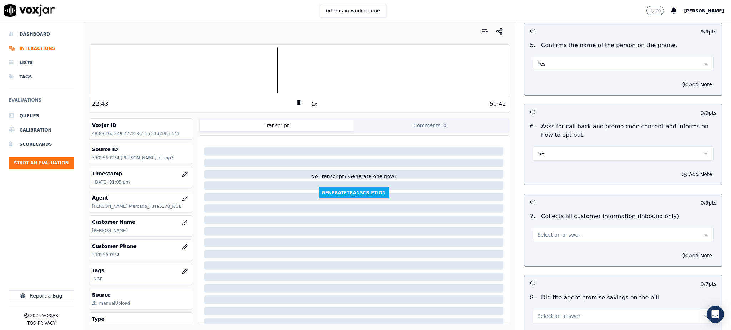
click at [546, 232] on span "Select an answer" at bounding box center [558, 235] width 43 height 7
click at [540, 233] on div "Yes" at bounding box center [607, 234] width 165 height 11
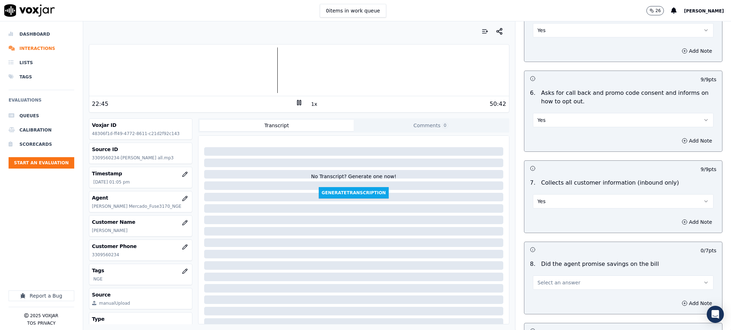
scroll to position [571, 0]
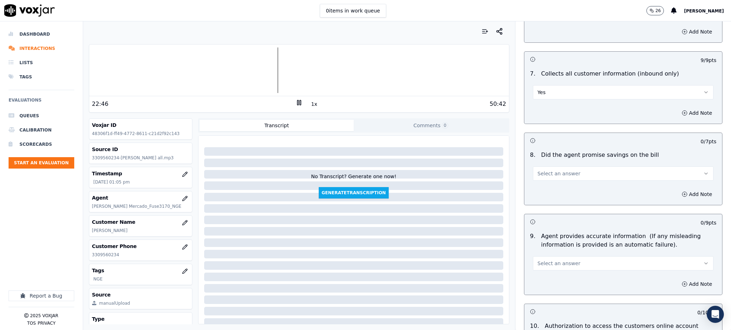
click at [540, 170] on span "Select an answer" at bounding box center [558, 173] width 43 height 7
click at [542, 173] on div "Yes" at bounding box center [607, 172] width 165 height 11
drag, startPoint x: 542, startPoint y: 246, endPoint x: 541, endPoint y: 254, distance: 7.5
click at [542, 260] on span "Select an answer" at bounding box center [558, 263] width 43 height 7
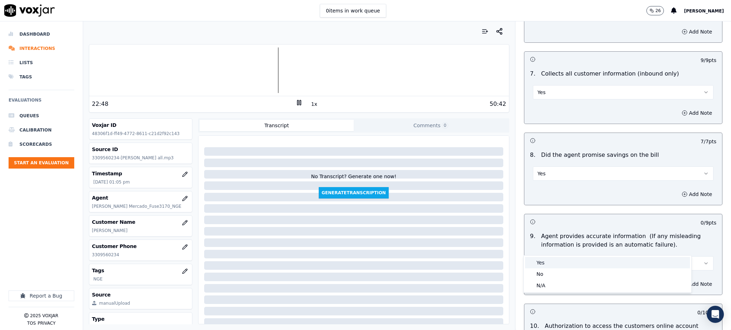
drag, startPoint x: 541, startPoint y: 261, endPoint x: 540, endPoint y: 277, distance: 15.8
click at [542, 261] on div "Yes" at bounding box center [607, 262] width 165 height 11
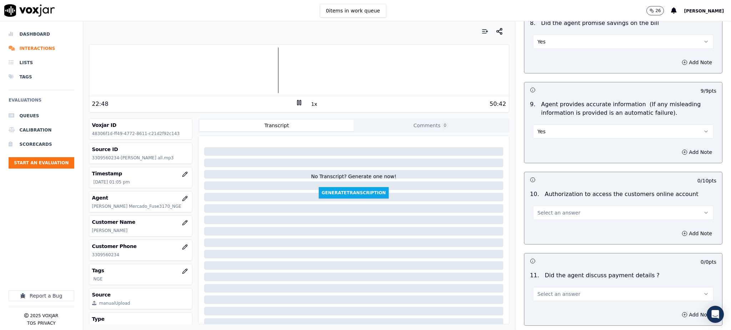
scroll to position [714, 0]
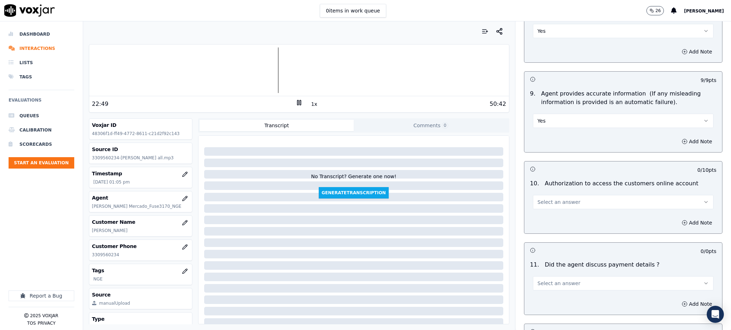
click at [540, 195] on button "Select an answer" at bounding box center [623, 202] width 181 height 14
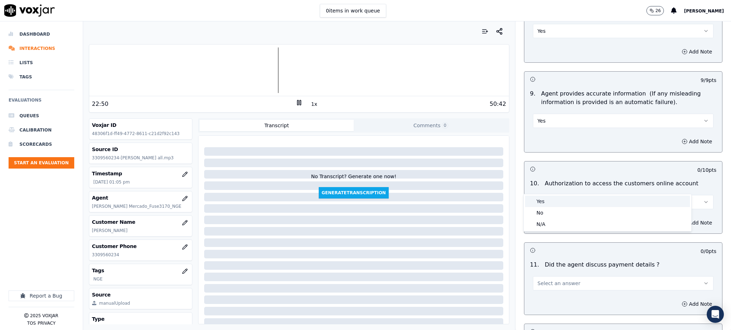
click at [543, 201] on div "Yes" at bounding box center [607, 201] width 165 height 11
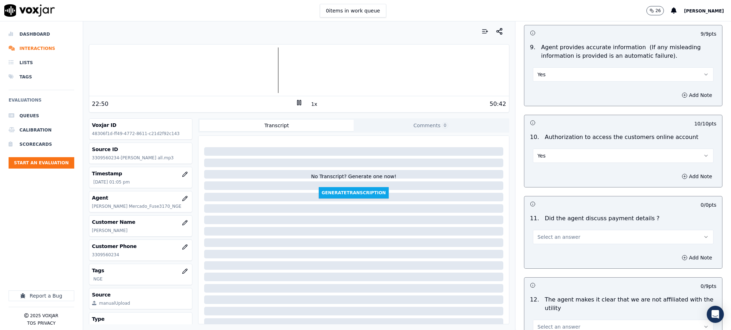
scroll to position [761, 0]
drag, startPoint x: 539, startPoint y: 215, endPoint x: 540, endPoint y: 226, distance: 11.1
click at [539, 229] on button "Select an answer" at bounding box center [623, 236] width 181 height 14
click at [543, 255] on div "N/A" at bounding box center [607, 258] width 165 height 11
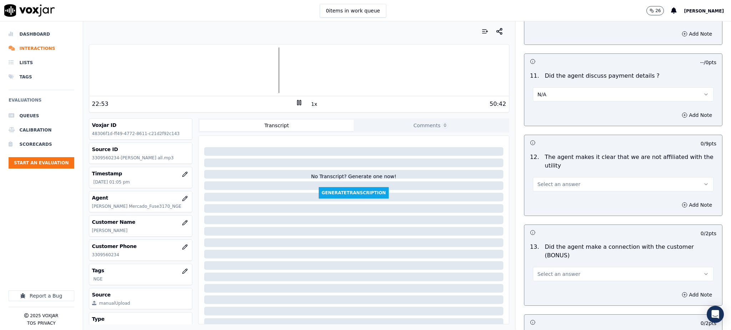
scroll to position [904, 0]
click at [545, 180] on span "Select an answer" at bounding box center [558, 183] width 43 height 7
click at [550, 183] on div "Yes" at bounding box center [607, 182] width 165 height 11
click at [546, 266] on button "Select an answer" at bounding box center [623, 273] width 181 height 14
click at [544, 261] on div "Yes" at bounding box center [607, 263] width 165 height 11
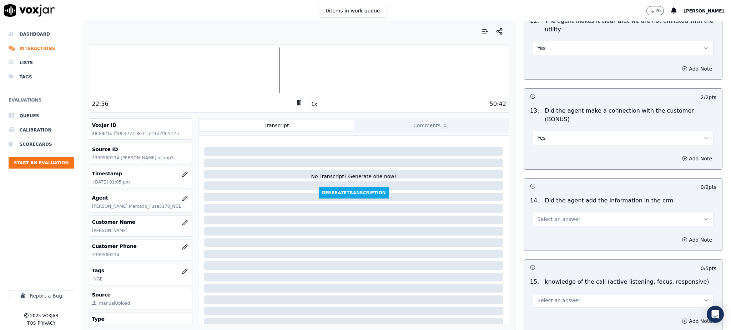
scroll to position [1046, 0]
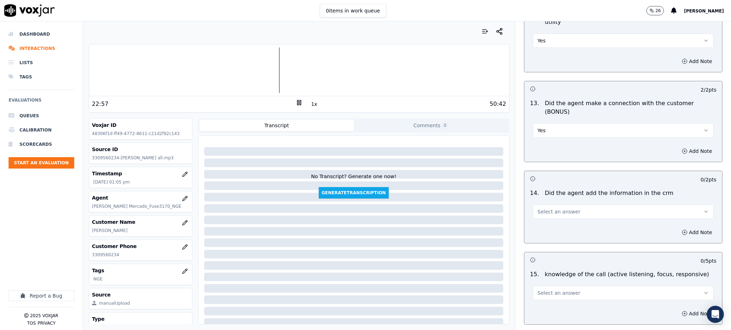
click at [546, 208] on span "Select an answer" at bounding box center [558, 211] width 43 height 7
click at [549, 202] on div "Yes" at bounding box center [607, 202] width 165 height 11
click at [545, 290] on span "Select an answer" at bounding box center [558, 293] width 43 height 7
click at [541, 287] on div "Yes" at bounding box center [607, 284] width 165 height 11
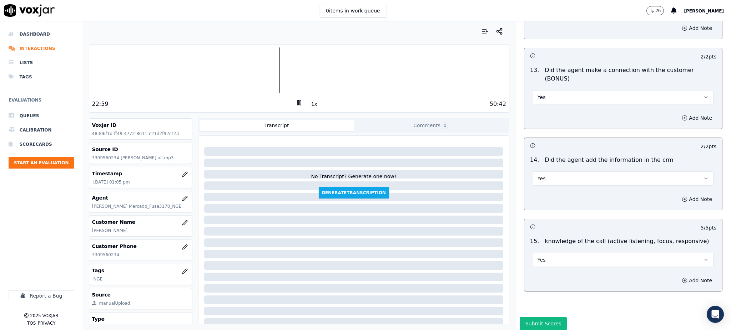
scroll to position [1080, 0]
click at [543, 317] on button "Submit Scores" at bounding box center [543, 323] width 47 height 13
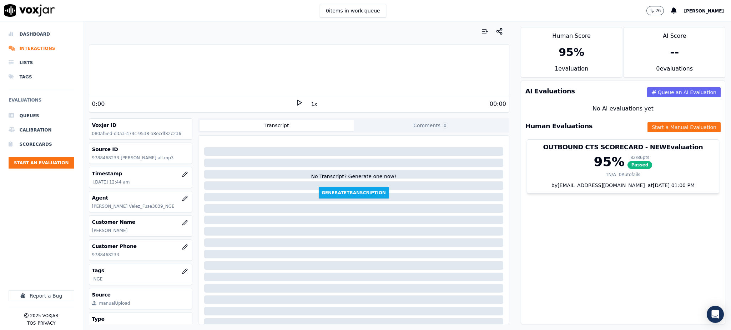
click at [295, 102] on icon at bounding box center [298, 102] width 7 height 7
drag, startPoint x: 121, startPoint y: 257, endPoint x: 88, endPoint y: 261, distance: 32.4
click at [87, 261] on div "Your browser does not support the audio element. 0:04 1x 27:35 Voxjar ID 080af5…" at bounding box center [299, 175] width 432 height 309
copy p "9788468233"
click at [239, 194] on div "No Transcript? Generate one now! Generate Transcription" at bounding box center [353, 169] width 305 height 60
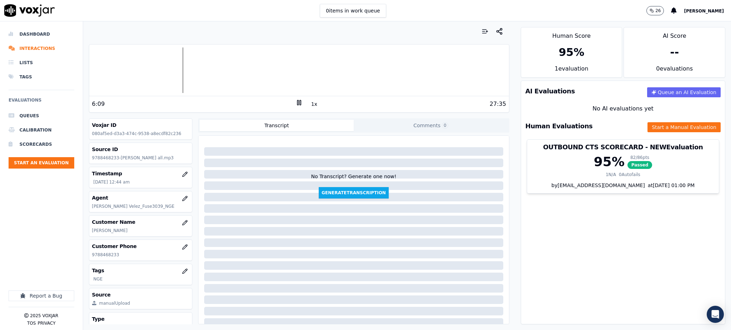
click at [295, 100] on icon at bounding box center [298, 102] width 7 height 7
click at [297, 102] on polygon at bounding box center [299, 102] width 4 height 5
click at [295, 103] on icon at bounding box center [298, 102] width 7 height 7
click at [295, 99] on icon at bounding box center [298, 102] width 7 height 7
click at [297, 102] on rect at bounding box center [297, 102] width 1 height 5
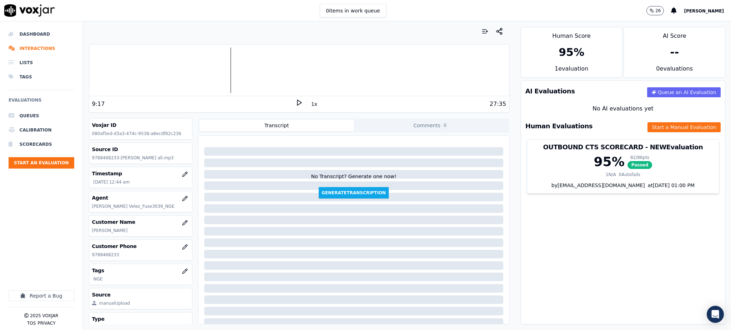
click at [297, 102] on polygon at bounding box center [299, 102] width 4 height 5
drag, startPoint x: 294, startPoint y: 100, endPoint x: 298, endPoint y: 100, distance: 4.3
click at [298, 100] on div "10:51 1x 27:35" at bounding box center [299, 103] width 420 height 15
click at [297, 102] on rect at bounding box center [297, 102] width 1 height 5
drag, startPoint x: 294, startPoint y: 96, endPoint x: 294, endPoint y: 101, distance: 4.3
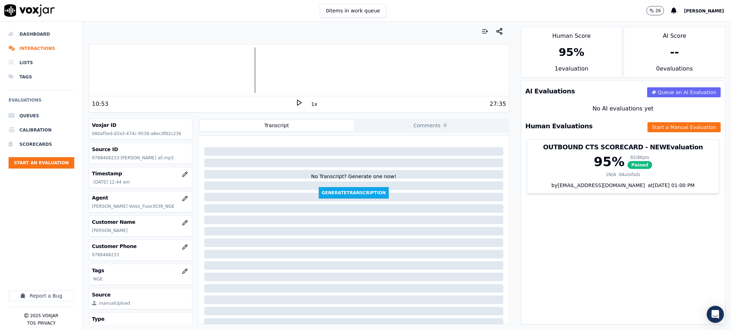
click at [294, 101] on div "10:53 1x 27:35" at bounding box center [299, 103] width 420 height 15
click at [295, 102] on icon at bounding box center [298, 102] width 7 height 7
click at [295, 104] on icon at bounding box center [298, 102] width 7 height 7
click at [295, 101] on icon at bounding box center [298, 102] width 7 height 7
click at [295, 102] on icon at bounding box center [298, 102] width 7 height 7
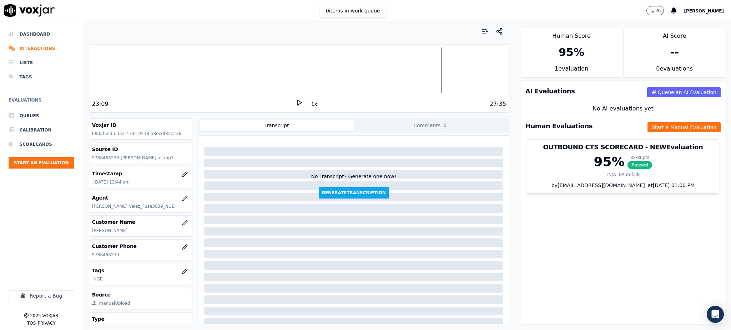
click at [295, 102] on icon at bounding box center [298, 102] width 7 height 7
click at [295, 100] on icon at bounding box center [298, 102] width 7 height 7
click at [293, 91] on div at bounding box center [299, 70] width 420 height 46
click at [295, 100] on icon at bounding box center [298, 102] width 7 height 7
click at [647, 127] on button "Start a Manual Evaluation" at bounding box center [683, 127] width 73 height 10
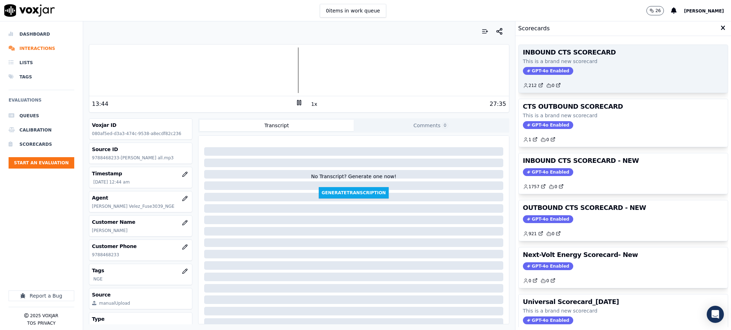
click at [540, 77] on div "212 0" at bounding box center [623, 82] width 201 height 11
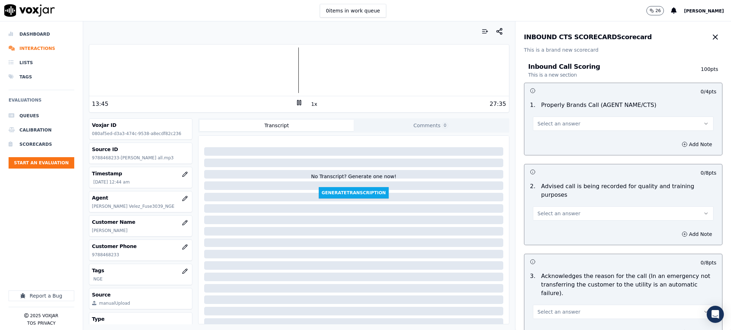
click at [543, 123] on span "Select an answer" at bounding box center [558, 123] width 43 height 7
click at [538, 142] on div "Yes" at bounding box center [607, 139] width 165 height 11
click at [543, 210] on span "Select an answer" at bounding box center [558, 213] width 43 height 7
drag, startPoint x: 541, startPoint y: 219, endPoint x: 540, endPoint y: 280, distance: 61.0
click at [540, 222] on div "Yes" at bounding box center [607, 221] width 165 height 11
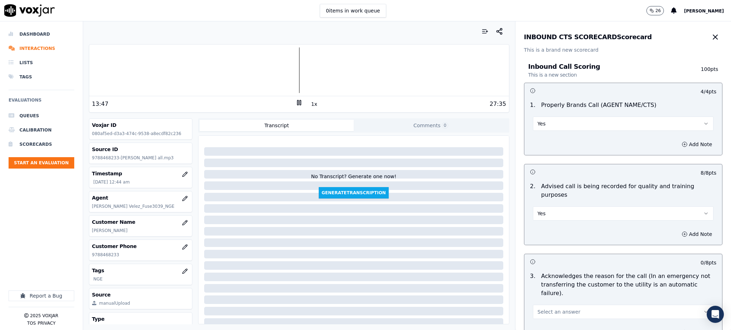
click at [541, 305] on button "Select an answer" at bounding box center [623, 312] width 181 height 14
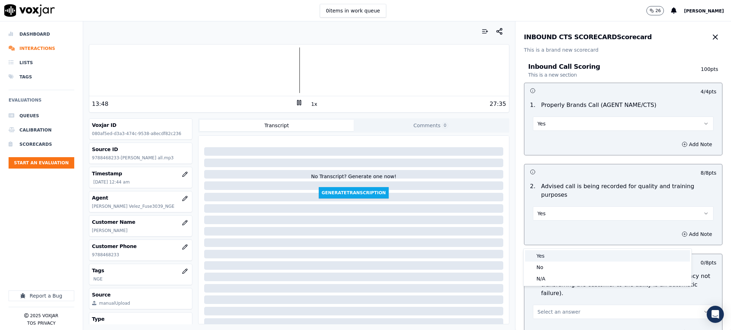
click at [545, 257] on div "Yes" at bounding box center [607, 255] width 165 height 11
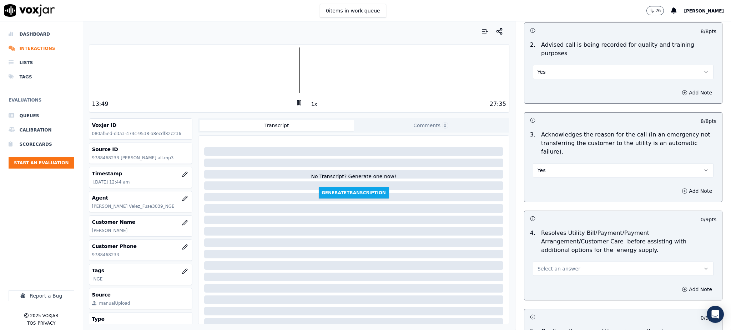
scroll to position [143, 0]
click at [541, 261] on button "Select an answer" at bounding box center [623, 268] width 181 height 14
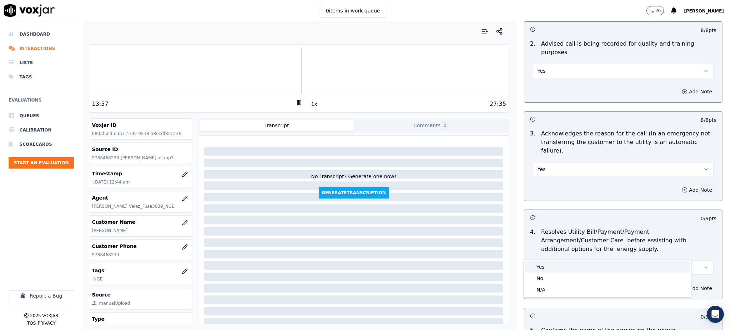
drag, startPoint x: 541, startPoint y: 266, endPoint x: 534, endPoint y: 266, distance: 6.1
click at [541, 267] on div "Yes" at bounding box center [607, 267] width 165 height 11
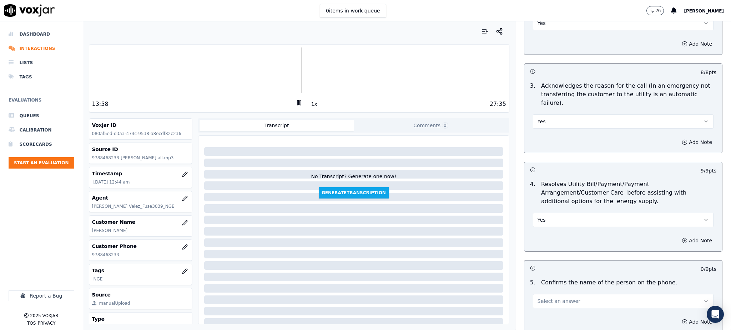
scroll to position [333, 0]
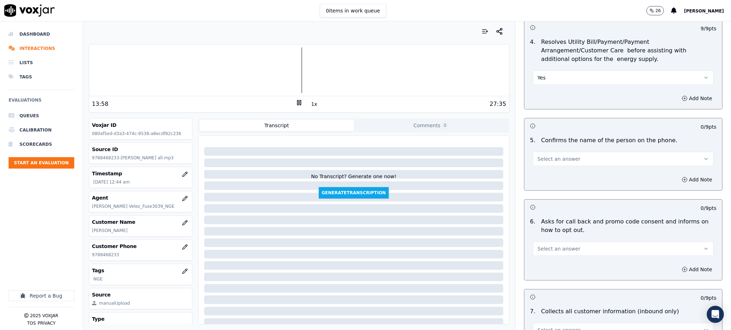
click at [551, 156] on span "Select an answer" at bounding box center [558, 159] width 43 height 7
click at [544, 161] on div "Yes" at bounding box center [607, 157] width 165 height 11
click at [537, 245] on span "Select an answer" at bounding box center [558, 248] width 43 height 7
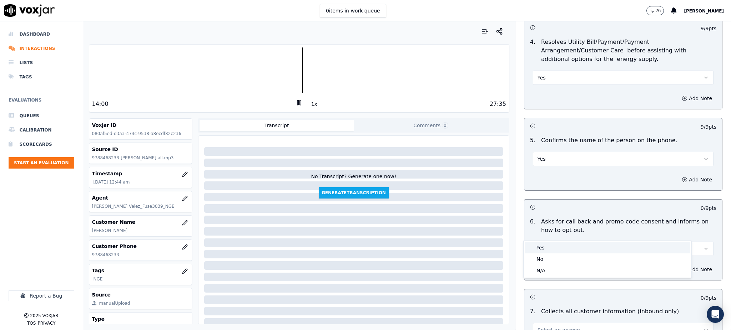
click at [537, 251] on div "Yes" at bounding box center [607, 247] width 165 height 11
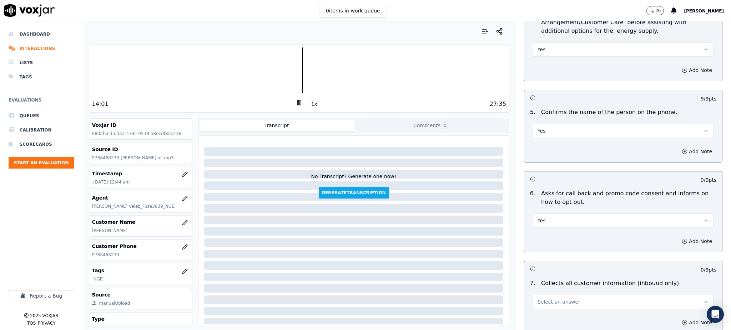
scroll to position [428, 0]
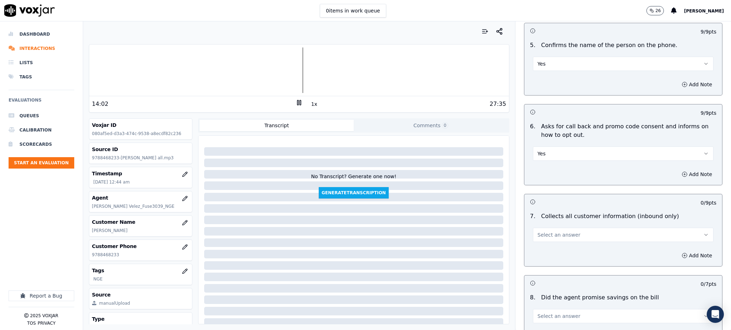
click at [544, 232] on span "Select an answer" at bounding box center [558, 235] width 43 height 7
click at [544, 238] on div "Yes" at bounding box center [607, 234] width 165 height 11
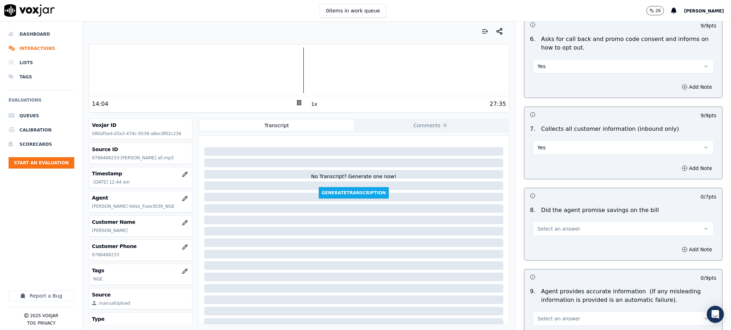
scroll to position [523, 0]
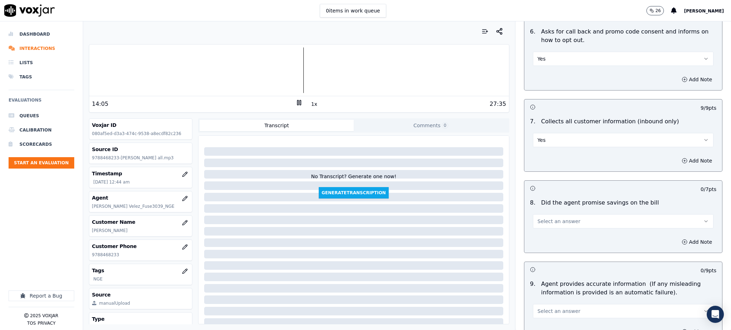
click at [549, 214] on button "Select an answer" at bounding box center [623, 221] width 181 height 14
drag, startPoint x: 558, startPoint y: 221, endPoint x: 557, endPoint y: 237, distance: 15.8
click at [558, 221] on div "Yes" at bounding box center [607, 220] width 165 height 11
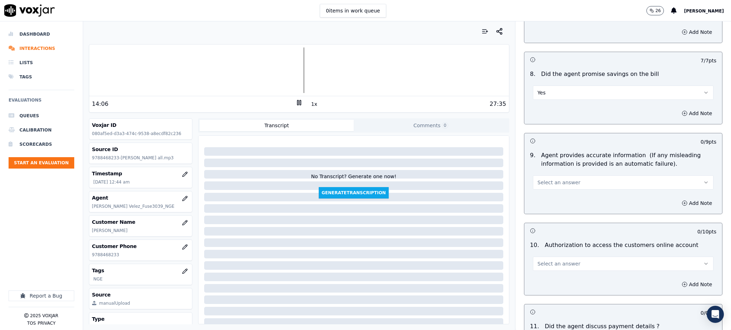
scroll to position [666, 0]
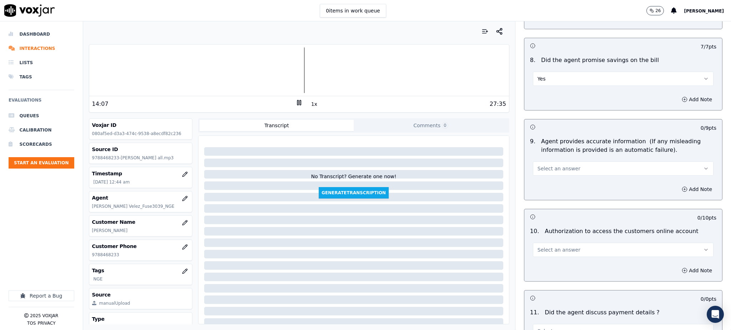
click at [547, 165] on span "Select an answer" at bounding box center [558, 168] width 43 height 7
drag, startPoint x: 553, startPoint y: 166, endPoint x: 546, endPoint y: 192, distance: 27.5
click at [552, 169] on div "Yes" at bounding box center [607, 167] width 165 height 11
click at [545, 243] on button "Select an answer" at bounding box center [623, 250] width 181 height 14
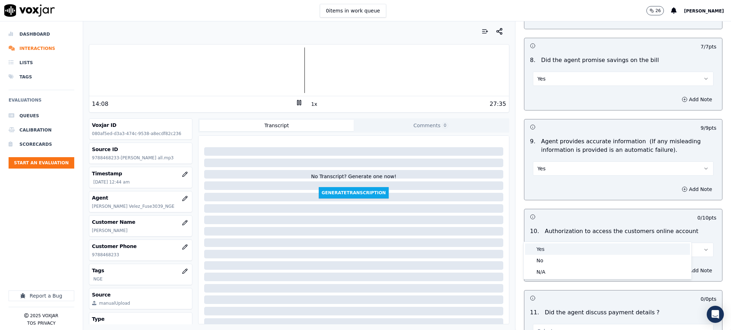
click at [548, 249] on div "Yes" at bounding box center [607, 249] width 165 height 11
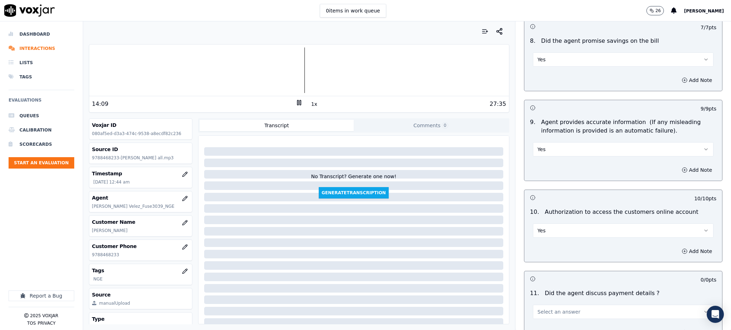
scroll to position [809, 0]
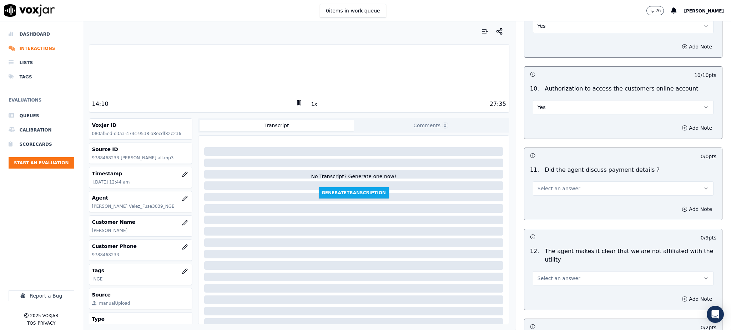
click at [548, 185] on span "Select an answer" at bounding box center [558, 188] width 43 height 7
click at [544, 211] on div "N/A" at bounding box center [607, 210] width 165 height 11
click at [537, 275] on span "Select an answer" at bounding box center [558, 278] width 43 height 7
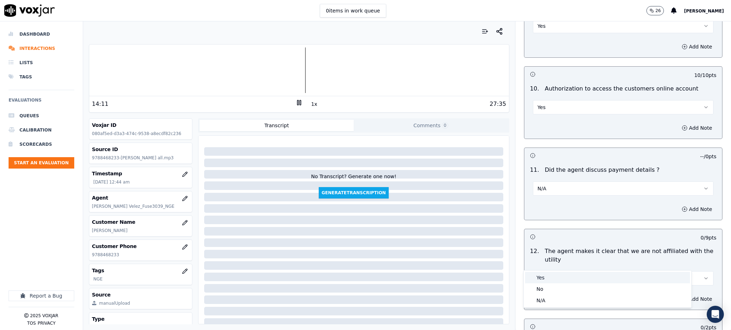
click at [542, 282] on div "Yes" at bounding box center [607, 277] width 165 height 11
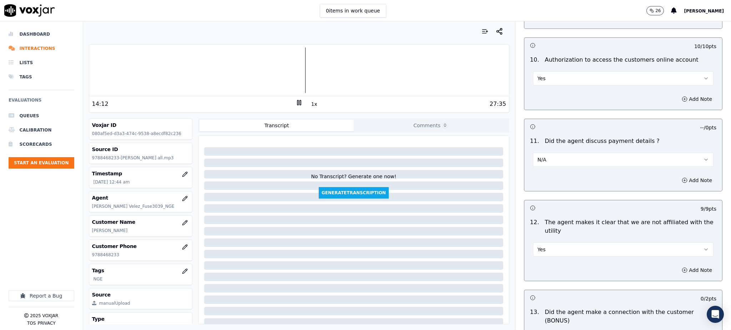
scroll to position [951, 0]
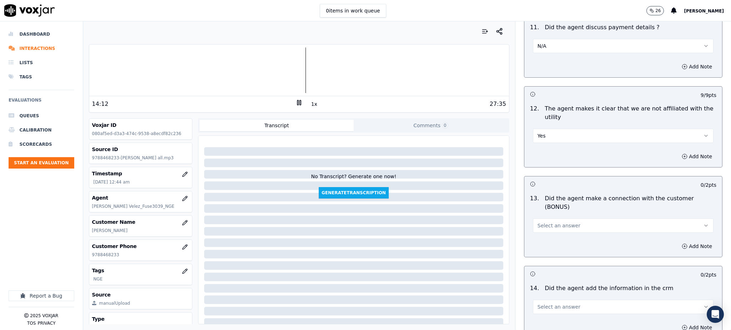
click at [551, 222] on span "Select an answer" at bounding box center [558, 225] width 43 height 7
click at [547, 216] on div "Yes" at bounding box center [607, 216] width 165 height 11
click at [552, 304] on span "Select an answer" at bounding box center [558, 307] width 43 height 7
click at [548, 294] on div "Yes" at bounding box center [607, 297] width 165 height 11
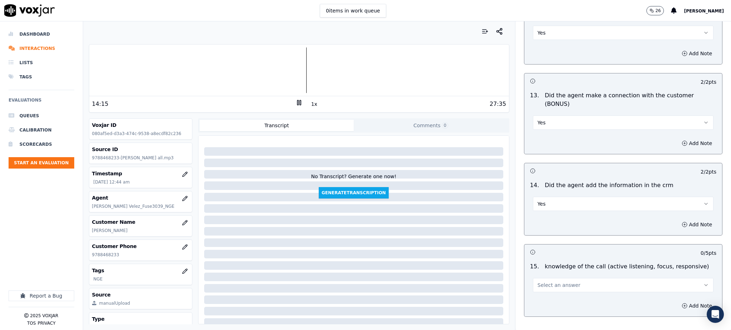
scroll to position [1080, 0]
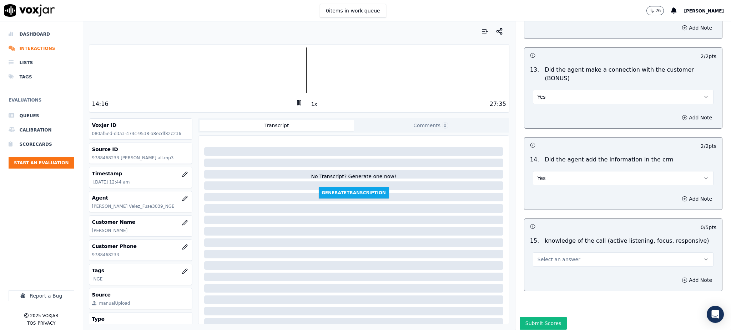
click at [546, 256] on span "Select an answer" at bounding box center [558, 259] width 43 height 7
click at [543, 251] on div "Yes" at bounding box center [607, 250] width 165 height 11
click at [542, 317] on button "Submit Scores" at bounding box center [543, 323] width 47 height 13
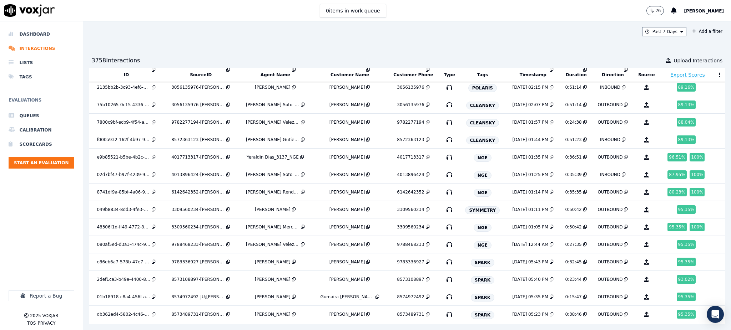
scroll to position [423, 0]
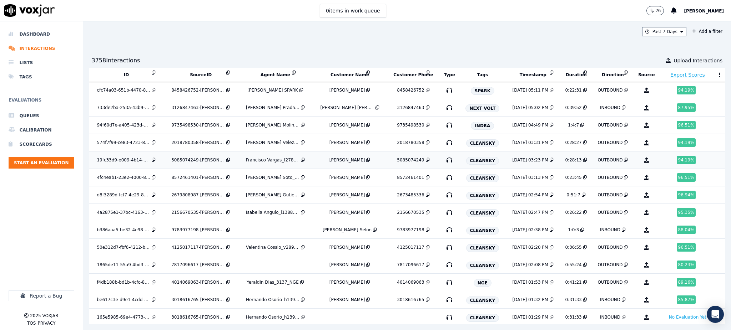
scroll to position [726, 0]
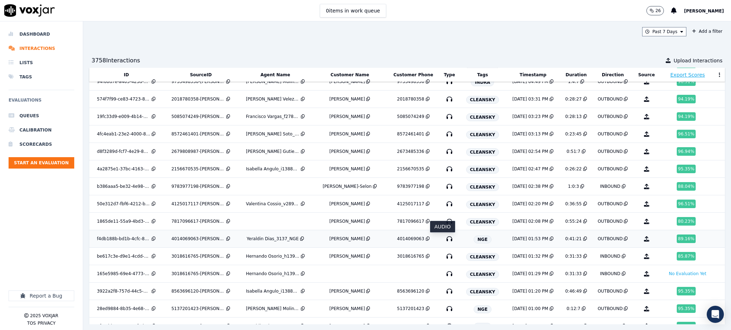
click at [444, 241] on icon "button" at bounding box center [449, 238] width 11 height 11
click at [148, 9] on div "0 items in work queue 26 [PERSON_NAME]" at bounding box center [365, 10] width 731 height 21
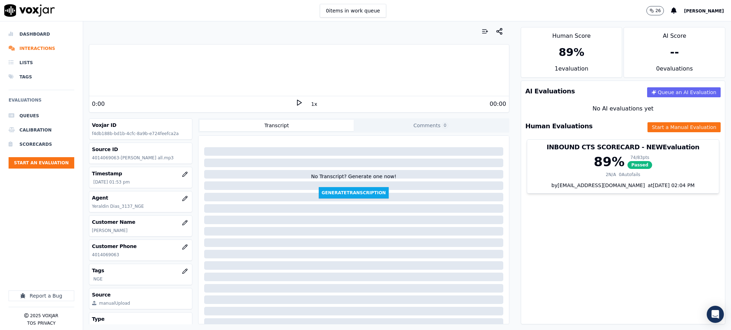
drag, startPoint x: 294, startPoint y: 102, endPoint x: 300, endPoint y: 222, distance: 119.7
click at [295, 102] on icon at bounding box center [298, 102] width 7 height 7
drag, startPoint x: 120, startPoint y: 255, endPoint x: 87, endPoint y: 257, distance: 33.2
click at [85, 257] on div "Your browser does not support the audio element. 0:14 1x 41:21 Voxjar ID f4db18…" at bounding box center [299, 175] width 432 height 309
copy p "4014069063"
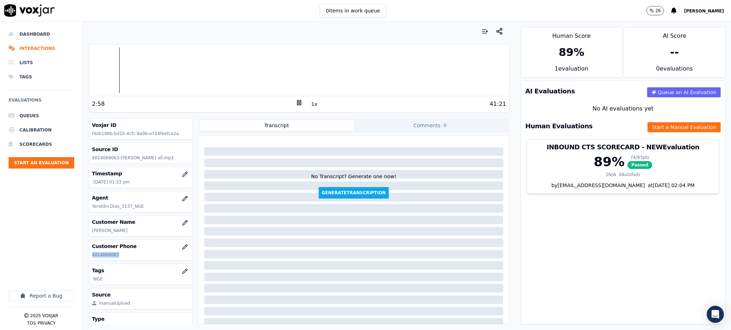
click at [295, 103] on icon at bounding box center [298, 102] width 7 height 7
click at [297, 101] on polygon at bounding box center [299, 102] width 4 height 5
click at [295, 102] on icon at bounding box center [298, 102] width 7 height 7
click at [295, 106] on icon at bounding box center [298, 102] width 7 height 7
click at [295, 102] on icon at bounding box center [298, 102] width 7 height 7
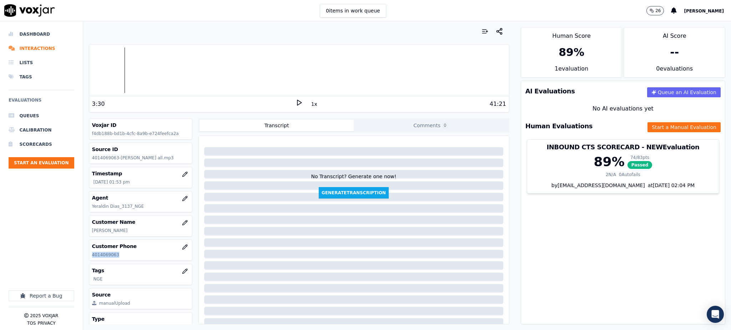
click at [295, 102] on icon at bounding box center [298, 102] width 7 height 7
click at [295, 103] on icon at bounding box center [298, 102] width 7 height 7
click at [295, 102] on icon at bounding box center [298, 102] width 7 height 7
click at [297, 101] on polygon at bounding box center [299, 102] width 4 height 5
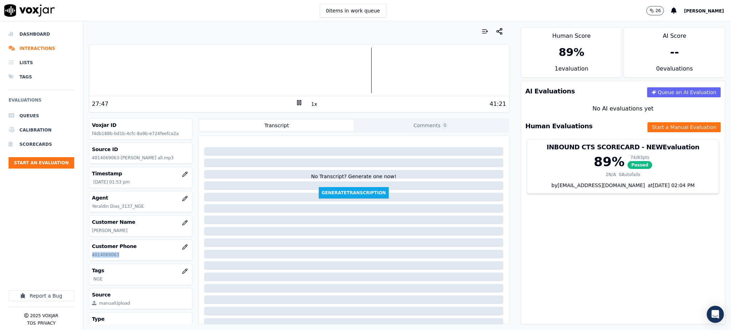
click at [297, 105] on rect at bounding box center [297, 102] width 1 height 5
click at [297, 102] on polygon at bounding box center [299, 102] width 4 height 5
click at [647, 128] on button "Start a Manual Evaluation" at bounding box center [683, 127] width 73 height 10
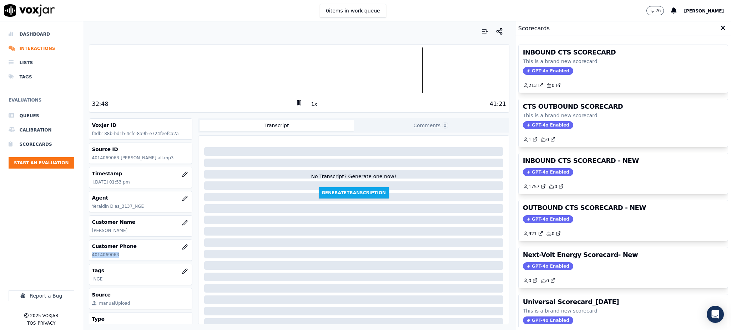
click at [523, 67] on span "GPT-4o Enabled" at bounding box center [548, 71] width 50 height 8
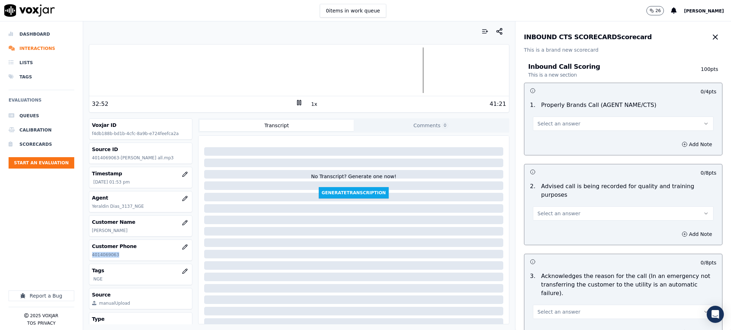
click at [537, 125] on span "Select an answer" at bounding box center [558, 123] width 43 height 7
click at [548, 140] on div "Yes" at bounding box center [607, 139] width 165 height 11
drag, startPoint x: 546, startPoint y: 201, endPoint x: 543, endPoint y: 213, distance: 12.5
click at [546, 207] on button "Select an answer" at bounding box center [623, 214] width 181 height 14
click at [542, 217] on div "Yes" at bounding box center [607, 221] width 165 height 11
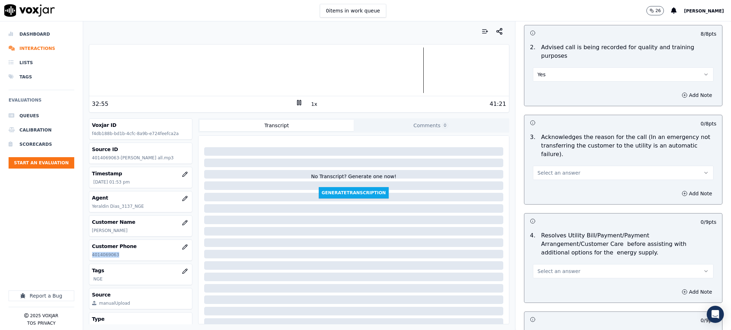
scroll to position [143, 0]
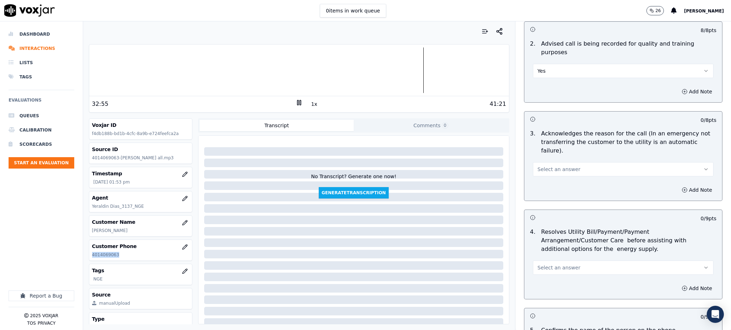
click at [551, 166] on span "Select an answer" at bounding box center [558, 169] width 43 height 7
click at [547, 168] on div "Yes" at bounding box center [607, 168] width 165 height 11
click at [549, 261] on button "Select an answer" at bounding box center [623, 268] width 181 height 14
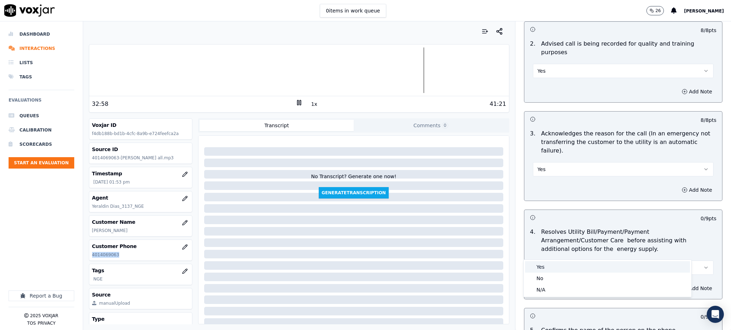
click at [543, 264] on div "Yes" at bounding box center [607, 267] width 165 height 11
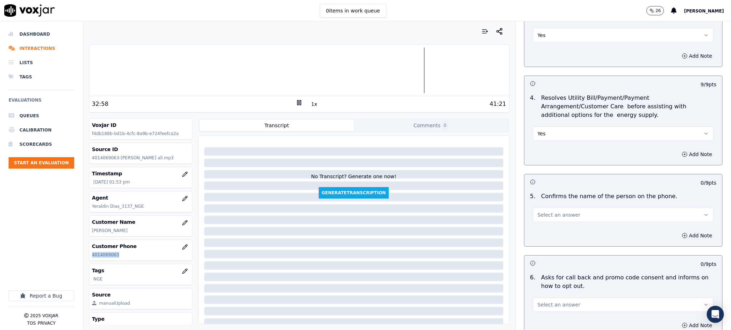
scroll to position [285, 0]
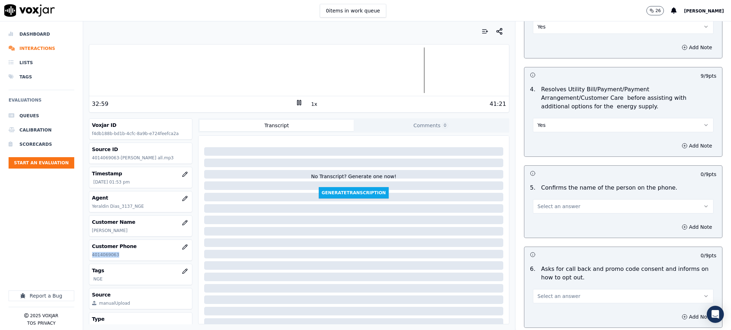
click at [537, 203] on span "Select an answer" at bounding box center [558, 206] width 43 height 7
click at [533, 206] on div "Yes" at bounding box center [607, 205] width 165 height 11
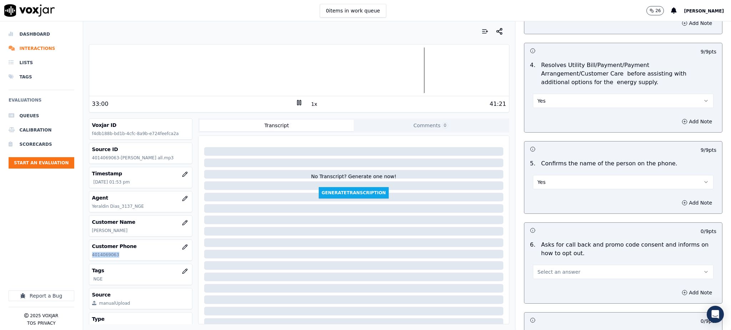
scroll to position [380, 0]
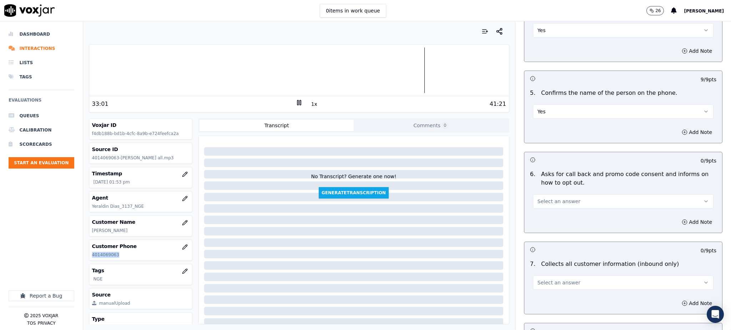
click at [537, 198] on span "Select an answer" at bounding box center [558, 201] width 43 height 7
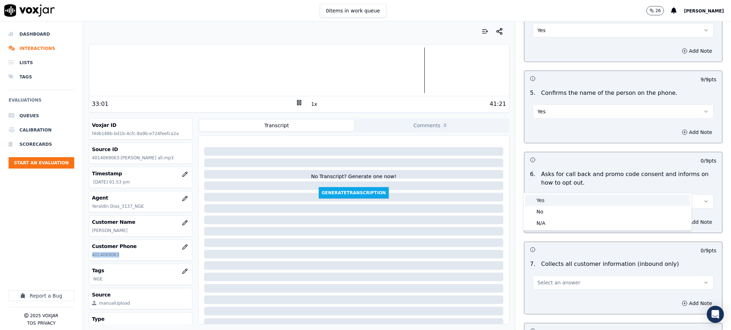
click at [534, 202] on div "Yes" at bounding box center [607, 200] width 165 height 11
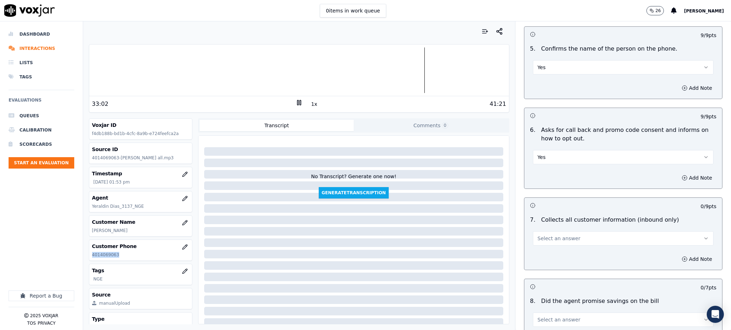
scroll to position [428, 0]
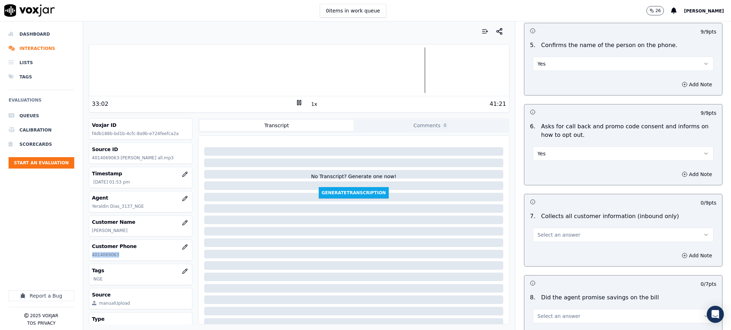
click at [542, 232] on span "Select an answer" at bounding box center [558, 235] width 43 height 7
click at [538, 234] on div "Yes" at bounding box center [607, 234] width 165 height 11
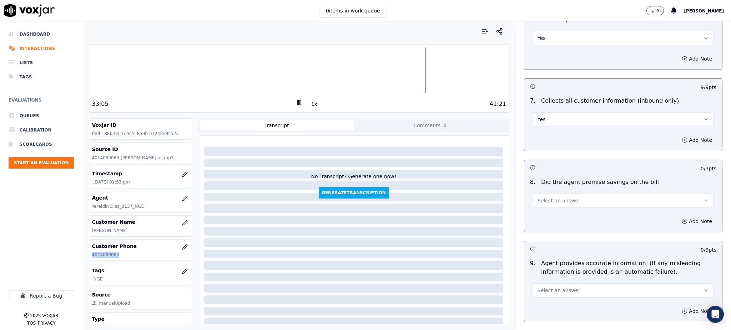
scroll to position [571, 0]
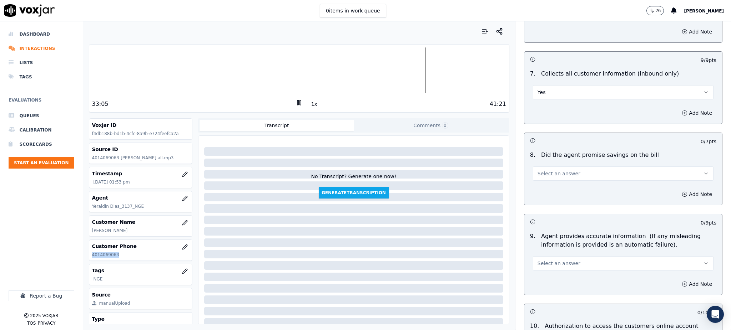
click at [541, 170] on span "Select an answer" at bounding box center [558, 173] width 43 height 7
drag, startPoint x: 536, startPoint y: 173, endPoint x: 539, endPoint y: 228, distance: 55.1
click at [536, 174] on div "Yes" at bounding box center [607, 172] width 165 height 11
click at [540, 260] on span "Select an answer" at bounding box center [558, 263] width 43 height 7
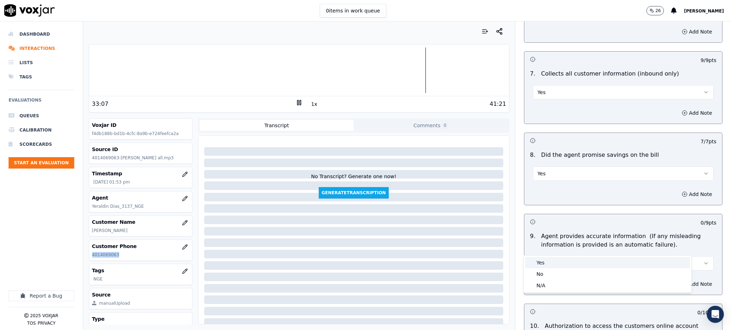
click at [548, 262] on div "Yes" at bounding box center [607, 262] width 165 height 11
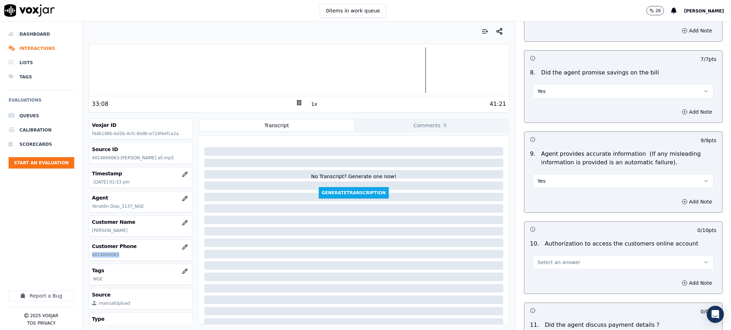
scroll to position [666, 0]
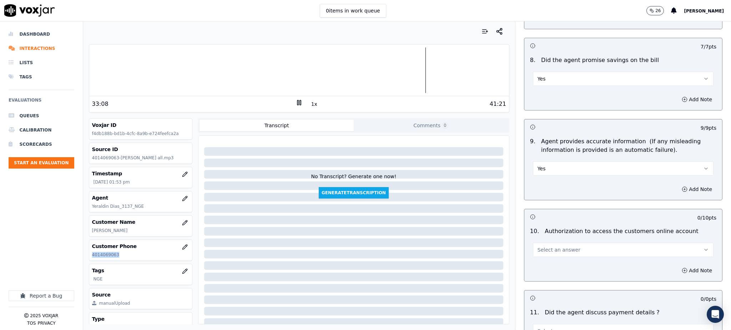
click at [549, 247] on span "Select an answer" at bounding box center [558, 250] width 43 height 7
click at [549, 247] on div "Yes" at bounding box center [607, 249] width 165 height 11
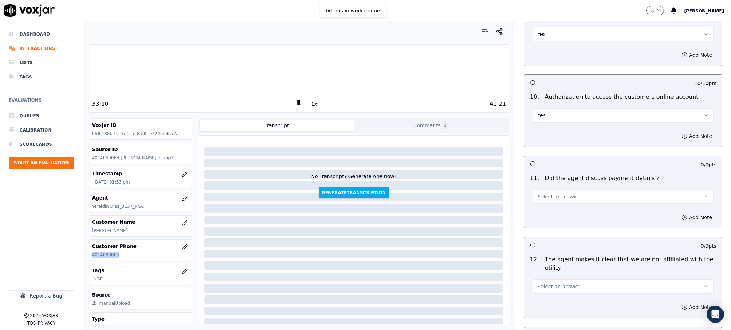
scroll to position [809, 0]
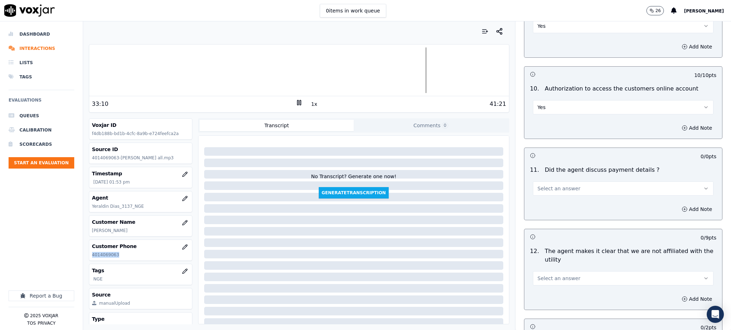
click at [538, 185] on span "Select an answer" at bounding box center [558, 188] width 43 height 7
click at [540, 212] on div "N/A" at bounding box center [607, 210] width 165 height 11
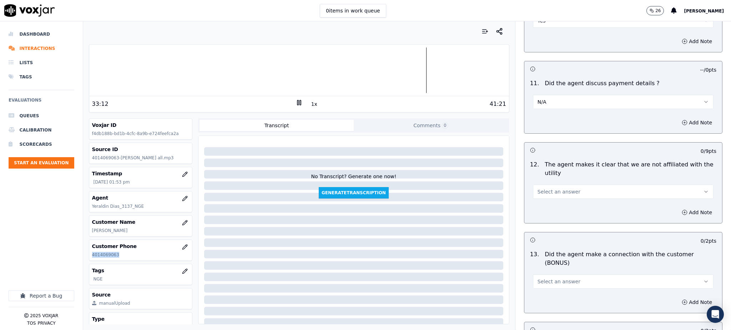
scroll to position [904, 0]
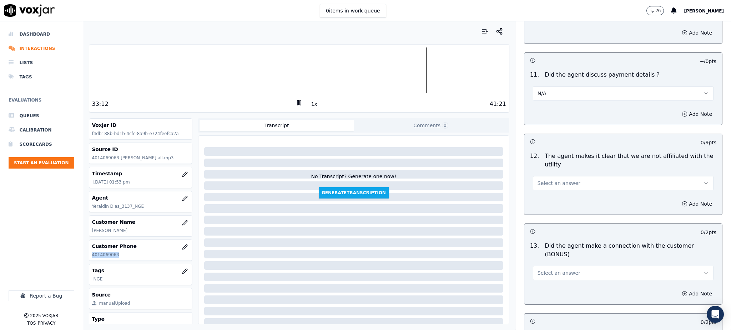
drag, startPoint x: 544, startPoint y: 166, endPoint x: 543, endPoint y: 174, distance: 7.9
click at [544, 180] on span "Select an answer" at bounding box center [558, 183] width 43 height 7
drag, startPoint x: 543, startPoint y: 183, endPoint x: 543, endPoint y: 187, distance: 3.9
click at [543, 183] on div "Yes" at bounding box center [607, 182] width 165 height 11
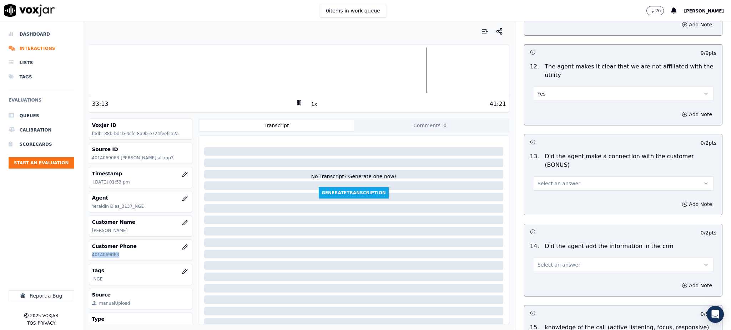
scroll to position [999, 0]
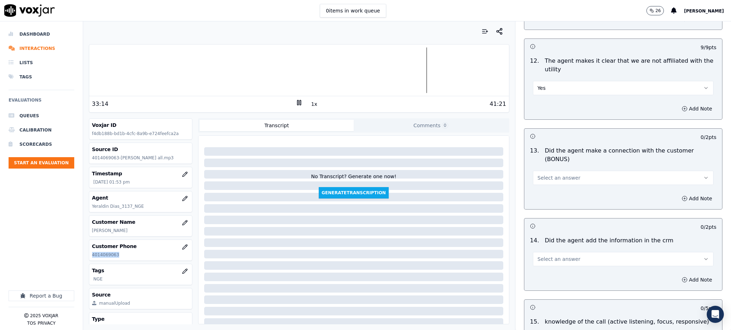
drag, startPoint x: 549, startPoint y: 150, endPoint x: 549, endPoint y: 159, distance: 8.9
click at [549, 174] on span "Select an answer" at bounding box center [558, 177] width 43 height 7
click at [547, 167] on div "Yes" at bounding box center [607, 168] width 165 height 11
click at [537, 256] on span "Select an answer" at bounding box center [558, 259] width 43 height 7
click at [537, 250] on div "Yes" at bounding box center [607, 250] width 165 height 11
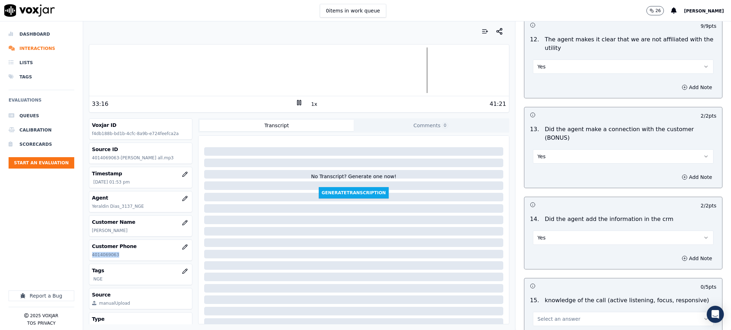
scroll to position [1080, 0]
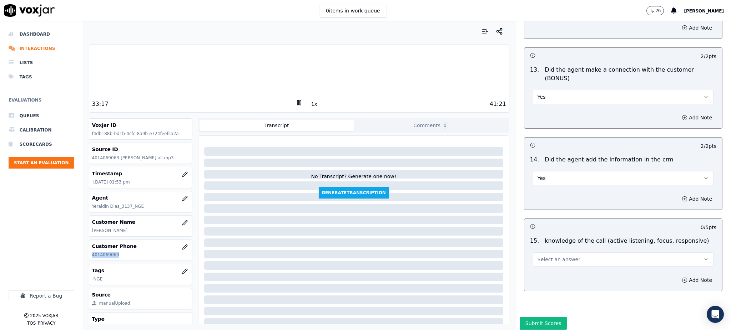
click at [543, 256] on span "Select an answer" at bounding box center [558, 259] width 43 height 7
click at [545, 250] on div "Yes" at bounding box center [607, 250] width 165 height 11
click at [535, 317] on button "Submit Scores" at bounding box center [543, 323] width 47 height 13
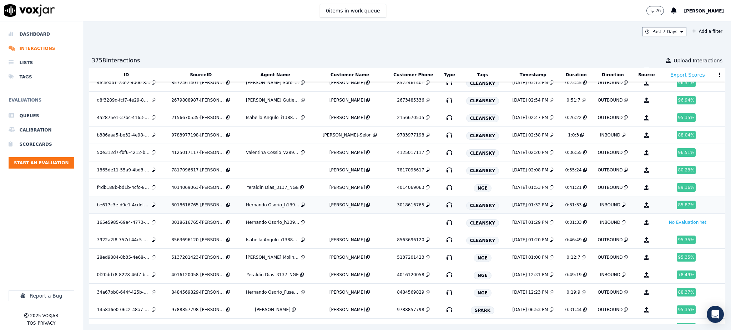
scroll to position [821, 0]
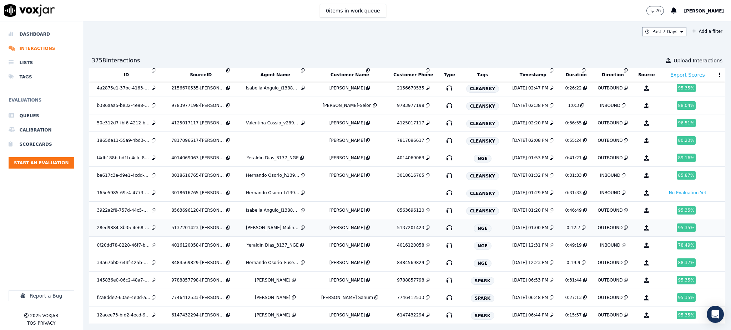
click at [444, 222] on icon "button" at bounding box center [449, 227] width 11 height 11
click at [444, 240] on icon "button" at bounding box center [449, 245] width 11 height 11
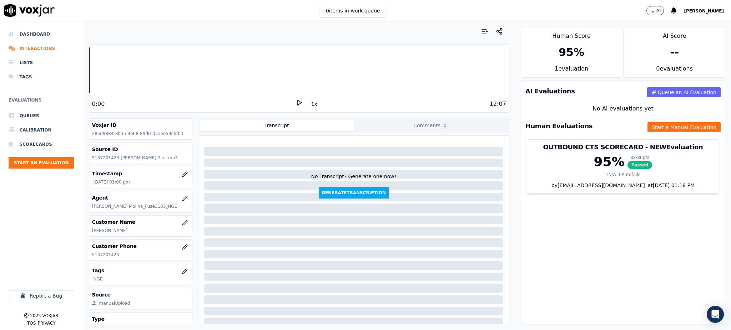
click at [297, 104] on polygon at bounding box center [299, 102] width 4 height 5
drag, startPoint x: 120, startPoint y: 253, endPoint x: 92, endPoint y: 254, distance: 28.6
click at [92, 254] on p "5137201423" at bounding box center [140, 255] width 97 height 6
copy p "5137201423"
click at [656, 129] on button "Start a Manual Evaluation" at bounding box center [683, 127] width 73 height 10
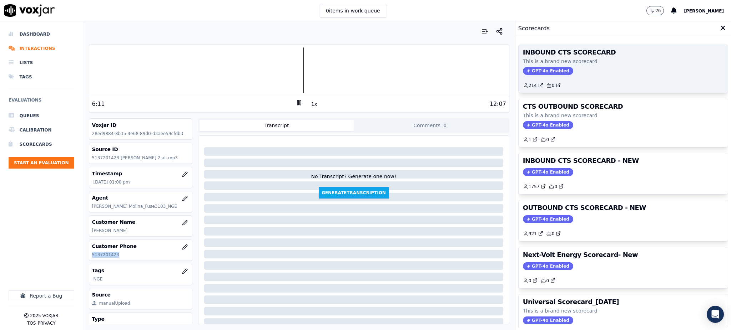
click at [524, 74] on span "GPT-4o Enabled" at bounding box center [548, 71] width 50 height 8
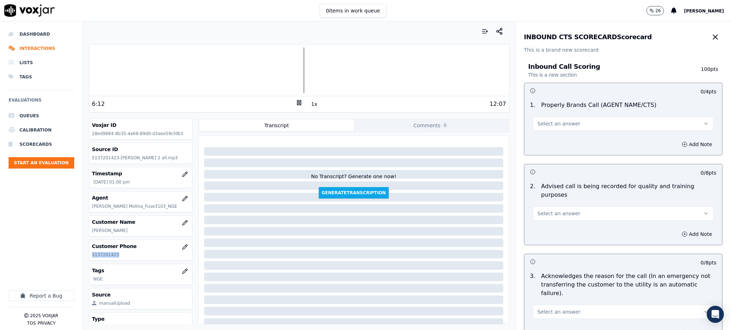
click at [540, 124] on span "Select an answer" at bounding box center [558, 123] width 43 height 7
click at [541, 143] on div "Yes" at bounding box center [607, 139] width 165 height 11
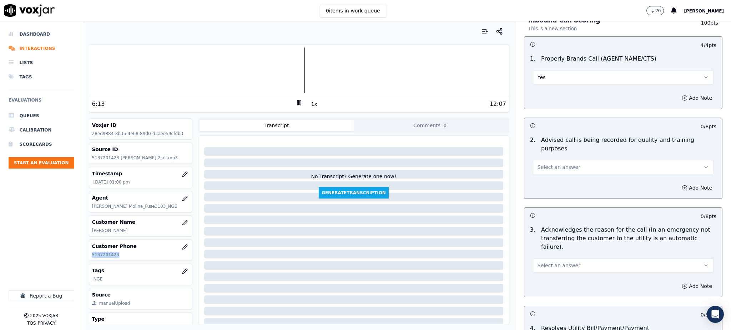
scroll to position [47, 0]
click at [537, 163] on span "Select an answer" at bounding box center [558, 166] width 43 height 7
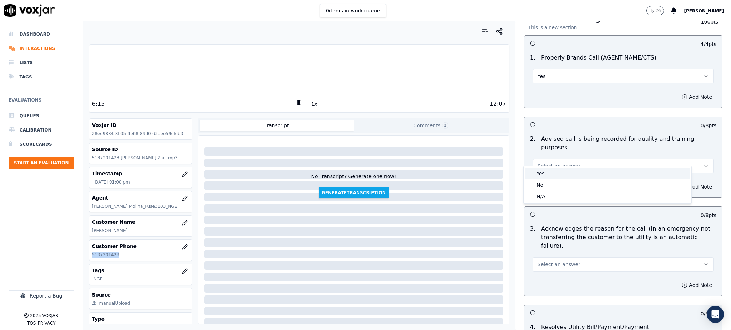
click at [539, 174] on div "Yes" at bounding box center [607, 173] width 165 height 11
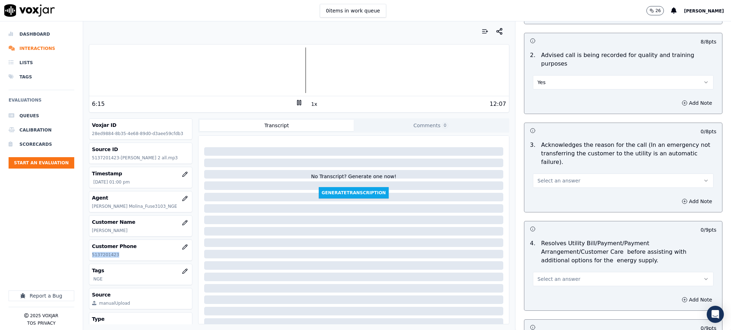
scroll to position [143, 0]
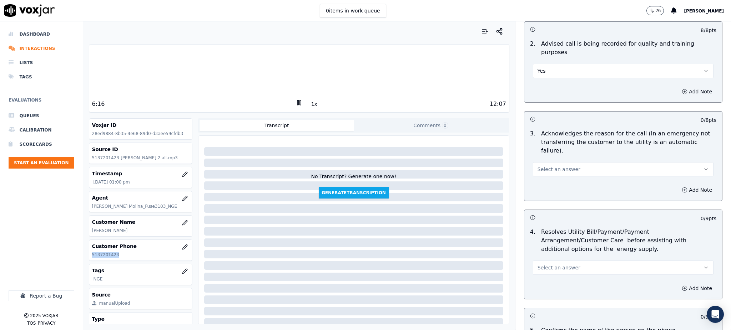
click at [537, 166] on span "Select an answer" at bounding box center [558, 169] width 43 height 7
click at [539, 166] on div "Yes" at bounding box center [607, 168] width 165 height 11
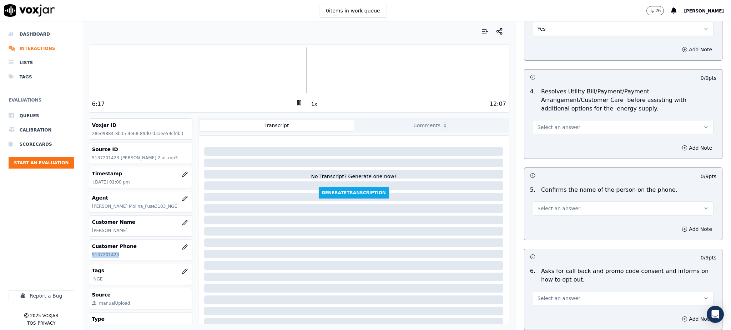
scroll to position [285, 0]
click at [538, 118] on button "Select an answer" at bounding box center [623, 125] width 181 height 14
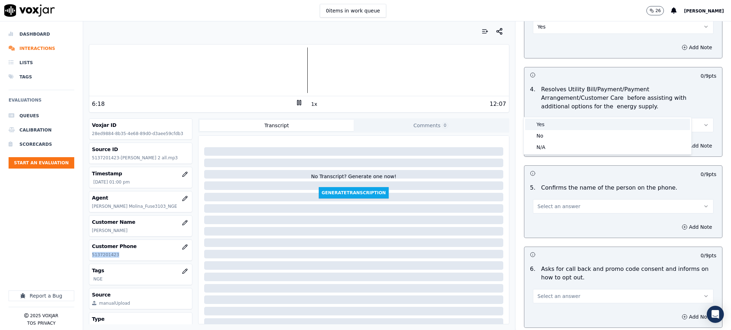
click at [541, 125] on div "Yes" at bounding box center [607, 124] width 165 height 11
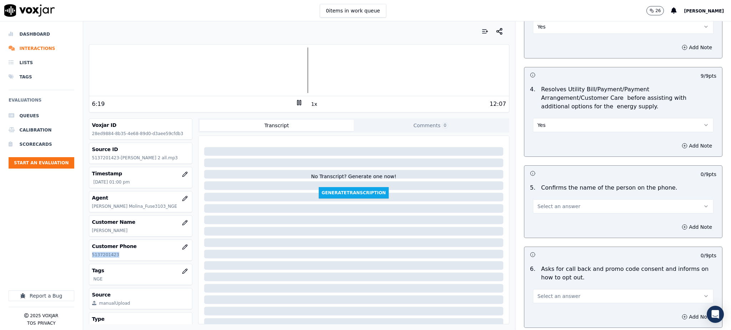
click at [545, 203] on span "Select an answer" at bounding box center [558, 206] width 43 height 7
click at [544, 207] on div "Yes" at bounding box center [607, 205] width 165 height 11
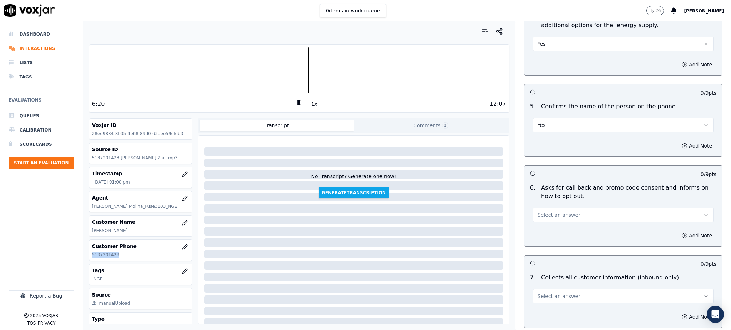
scroll to position [380, 0]
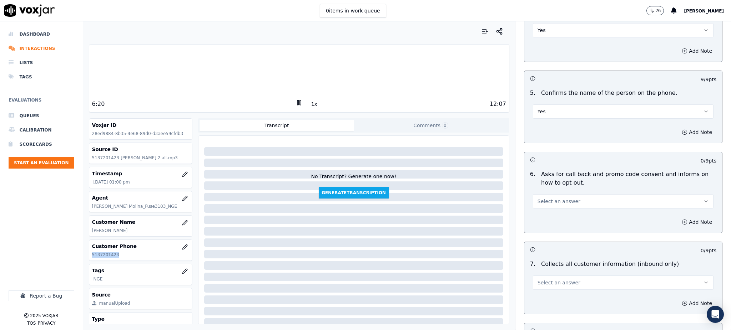
click at [543, 198] on span "Select an answer" at bounding box center [558, 201] width 43 height 7
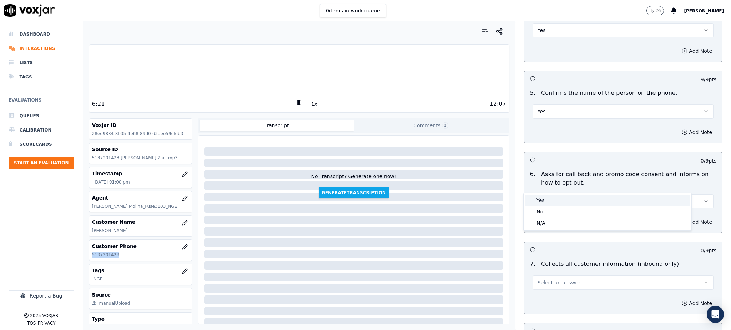
click at [542, 198] on div "Yes" at bounding box center [607, 200] width 165 height 11
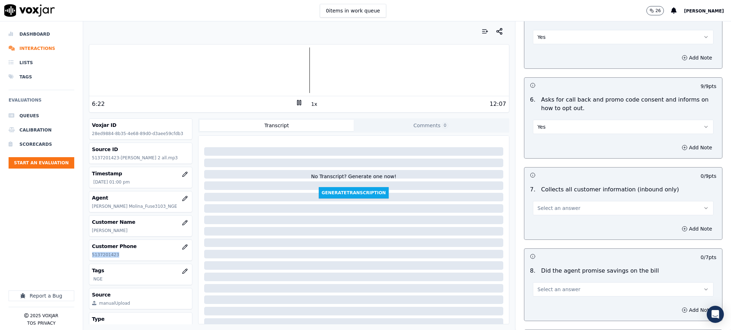
scroll to position [476, 0]
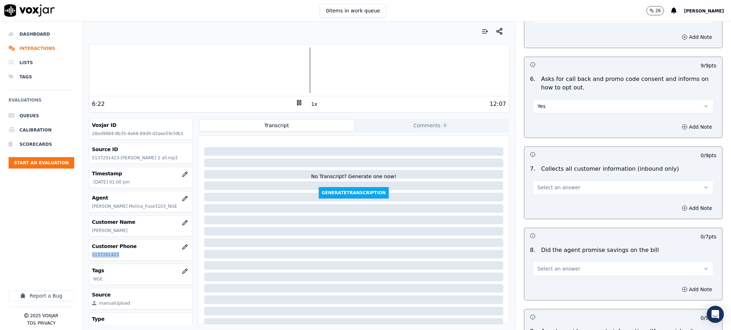
click at [545, 181] on button "Select an answer" at bounding box center [623, 188] width 181 height 14
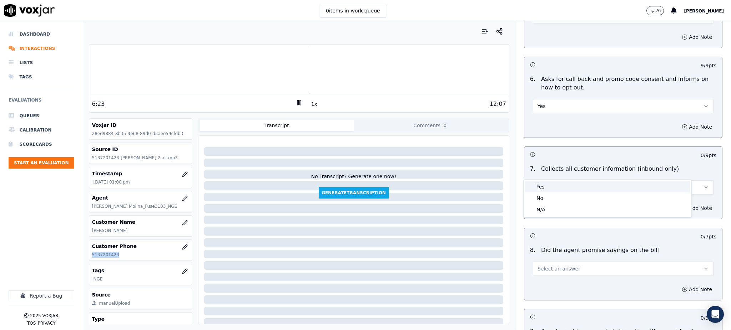
click at [544, 187] on div "Yes" at bounding box center [607, 186] width 165 height 11
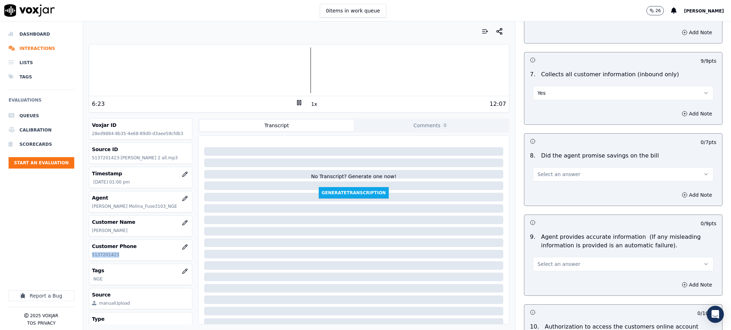
scroll to position [571, 0]
click at [547, 170] on span "Select an answer" at bounding box center [558, 173] width 43 height 7
click at [543, 175] on div "Yes" at bounding box center [607, 172] width 165 height 11
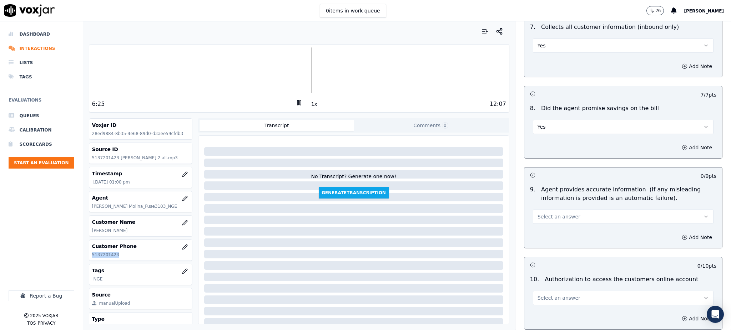
scroll to position [618, 0]
click at [549, 213] on span "Select an answer" at bounding box center [558, 216] width 43 height 7
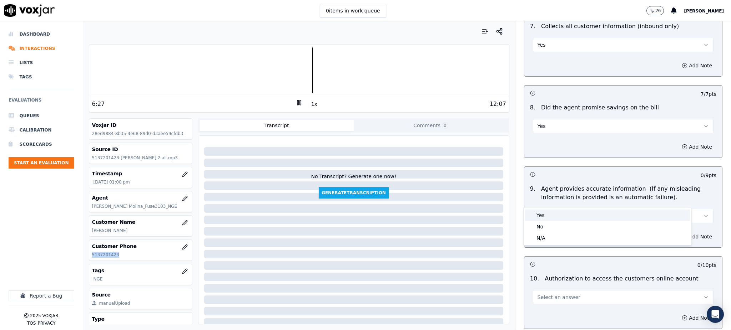
click at [556, 216] on div "Yes" at bounding box center [607, 215] width 165 height 11
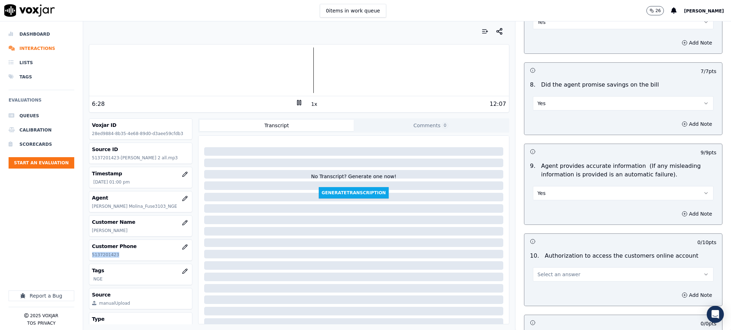
scroll to position [714, 0]
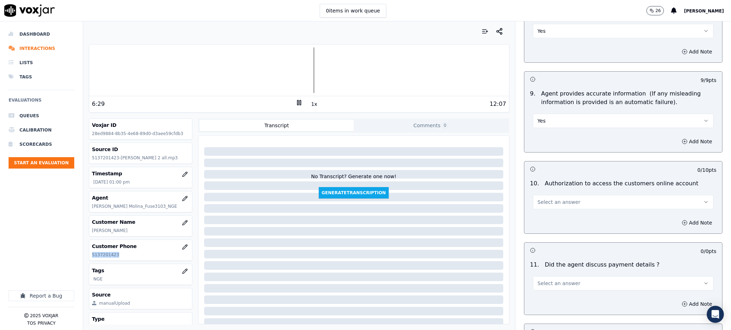
click at [537, 199] on span "Select an answer" at bounding box center [558, 202] width 43 height 7
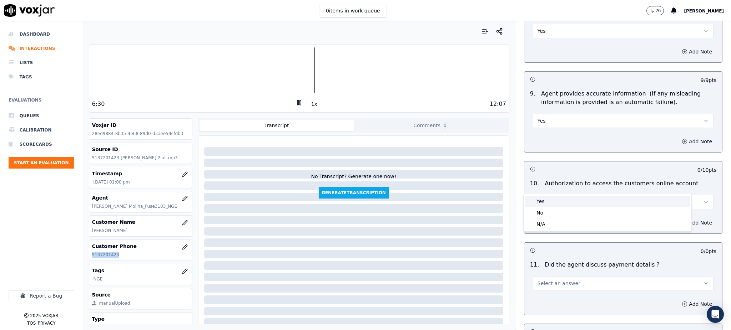
click at [539, 202] on div "Yes" at bounding box center [607, 201] width 165 height 11
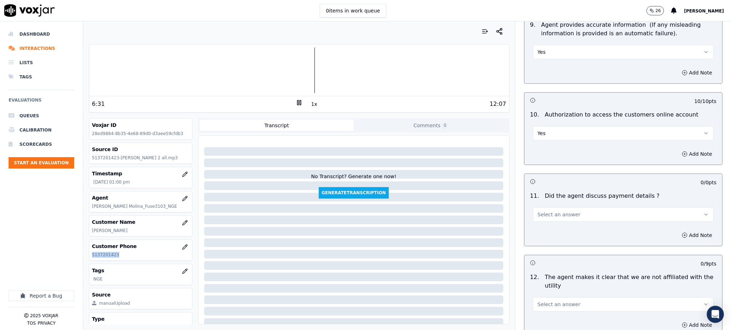
scroll to position [809, 0]
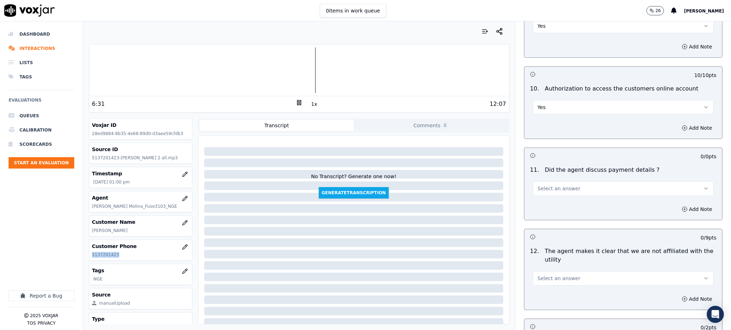
drag, startPoint x: 547, startPoint y: 169, endPoint x: 544, endPoint y: 177, distance: 8.9
click at [547, 185] on span "Select an answer" at bounding box center [558, 188] width 43 height 7
click at [551, 208] on div "N/A" at bounding box center [607, 210] width 165 height 11
click at [543, 275] on span "Select an answer" at bounding box center [558, 278] width 43 height 7
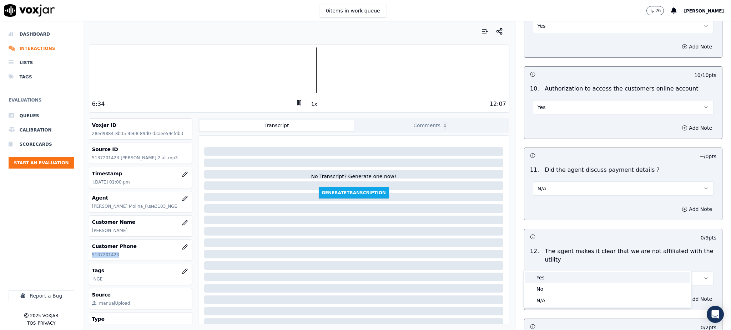
click at [544, 278] on div "Yes" at bounding box center [607, 277] width 165 height 11
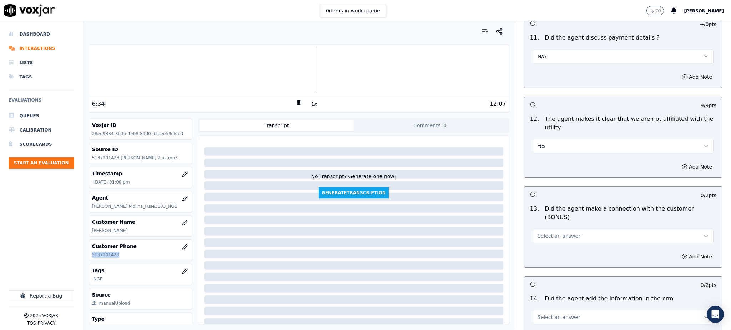
scroll to position [951, 0]
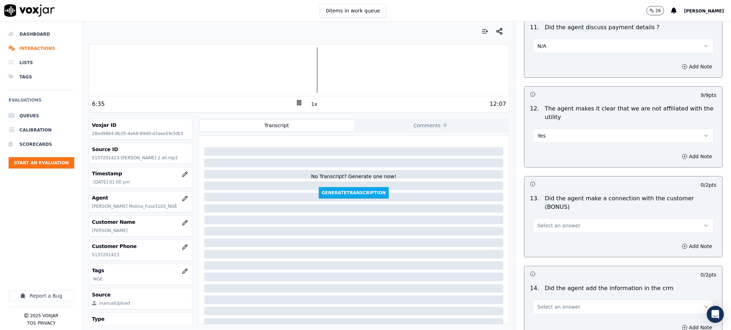
drag, startPoint x: 550, startPoint y: 189, endPoint x: 550, endPoint y: 200, distance: 10.7
click at [550, 212] on div "Select an answer" at bounding box center [623, 222] width 192 height 21
click at [550, 222] on span "Select an answer" at bounding box center [558, 225] width 43 height 7
click at [553, 214] on div "Yes" at bounding box center [607, 216] width 165 height 11
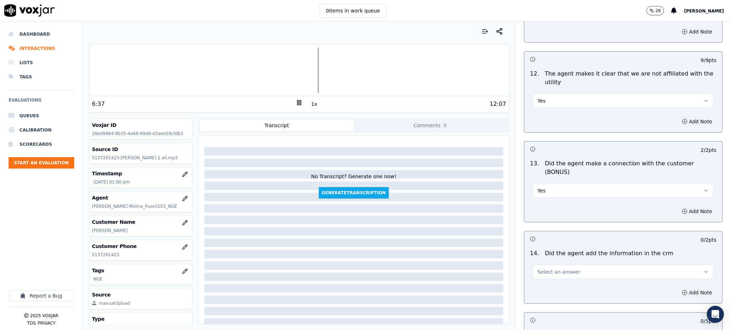
scroll to position [1046, 0]
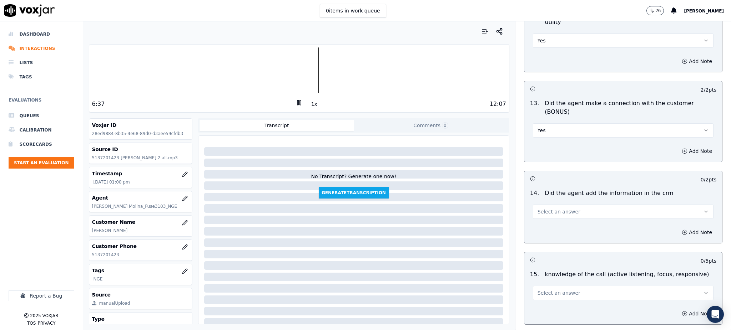
click at [553, 208] on span "Select an answer" at bounding box center [558, 211] width 43 height 7
click at [552, 208] on div "Yes" at bounding box center [607, 202] width 165 height 11
click at [548, 290] on span "Select an answer" at bounding box center [558, 293] width 43 height 7
click at [548, 285] on div "Yes" at bounding box center [607, 284] width 165 height 11
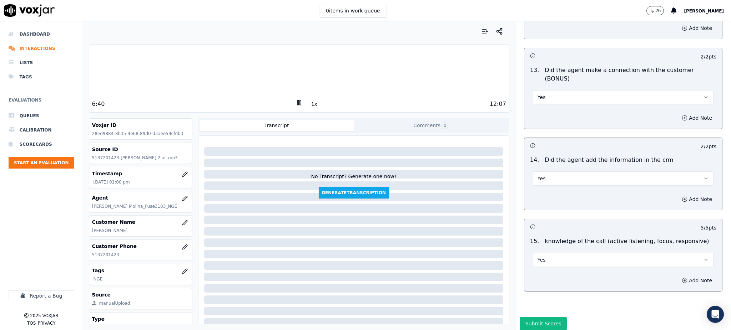
scroll to position [1080, 0]
click at [541, 317] on button "Submit Scores" at bounding box center [543, 323] width 47 height 13
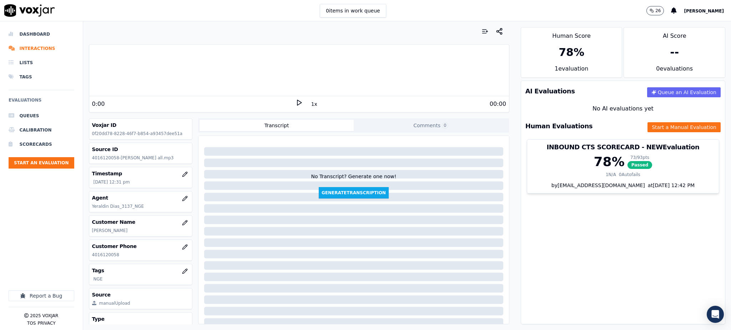
click at [295, 101] on icon at bounding box center [298, 102] width 7 height 7
drag, startPoint x: 123, startPoint y: 256, endPoint x: 92, endPoint y: 257, distance: 30.7
click at [92, 257] on p "4016120058" at bounding box center [140, 255] width 97 height 6
copy p "4016120058"
click at [295, 103] on icon at bounding box center [298, 102] width 7 height 7
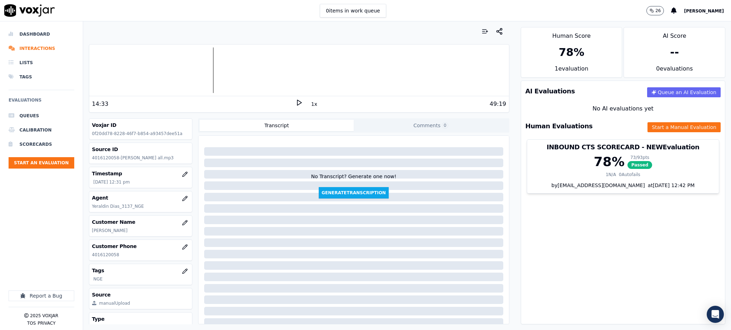
click at [289, 104] on div "14:33" at bounding box center [193, 104] width 203 height 9
click at [295, 103] on icon at bounding box center [298, 102] width 7 height 7
click at [296, 101] on icon at bounding box center [298, 102] width 7 height 7
click at [295, 102] on icon at bounding box center [298, 102] width 7 height 7
click at [295, 105] on icon at bounding box center [298, 102] width 7 height 7
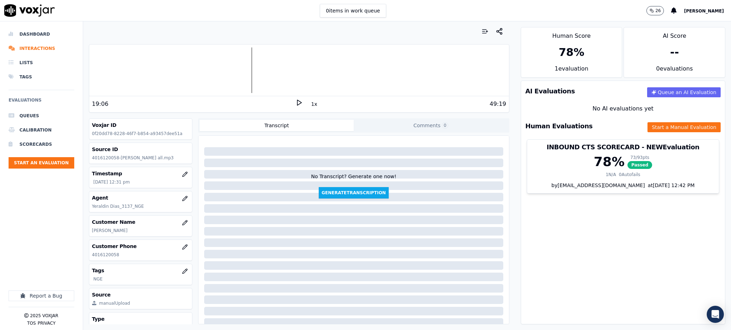
click at [295, 103] on icon at bounding box center [298, 102] width 7 height 7
click at [295, 105] on icon at bounding box center [298, 102] width 7 height 7
click at [295, 101] on icon at bounding box center [298, 102] width 7 height 7
click at [647, 126] on button "Start a Manual Evaluation" at bounding box center [683, 127] width 73 height 10
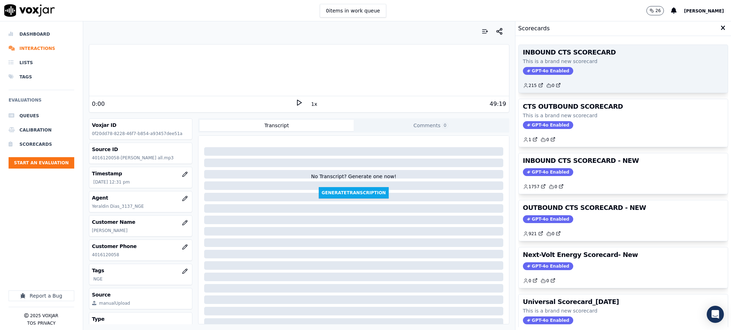
click at [523, 73] on span "GPT-4o Enabled" at bounding box center [548, 71] width 50 height 8
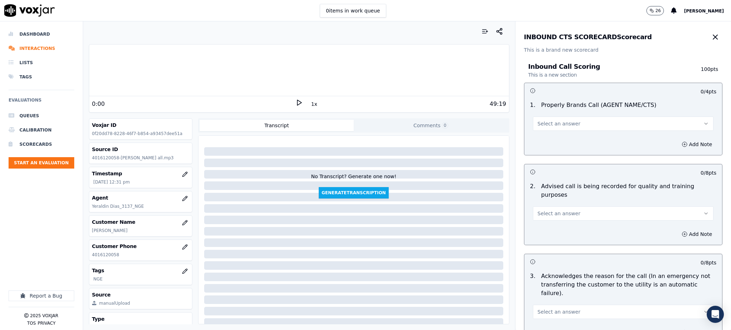
click at [564, 120] on button "Select an answer" at bounding box center [623, 124] width 181 height 14
click at [557, 140] on div "Yes" at bounding box center [607, 139] width 165 height 11
click at [541, 210] on span "Select an answer" at bounding box center [558, 213] width 43 height 7
click at [540, 223] on div "Yes" at bounding box center [607, 221] width 165 height 11
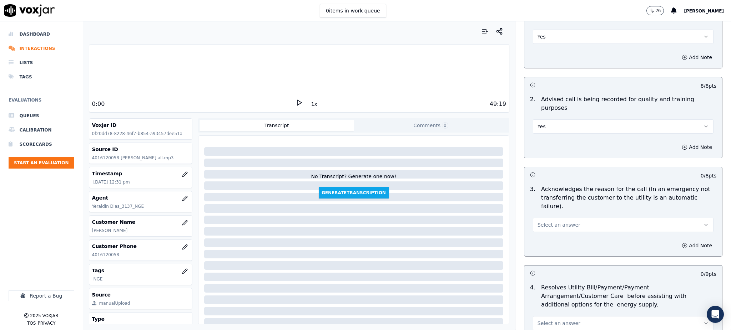
scroll to position [95, 0]
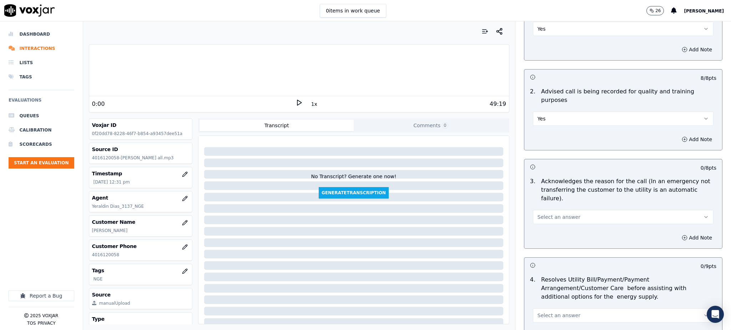
click at [541, 214] on span "Select an answer" at bounding box center [558, 217] width 43 height 7
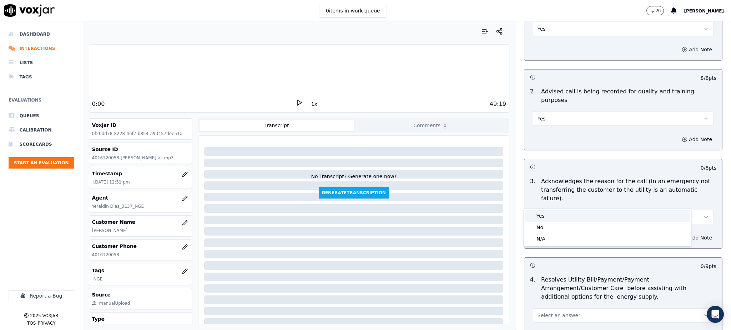
click at [541, 217] on div "Yes" at bounding box center [607, 216] width 165 height 11
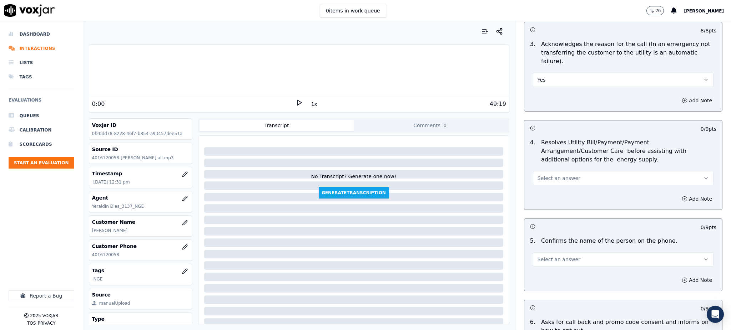
scroll to position [238, 0]
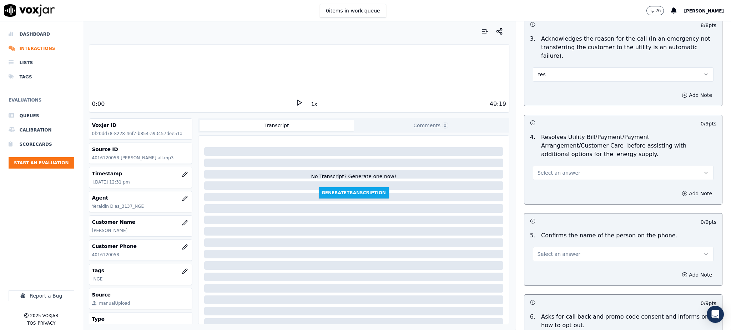
click at [549, 166] on button "Select an answer" at bounding box center [623, 173] width 181 height 14
drag, startPoint x: 543, startPoint y: 177, endPoint x: 533, endPoint y: 238, distance: 62.4
click at [543, 177] on div "Yes" at bounding box center [607, 171] width 165 height 11
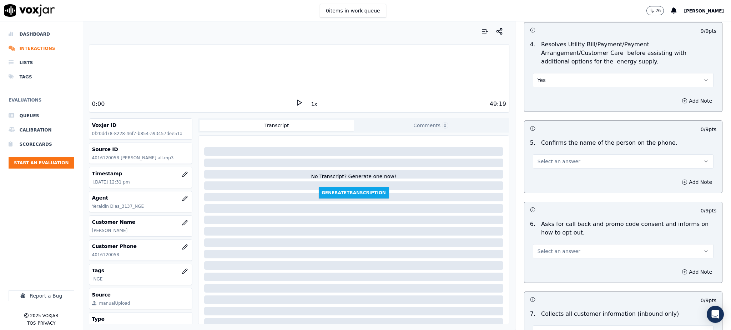
scroll to position [333, 0]
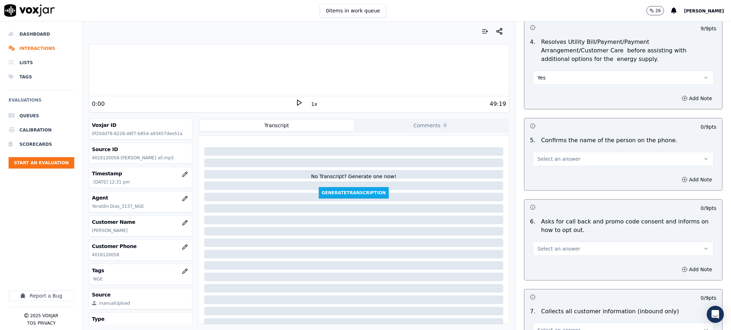
click at [537, 156] on span "Select an answer" at bounding box center [558, 159] width 43 height 7
drag, startPoint x: 540, startPoint y: 159, endPoint x: 538, endPoint y: 225, distance: 66.4
click at [540, 159] on div "Yes" at bounding box center [607, 157] width 165 height 11
click at [541, 245] on span "Select an answer" at bounding box center [558, 248] width 43 height 7
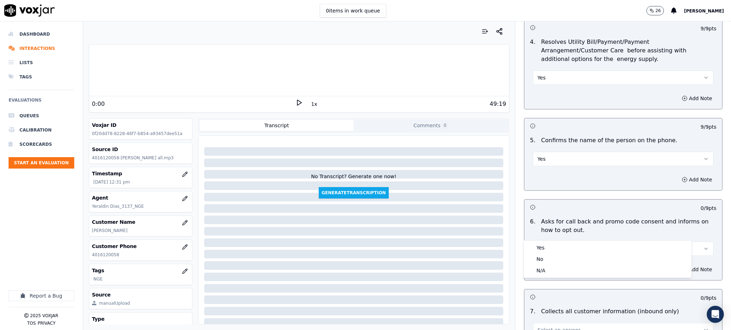
click at [547, 240] on div "Yes No N/A" at bounding box center [607, 259] width 168 height 38
click at [546, 248] on div "Yes" at bounding box center [607, 247] width 165 height 11
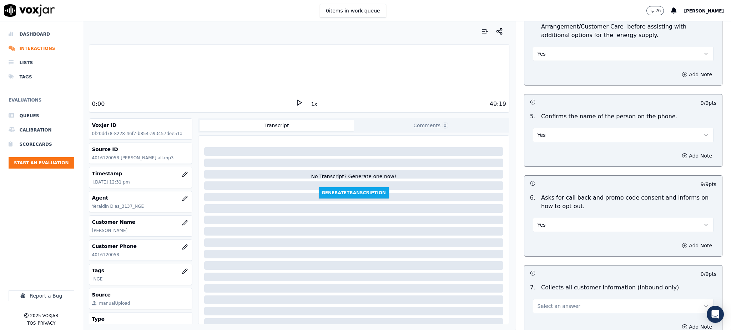
scroll to position [428, 0]
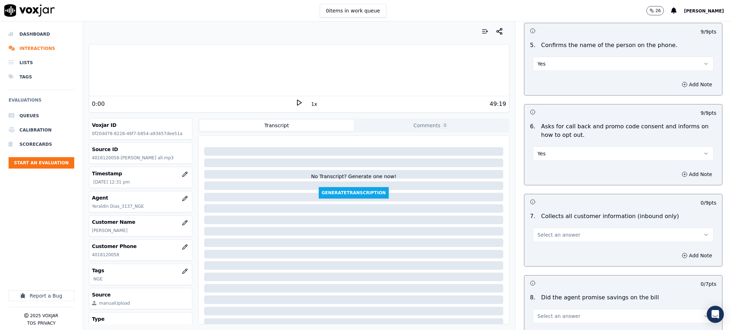
click at [550, 232] on span "Select an answer" at bounding box center [558, 235] width 43 height 7
click at [544, 226] on div "7 . Collects all customer information (inbound only) Select an answer" at bounding box center [623, 227] width 198 height 36
click at [545, 245] on div "Add Note" at bounding box center [623, 255] width 198 height 21
drag, startPoint x: 549, startPoint y: 219, endPoint x: 548, endPoint y: 224, distance: 5.5
click at [550, 232] on span "Select an answer" at bounding box center [558, 235] width 43 height 7
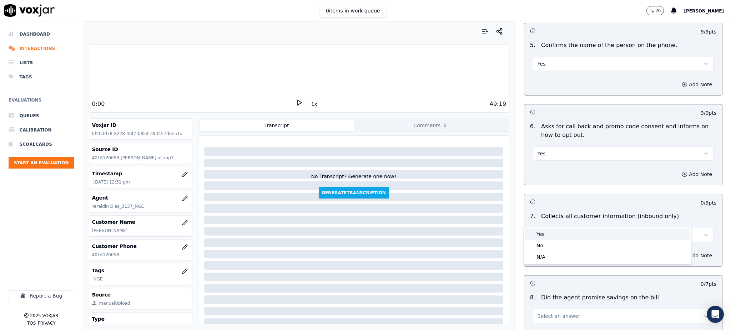
click at [545, 234] on div "Yes" at bounding box center [607, 234] width 165 height 11
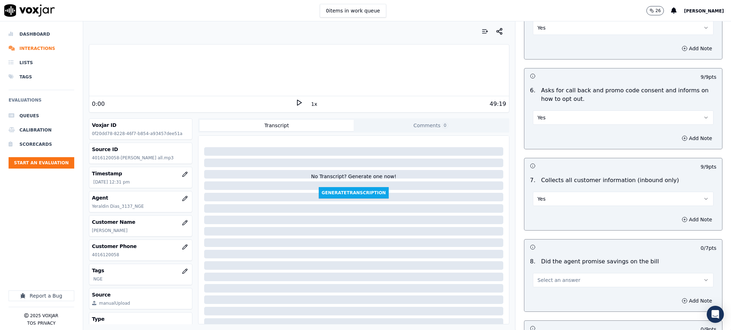
scroll to position [571, 0]
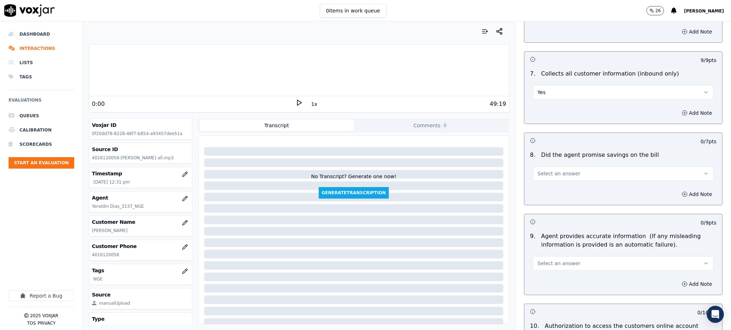
click at [554, 167] on button "Select an answer" at bounding box center [623, 174] width 181 height 14
click at [556, 169] on div "Yes" at bounding box center [607, 172] width 165 height 11
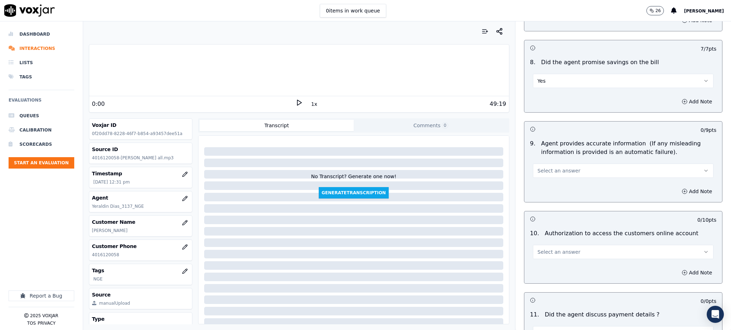
scroll to position [666, 0]
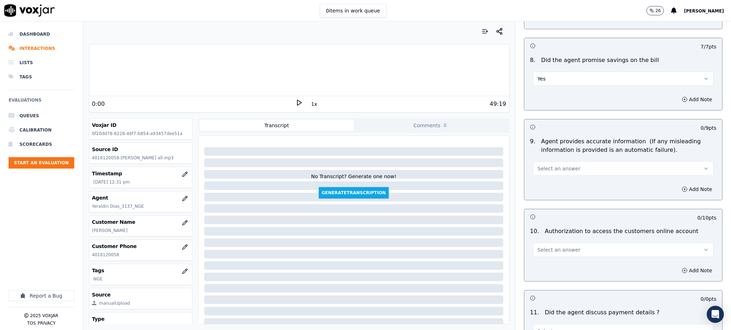
click at [545, 165] on span "Select an answer" at bounding box center [558, 168] width 43 height 7
click at [547, 173] on div "Yes" at bounding box center [607, 167] width 165 height 11
click at [545, 247] on span "Select an answer" at bounding box center [558, 250] width 43 height 7
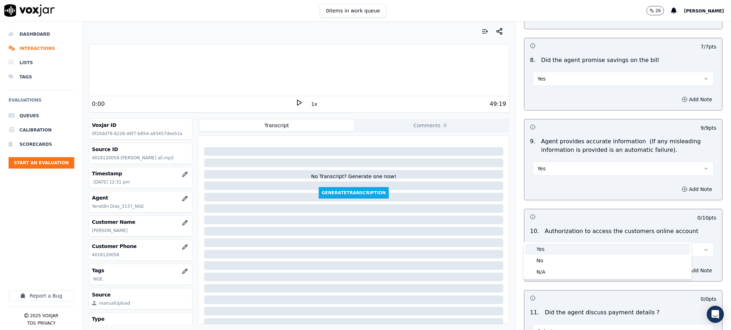
click at [546, 254] on div "Yes" at bounding box center [607, 249] width 165 height 11
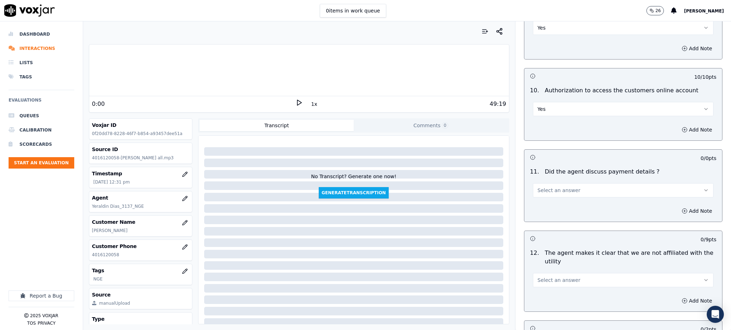
scroll to position [809, 0]
click at [547, 185] on span "Select an answer" at bounding box center [558, 188] width 43 height 7
click at [544, 208] on div "N/A" at bounding box center [607, 210] width 165 height 11
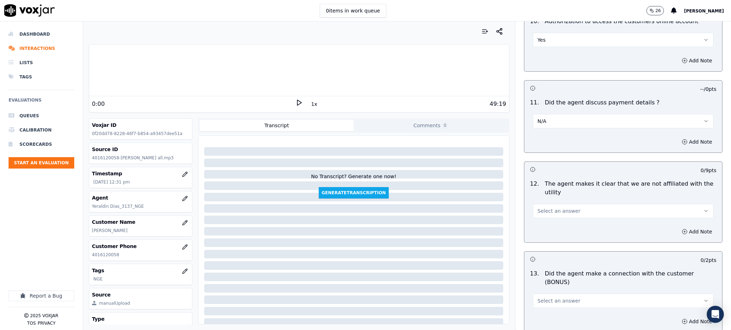
scroll to position [904, 0]
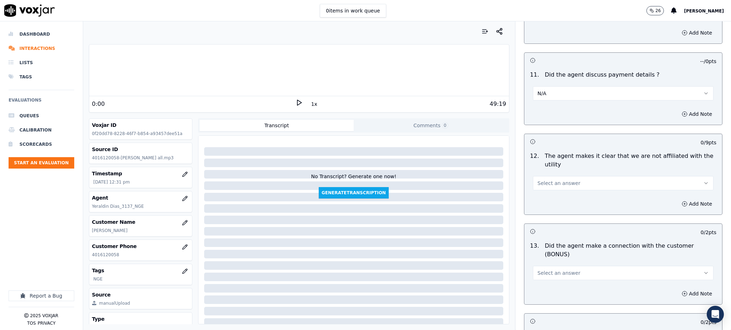
click at [546, 180] on span "Select an answer" at bounding box center [558, 183] width 43 height 7
click at [547, 180] on div "Yes" at bounding box center [607, 182] width 165 height 11
click at [544, 270] on span "Select an answer" at bounding box center [558, 273] width 43 height 7
click at [545, 265] on div "Yes" at bounding box center [607, 263] width 165 height 11
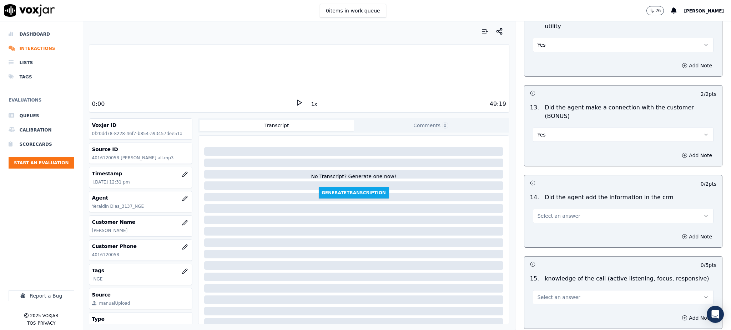
scroll to position [1046, 0]
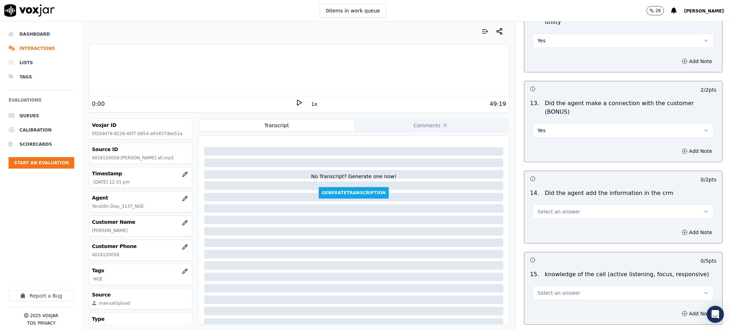
click at [551, 208] on span "Select an answer" at bounding box center [558, 211] width 43 height 7
click at [552, 205] on div "Yes" at bounding box center [607, 202] width 165 height 11
drag, startPoint x: 544, startPoint y: 265, endPoint x: 547, endPoint y: 275, distance: 10.2
click at [544, 290] on span "Select an answer" at bounding box center [558, 293] width 43 height 7
click at [546, 297] on div "No" at bounding box center [607, 295] width 165 height 11
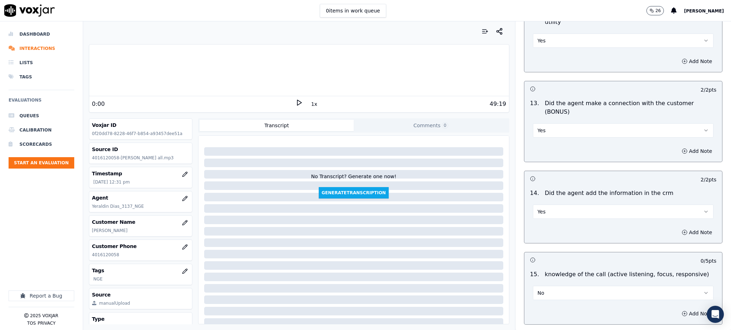
drag, startPoint x: 667, startPoint y: 288, endPoint x: 597, endPoint y: 279, distance: 70.4
click at [677, 309] on button "Add Note" at bounding box center [696, 314] width 39 height 10
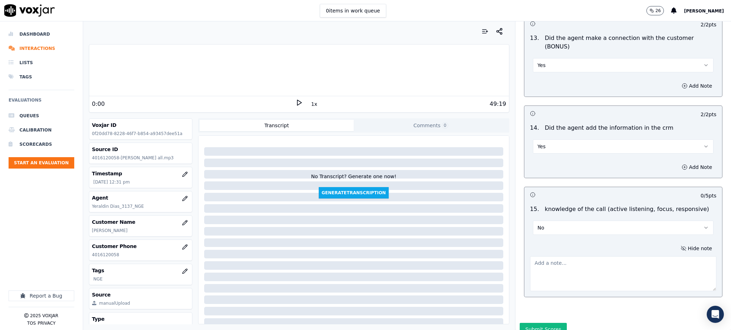
scroll to position [1118, 0]
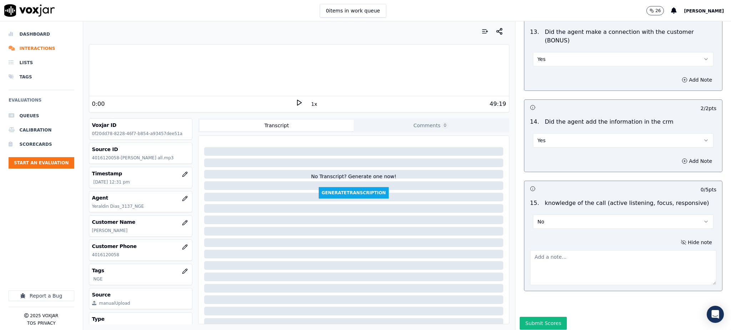
click at [548, 250] on textarea at bounding box center [623, 267] width 186 height 35
type textarea "F"
click at [645, 250] on textarea "poca escucha activa del cliente y eso hizo entorpecer elproceso" at bounding box center [623, 267] width 186 height 35
type textarea "poca escucha activa del cliente y eso hizo entorpecer el proceso"
click at [527, 317] on button "Submit Scores" at bounding box center [543, 323] width 47 height 13
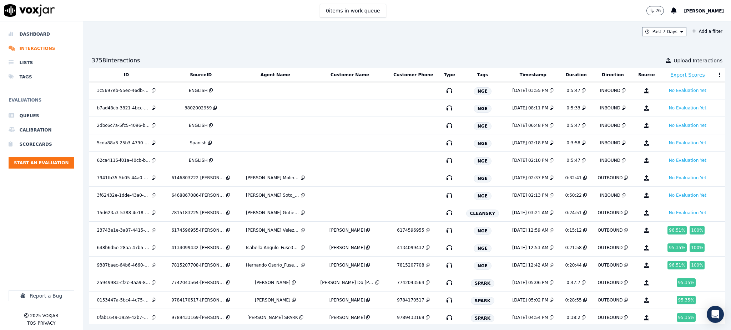
scroll to position [821, 0]
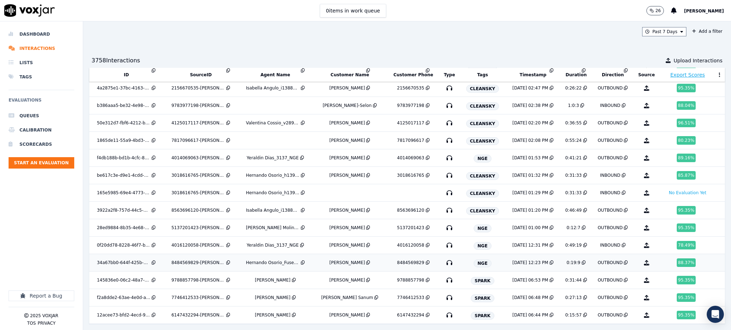
click at [444, 257] on icon "button" at bounding box center [449, 262] width 11 height 11
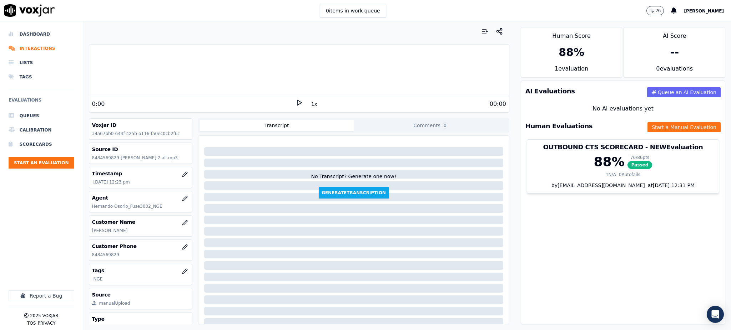
click at [295, 101] on icon at bounding box center [298, 102] width 7 height 7
drag, startPoint x: 122, startPoint y: 255, endPoint x: 87, endPoint y: 251, distance: 35.1
click at [90, 257] on div "Customer Phone 8484569829" at bounding box center [140, 250] width 103 height 21
copy p "8484569829"
click at [297, 102] on rect at bounding box center [297, 102] width 1 height 5
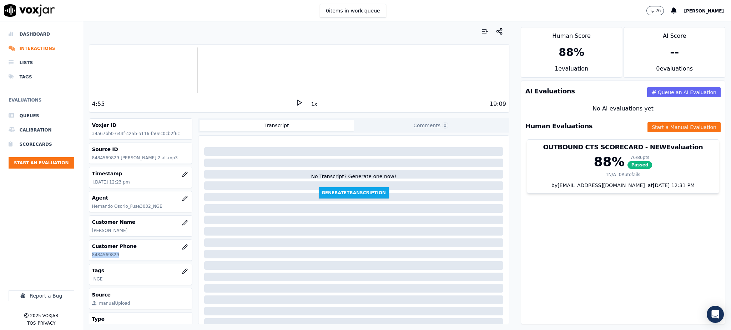
click at [295, 100] on icon at bounding box center [298, 102] width 7 height 7
click at [664, 126] on button "Start a Manual Evaluation" at bounding box center [683, 127] width 73 height 10
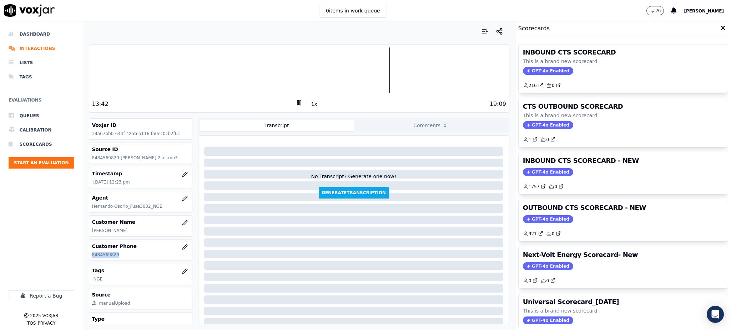
drag, startPoint x: 534, startPoint y: 67, endPoint x: 534, endPoint y: 72, distance: 4.6
click at [534, 67] on span "GPT-4o Enabled" at bounding box center [548, 71] width 50 height 8
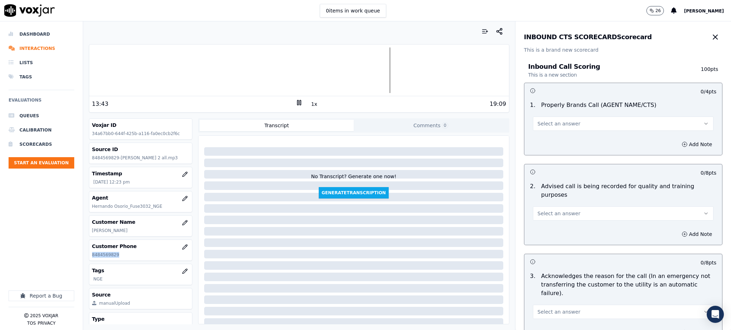
click at [537, 122] on span "Select an answer" at bounding box center [558, 123] width 43 height 7
click at [539, 141] on div "Yes" at bounding box center [607, 139] width 165 height 11
click at [538, 210] on span "Select an answer" at bounding box center [558, 213] width 43 height 7
click at [537, 226] on div "Yes" at bounding box center [607, 221] width 165 height 11
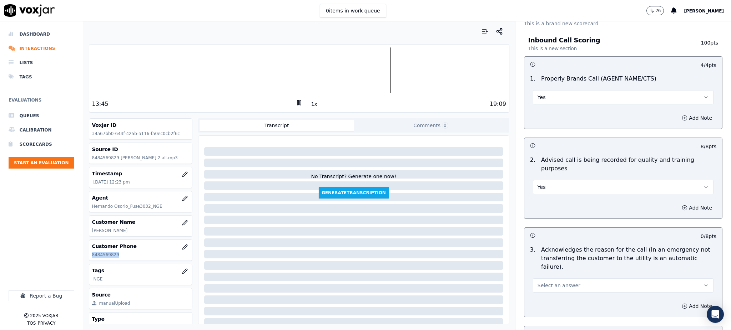
scroll to position [143, 0]
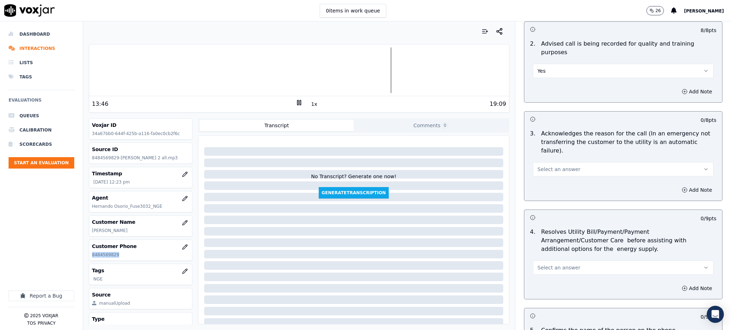
click at [534, 162] on button "Select an answer" at bounding box center [623, 169] width 181 height 14
click at [536, 169] on div "Yes" at bounding box center [607, 168] width 165 height 11
click at [547, 259] on div "Select an answer" at bounding box center [623, 267] width 181 height 16
click at [547, 261] on button "Select an answer" at bounding box center [623, 268] width 181 height 14
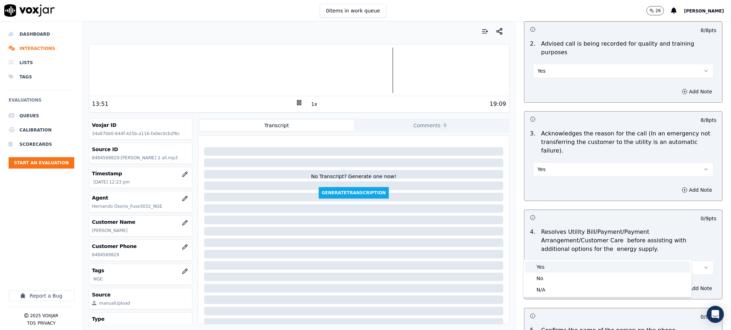
click at [544, 265] on div "Yes" at bounding box center [607, 267] width 165 height 11
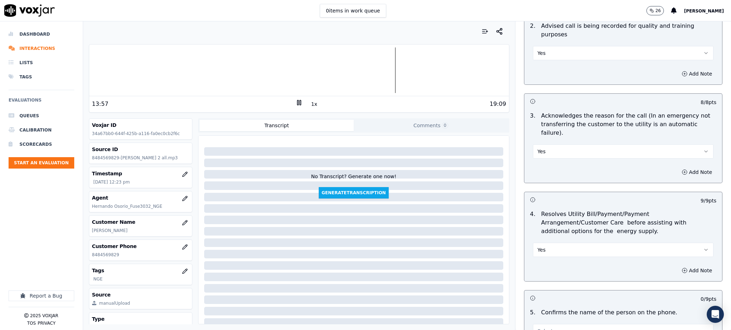
scroll to position [238, 0]
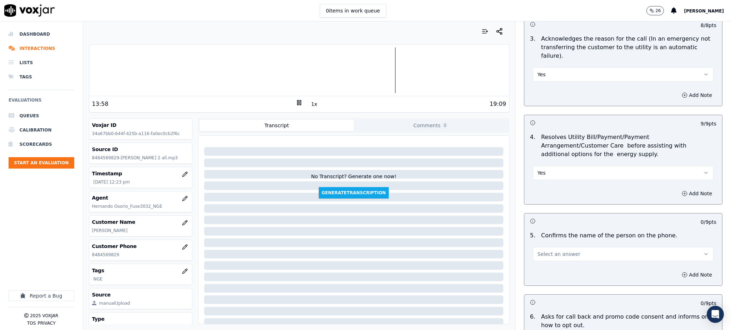
click at [541, 247] on button "Select an answer" at bounding box center [623, 254] width 181 height 14
click at [539, 253] on div "Yes" at bounding box center [607, 253] width 165 height 11
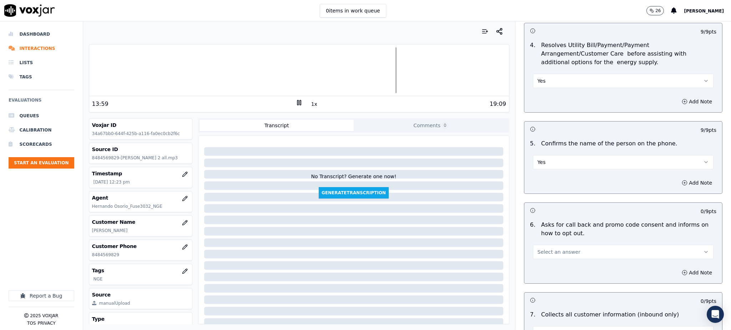
scroll to position [333, 0]
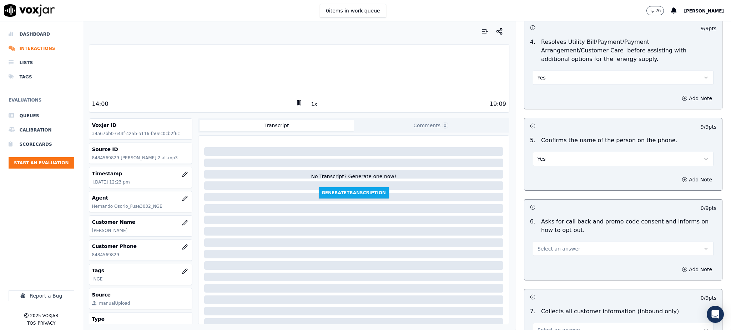
click at [543, 245] on span "Select an answer" at bounding box center [558, 248] width 43 height 7
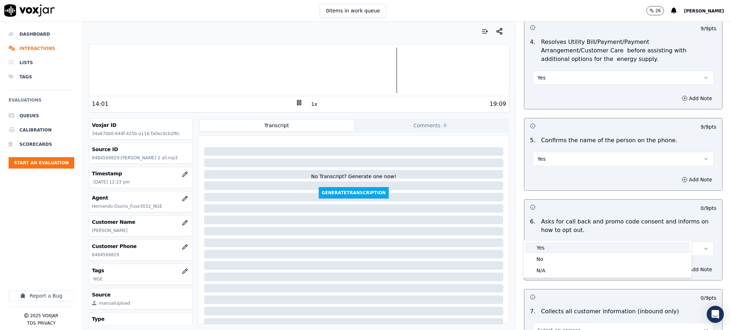
click at [544, 250] on div "Yes" at bounding box center [607, 247] width 165 height 11
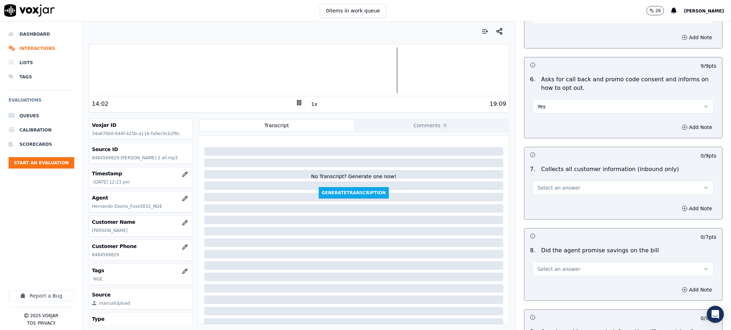
scroll to position [476, 0]
click at [541, 179] on div "Select an answer" at bounding box center [623, 187] width 181 height 16
drag, startPoint x: 540, startPoint y: 168, endPoint x: 538, endPoint y: 177, distance: 9.2
click at [540, 184] on span "Select an answer" at bounding box center [558, 187] width 43 height 7
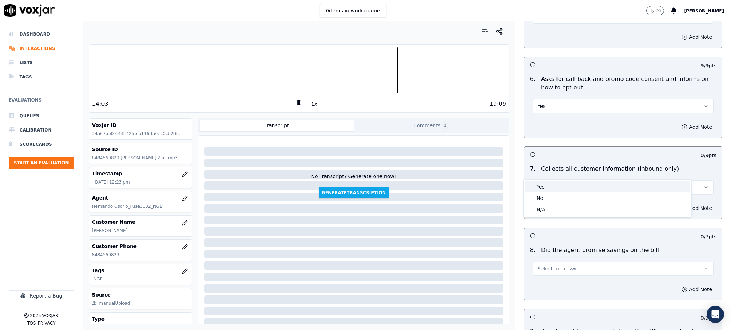
click at [538, 191] on div "Yes" at bounding box center [607, 186] width 165 height 11
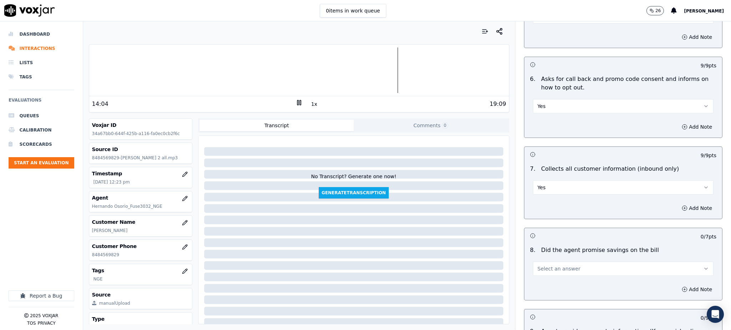
click at [541, 265] on span "Select an answer" at bounding box center [558, 268] width 43 height 7
click at [539, 268] on div "Yes" at bounding box center [607, 268] width 165 height 11
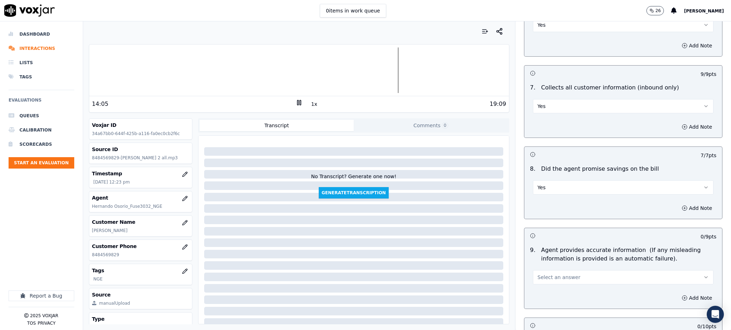
scroll to position [571, 0]
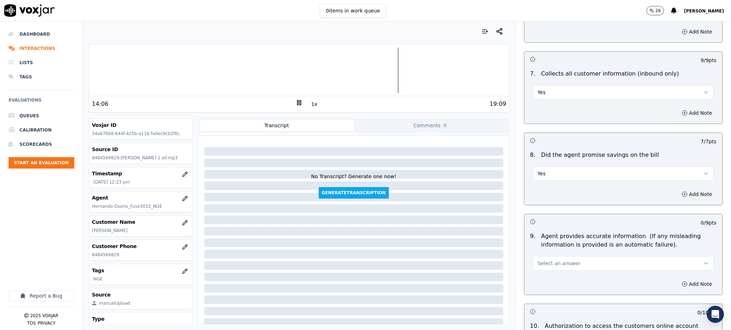
click at [537, 260] on span "Select an answer" at bounding box center [558, 263] width 43 height 7
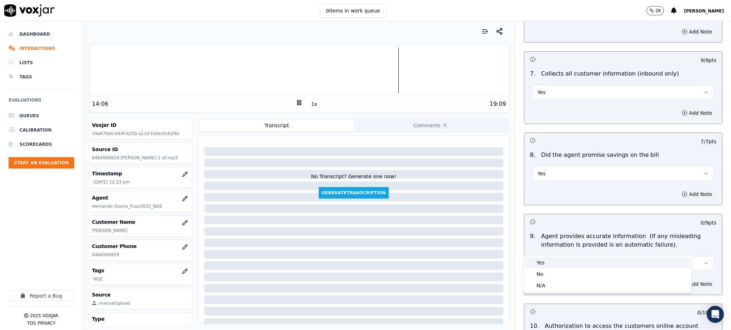
click at [537, 262] on div "Yes" at bounding box center [607, 262] width 165 height 11
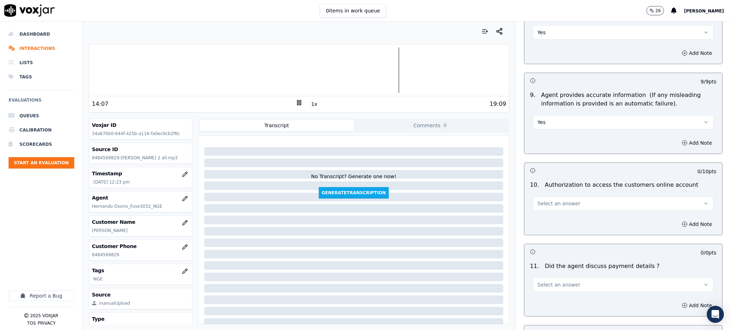
scroll to position [714, 0]
click at [537, 199] on span "Select an answer" at bounding box center [558, 202] width 43 height 7
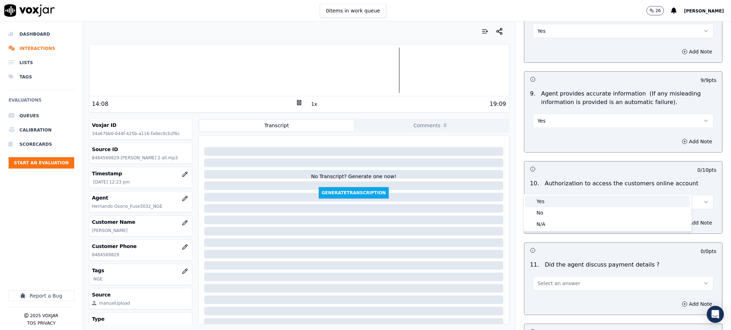
click at [539, 203] on div "Yes" at bounding box center [607, 201] width 165 height 11
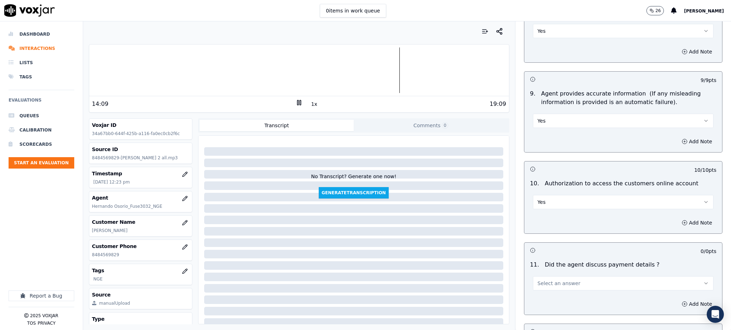
click at [539, 280] on span "Select an answer" at bounding box center [558, 283] width 43 height 7
click at [541, 302] on div "N/A" at bounding box center [607, 305] width 165 height 11
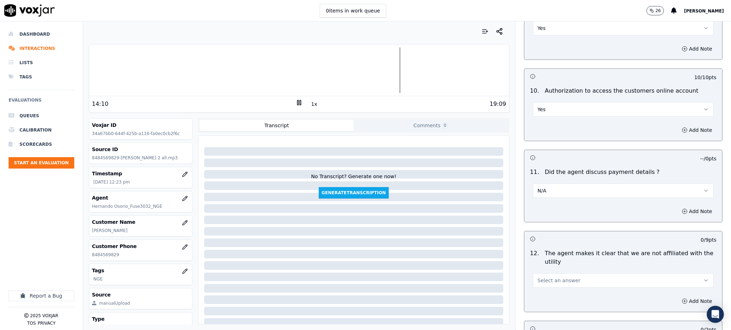
scroll to position [856, 0]
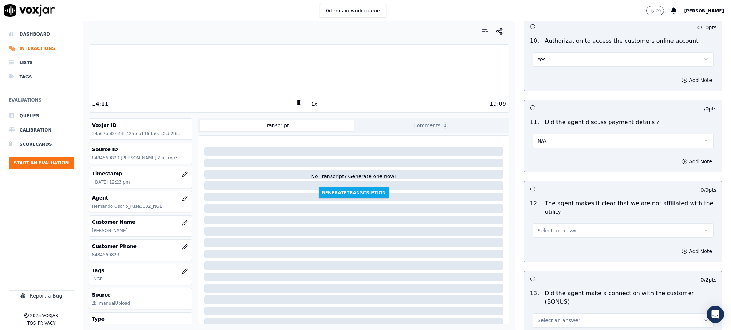
click at [541, 227] on span "Select an answer" at bounding box center [558, 230] width 43 height 7
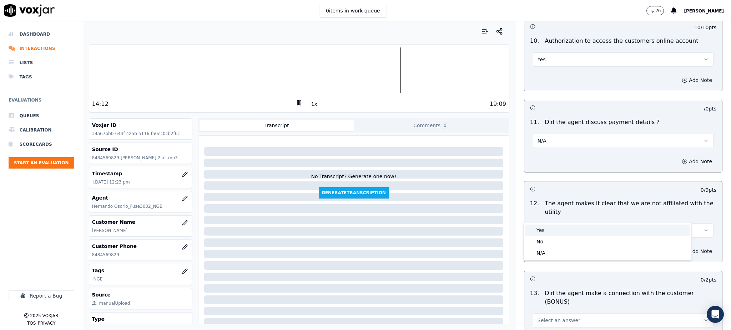
click at [547, 230] on div "Yes" at bounding box center [607, 230] width 165 height 11
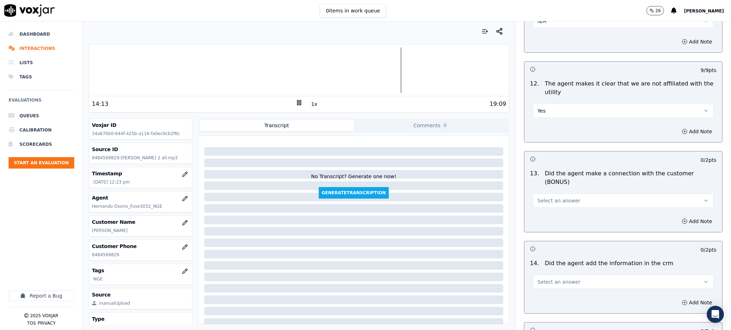
scroll to position [999, 0]
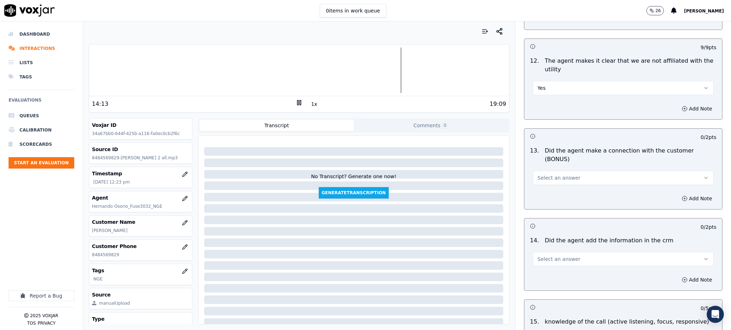
click at [544, 171] on button "Select an answer" at bounding box center [623, 178] width 181 height 14
click at [541, 169] on div "Yes" at bounding box center [607, 168] width 165 height 11
click at [540, 256] on span "Select an answer" at bounding box center [558, 259] width 43 height 7
click at [538, 252] on div "Yes" at bounding box center [607, 250] width 165 height 11
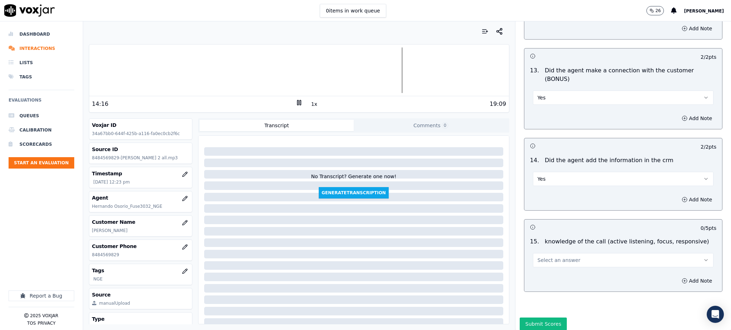
scroll to position [1080, 0]
click at [537, 256] on span "Select an answer" at bounding box center [558, 259] width 43 height 7
click at [544, 262] on div "No" at bounding box center [607, 262] width 165 height 11
click at [677, 275] on button "Add Note" at bounding box center [696, 280] width 39 height 10
click at [550, 288] on textarea at bounding box center [623, 305] width 186 height 35
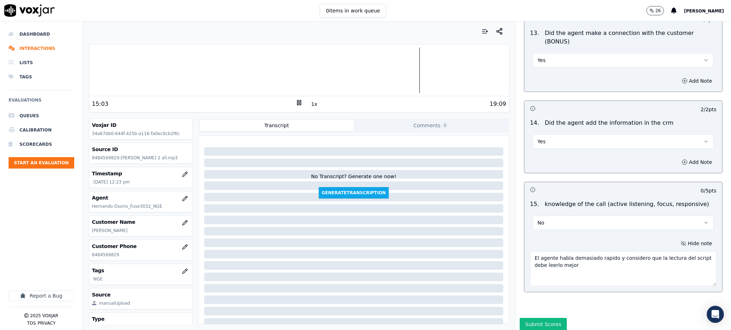
scroll to position [1118, 0]
type textarea "El agente habla demasiado rapido y considero que la lectura del script debe lee…"
click at [534, 317] on button "Submit Scores" at bounding box center [543, 323] width 47 height 13
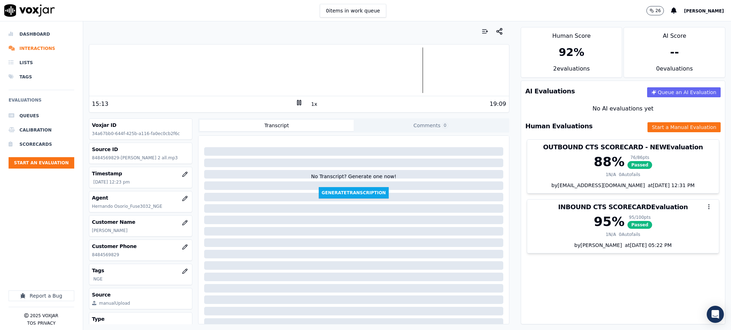
click at [297, 102] on icon at bounding box center [298, 102] width 7 height 7
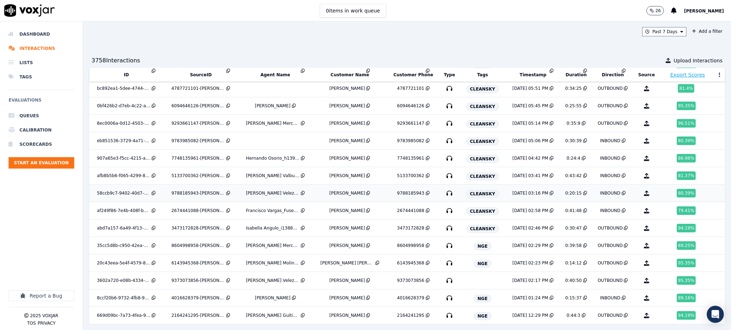
scroll to position [1180, 0]
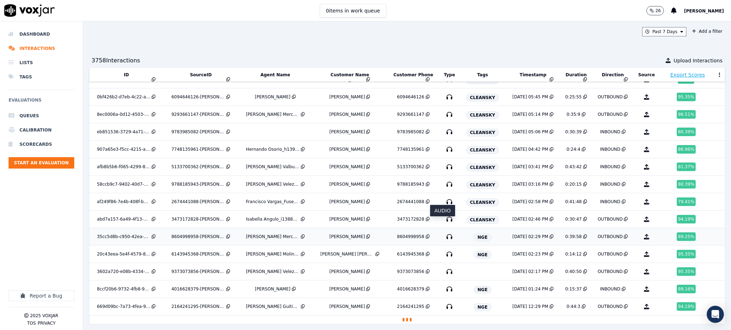
click at [444, 231] on icon "button" at bounding box center [449, 236] width 11 height 11
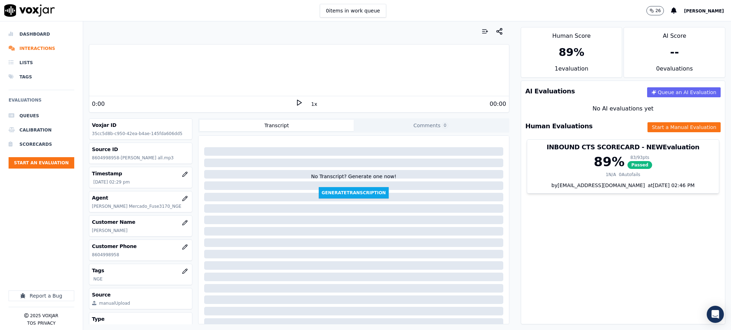
click at [295, 102] on icon at bounding box center [298, 102] width 7 height 7
click at [647, 127] on button "Start a Manual Evaluation" at bounding box center [683, 127] width 73 height 10
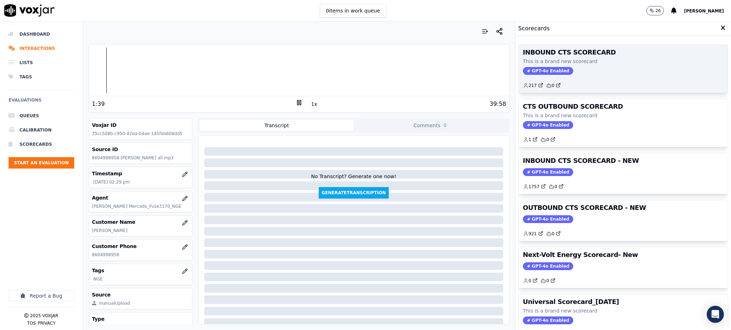
click at [532, 68] on span "GPT-4o Enabled" at bounding box center [548, 71] width 50 height 8
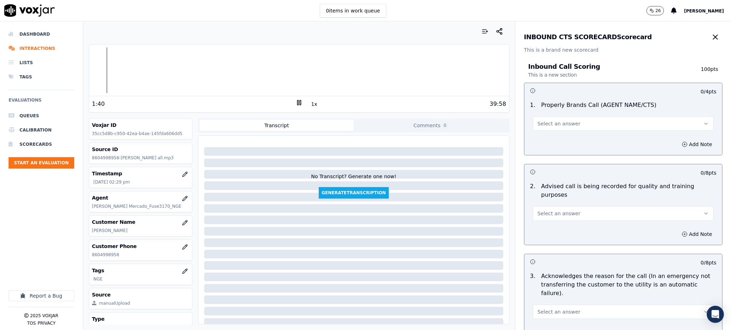
drag, startPoint x: 539, startPoint y: 124, endPoint x: 539, endPoint y: 131, distance: 7.5
click at [539, 124] on span "Select an answer" at bounding box center [558, 123] width 43 height 7
drag, startPoint x: 542, startPoint y: 139, endPoint x: 553, endPoint y: 223, distance: 84.8
click at [542, 141] on div "Yes" at bounding box center [607, 139] width 165 height 11
click at [554, 210] on span "Select an answer" at bounding box center [558, 213] width 43 height 7
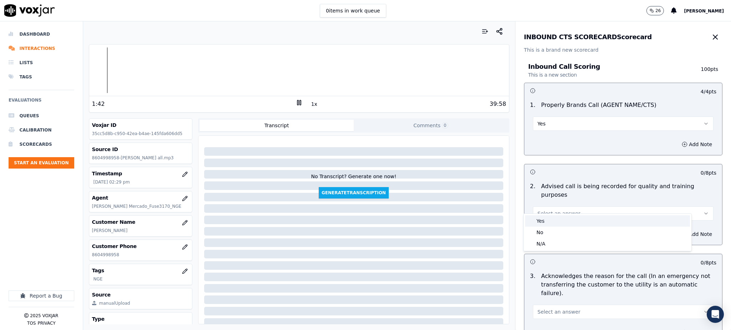
click at [550, 220] on div "Yes" at bounding box center [607, 221] width 165 height 11
click at [549, 309] on span "Select an answer" at bounding box center [558, 312] width 43 height 7
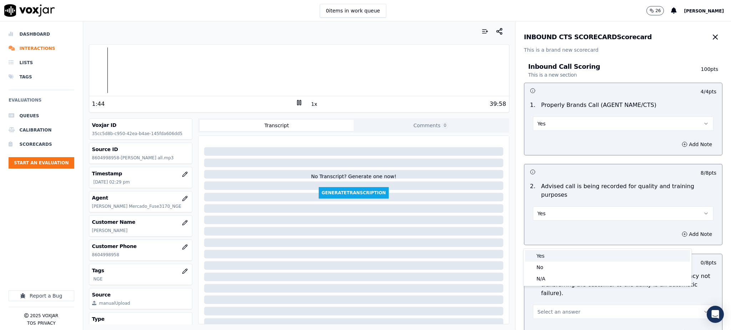
click at [545, 257] on div "Yes" at bounding box center [607, 255] width 165 height 11
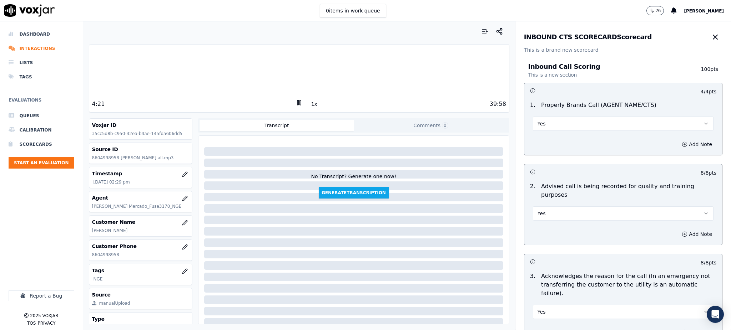
click at [295, 101] on icon at bounding box center [298, 102] width 7 height 7
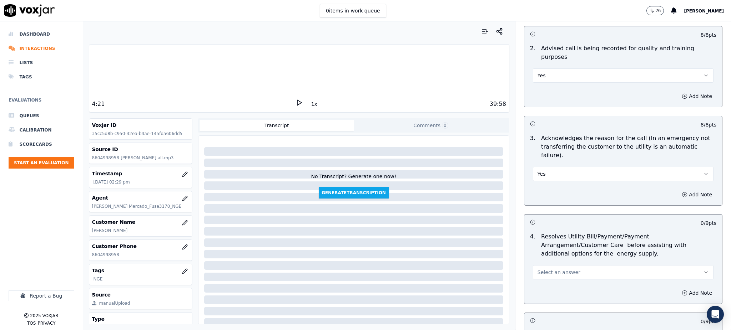
scroll to position [143, 0]
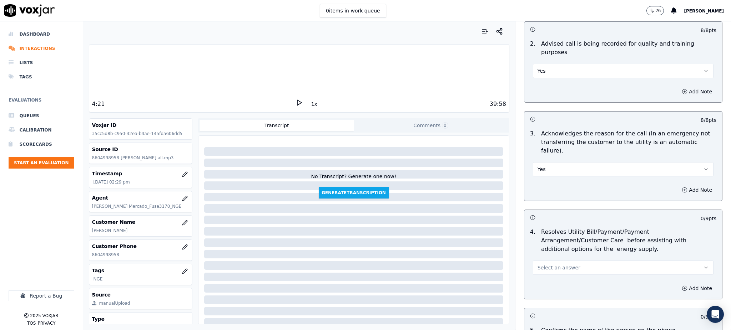
click at [564, 261] on button "Select an answer" at bounding box center [623, 268] width 181 height 14
click at [547, 268] on div "Yes" at bounding box center [607, 267] width 165 height 11
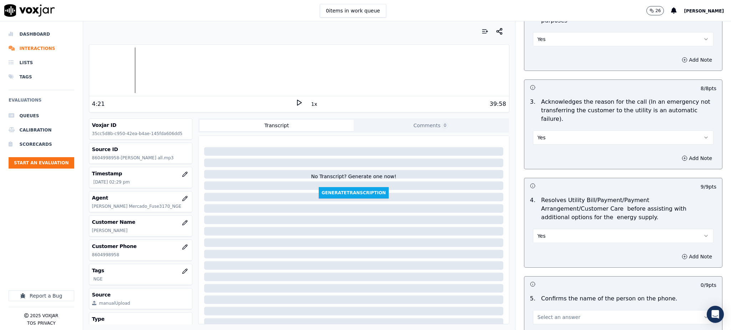
scroll to position [333, 0]
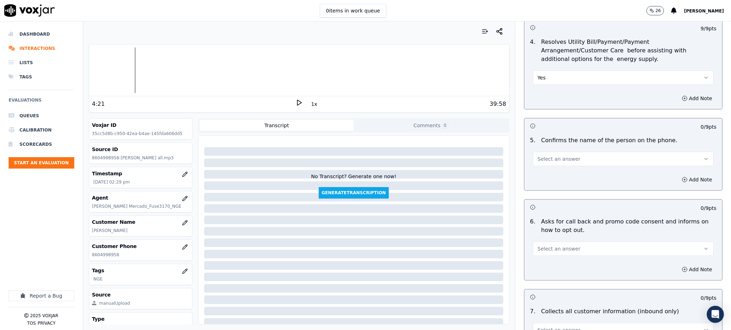
click at [567, 152] on button "Select an answer" at bounding box center [623, 159] width 181 height 14
click at [557, 157] on div "Yes" at bounding box center [607, 157] width 165 height 11
click at [543, 245] on span "Select an answer" at bounding box center [558, 248] width 43 height 7
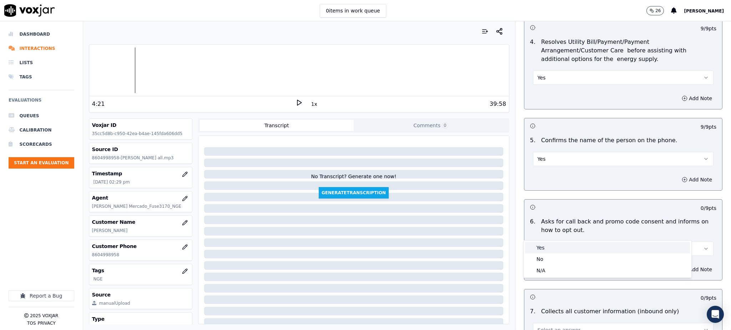
drag, startPoint x: 543, startPoint y: 248, endPoint x: 537, endPoint y: 281, distance: 33.7
click at [543, 249] on div "Yes" at bounding box center [607, 247] width 165 height 11
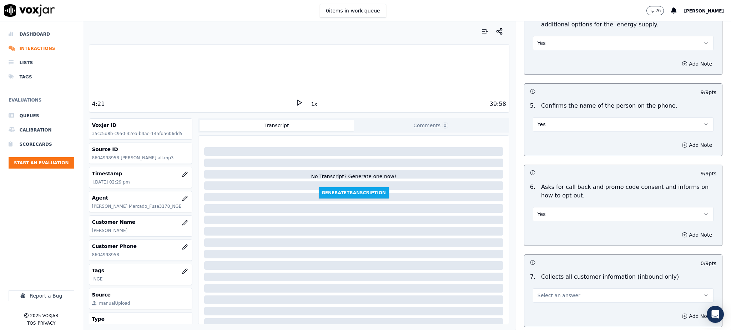
scroll to position [428, 0]
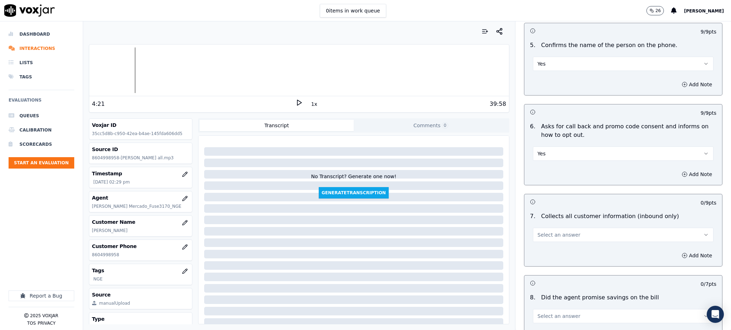
click at [547, 232] on span "Select an answer" at bounding box center [558, 235] width 43 height 7
click at [543, 233] on div "Yes" at bounding box center [607, 234] width 165 height 11
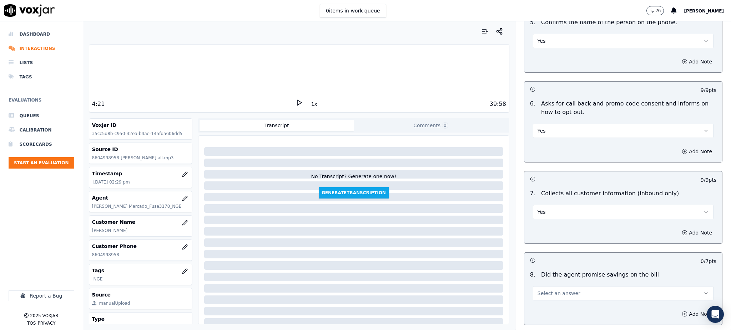
scroll to position [476, 0]
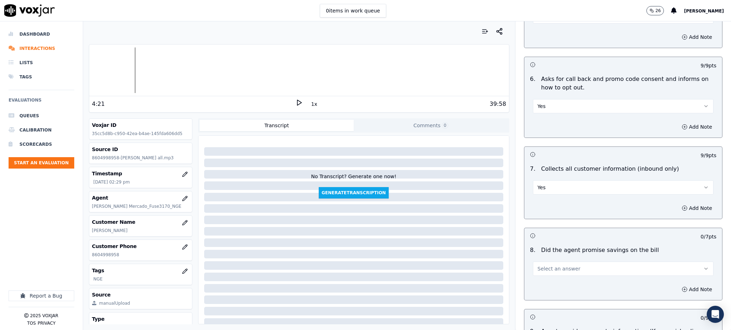
click at [543, 265] on span "Select an answer" at bounding box center [558, 268] width 43 height 7
click at [544, 268] on div "Yes" at bounding box center [607, 268] width 165 height 11
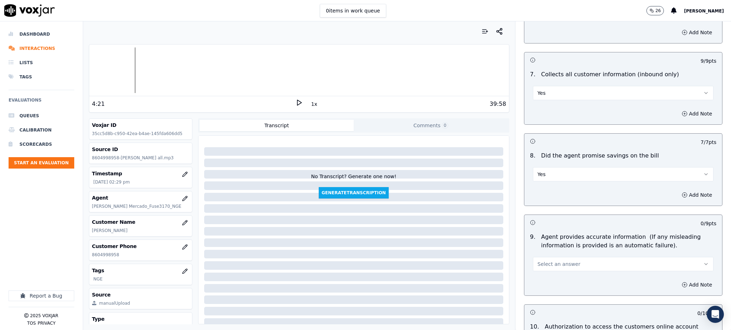
scroll to position [571, 0]
click at [539, 260] on span "Select an answer" at bounding box center [558, 263] width 43 height 7
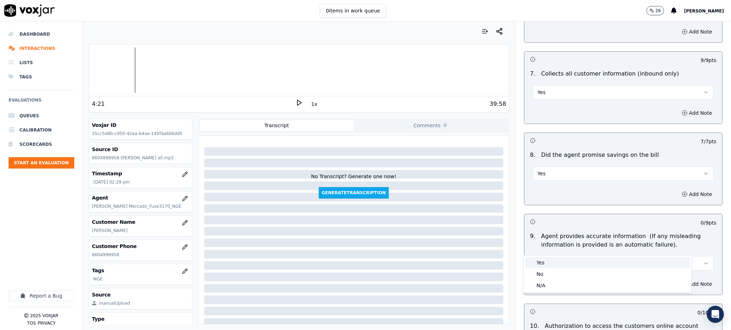
click at [542, 263] on div "Yes" at bounding box center [607, 262] width 165 height 11
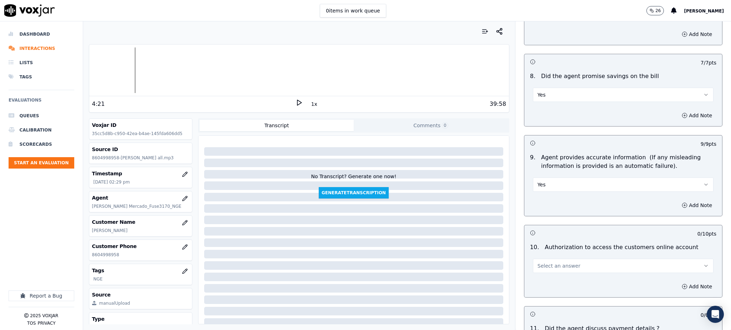
scroll to position [666, 0]
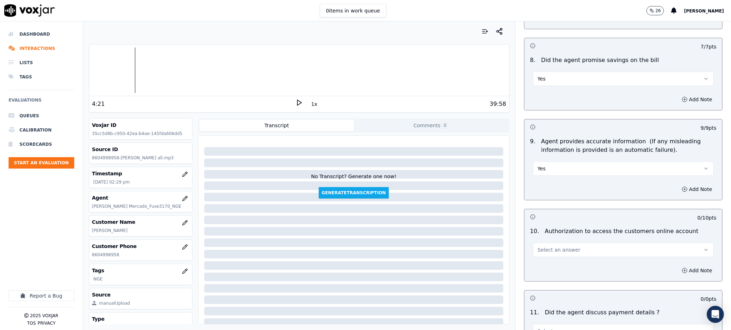
click at [542, 247] on span "Select an answer" at bounding box center [558, 250] width 43 height 7
click at [547, 252] on div "Yes" at bounding box center [607, 249] width 165 height 11
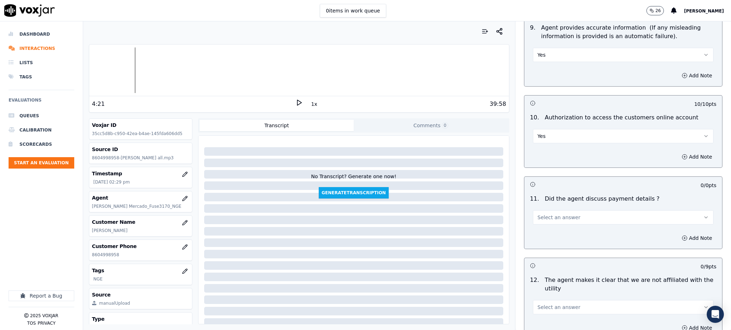
scroll to position [809, 0]
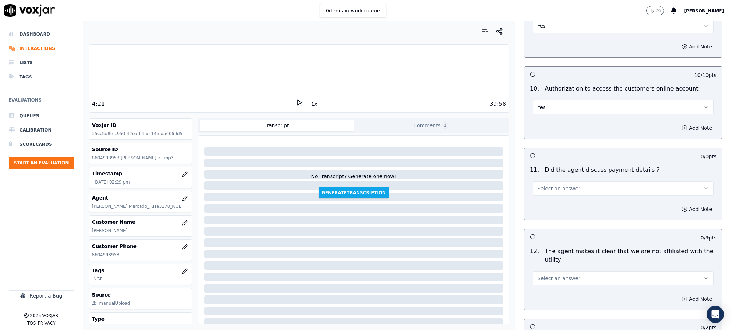
click at [539, 185] on span "Select an answer" at bounding box center [558, 188] width 43 height 7
click at [540, 212] on div "N/A" at bounding box center [607, 210] width 165 height 11
click at [537, 275] on span "Select an answer" at bounding box center [558, 278] width 43 height 7
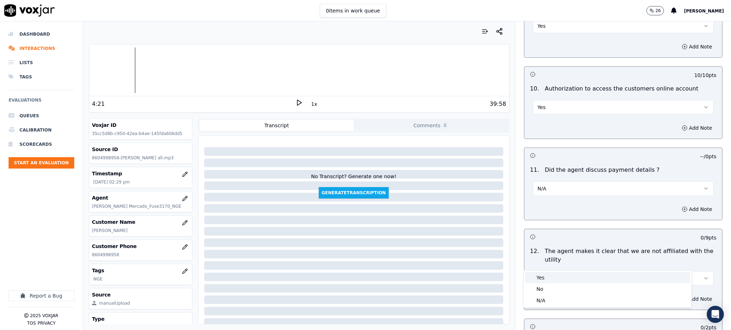
click at [538, 276] on div "Yes" at bounding box center [607, 277] width 165 height 11
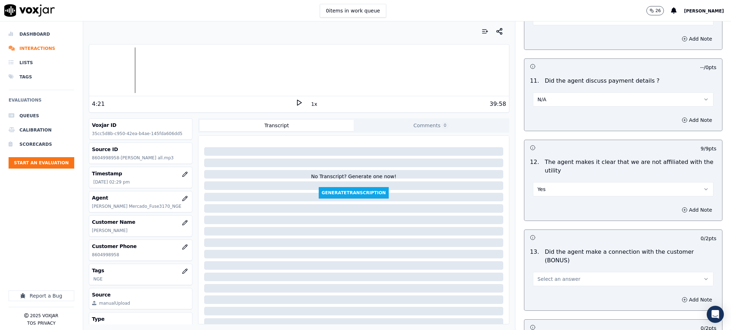
scroll to position [904, 0]
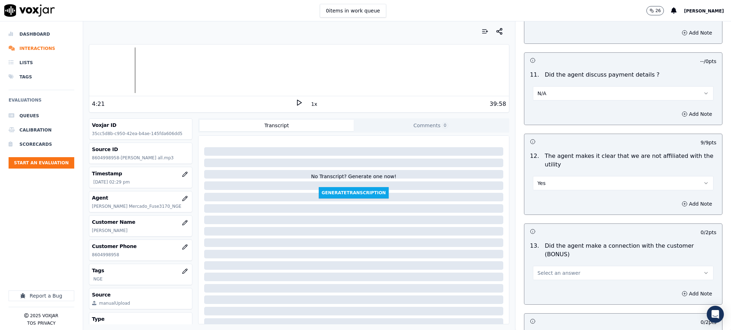
click at [540, 270] on span "Select an answer" at bounding box center [558, 273] width 43 height 7
click at [543, 265] on div "Yes" at bounding box center [607, 263] width 165 height 11
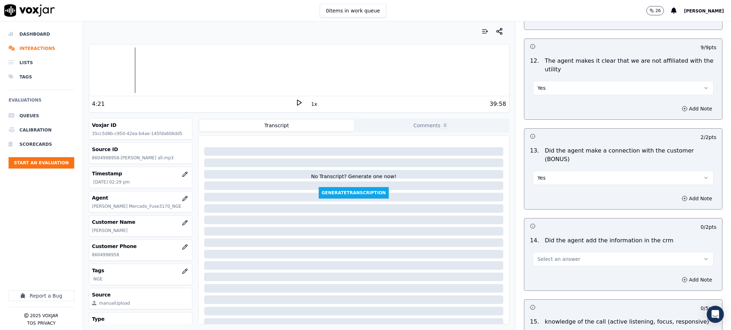
click at [538, 256] on span "Select an answer" at bounding box center [558, 259] width 43 height 7
click at [540, 253] on div "Yes" at bounding box center [607, 250] width 165 height 11
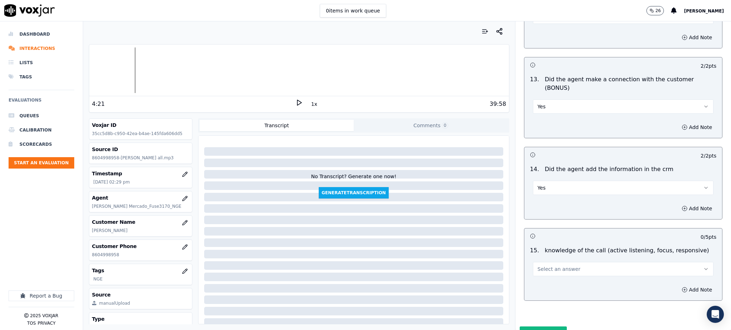
scroll to position [1080, 0]
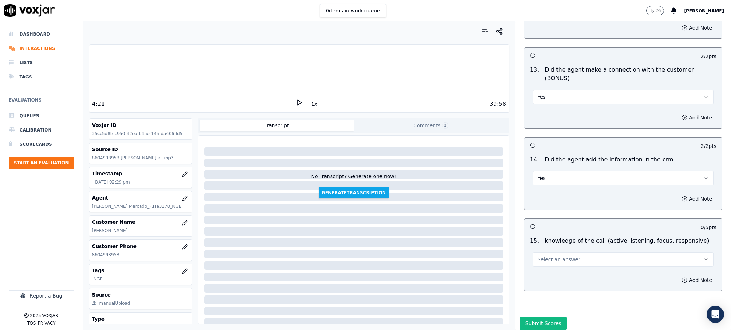
click at [539, 256] on span "Select an answer" at bounding box center [558, 259] width 43 height 7
drag, startPoint x: 536, startPoint y: 250, endPoint x: 536, endPoint y: 287, distance: 36.4
click at [536, 251] on div "Yes" at bounding box center [607, 250] width 165 height 11
click at [537, 317] on button "Submit Scores" at bounding box center [543, 323] width 47 height 13
